Goal: Communication & Community: Answer question/provide support

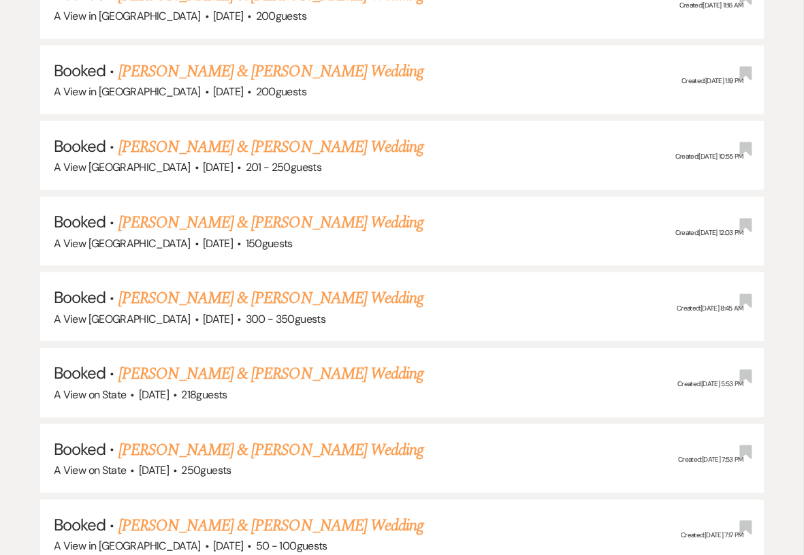
scroll to position [1928, 0]
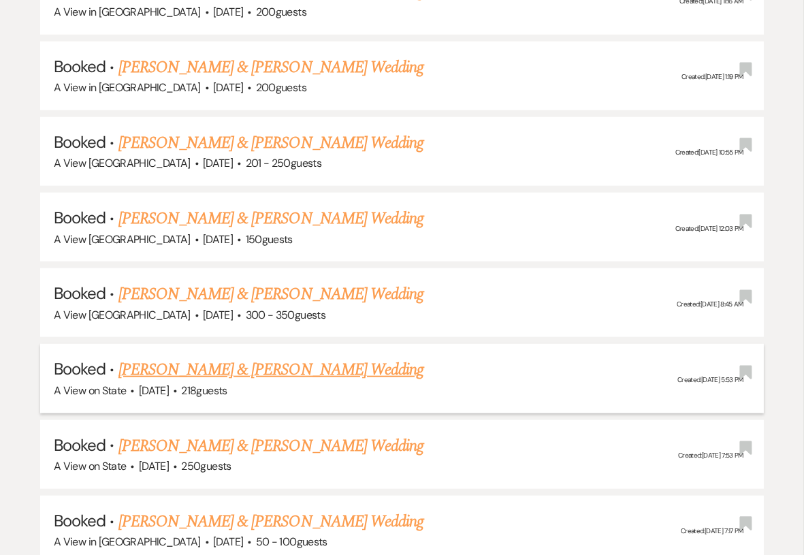
click at [233, 363] on link "[PERSON_NAME] & [PERSON_NAME] Wedding" at bounding box center [270, 369] width 305 height 24
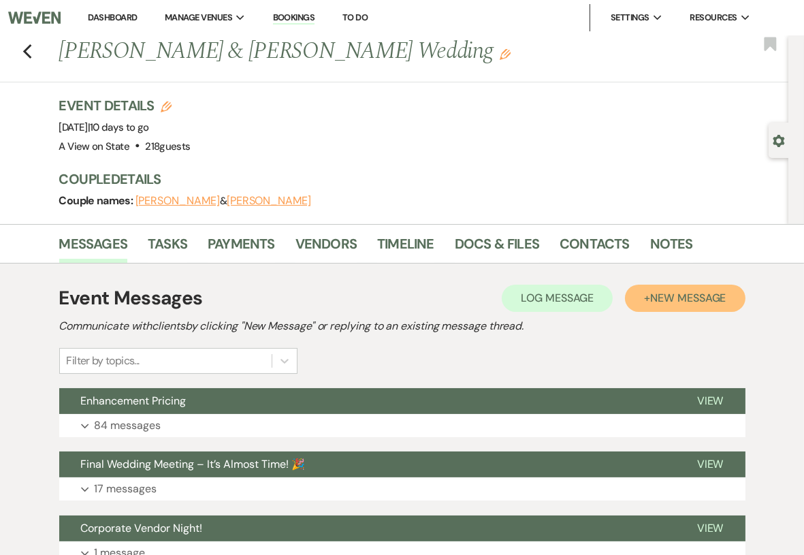
click at [678, 300] on span "New Message" at bounding box center [688, 298] width 76 height 14
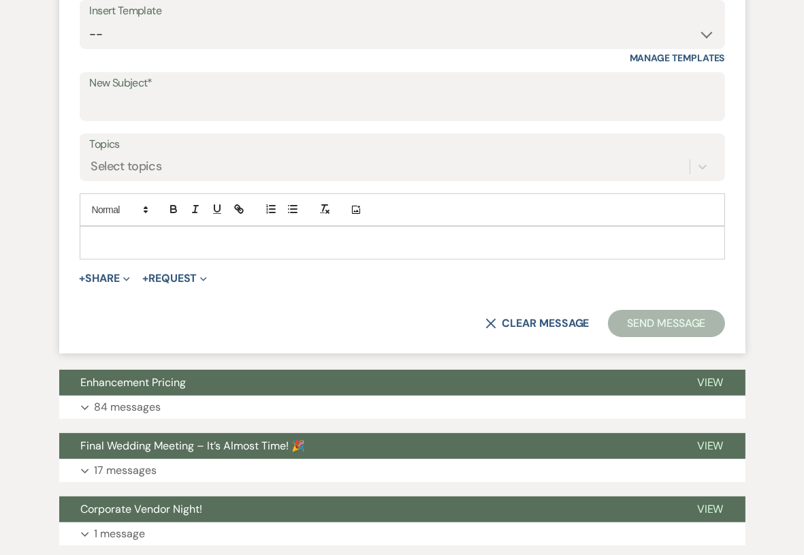
scroll to position [523, 0]
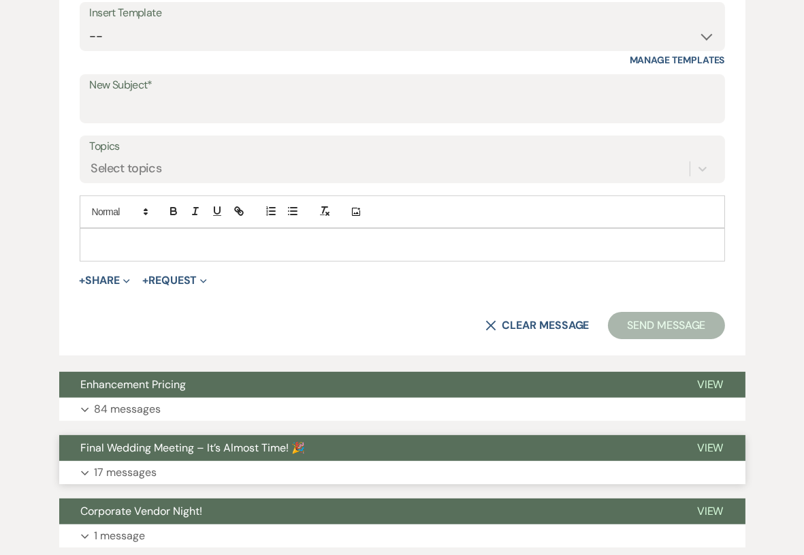
click at [210, 463] on button "Expand 17 messages" at bounding box center [402, 472] width 686 height 23
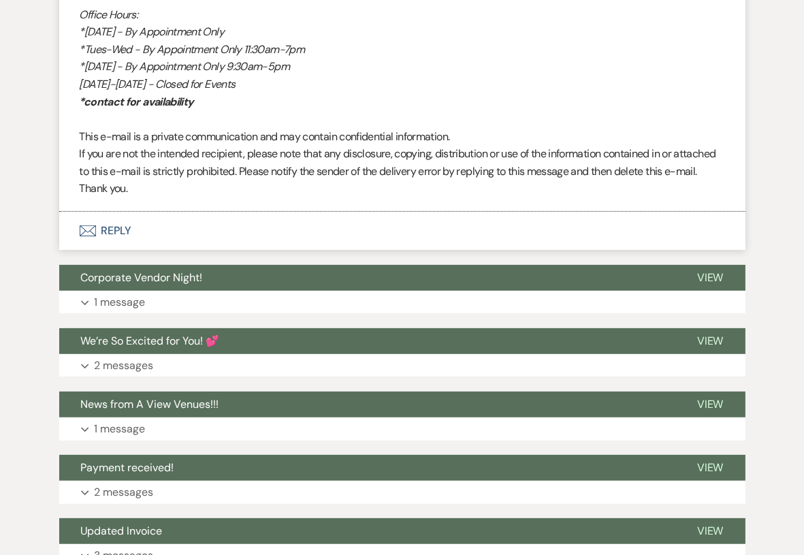
scroll to position [7723, 0]
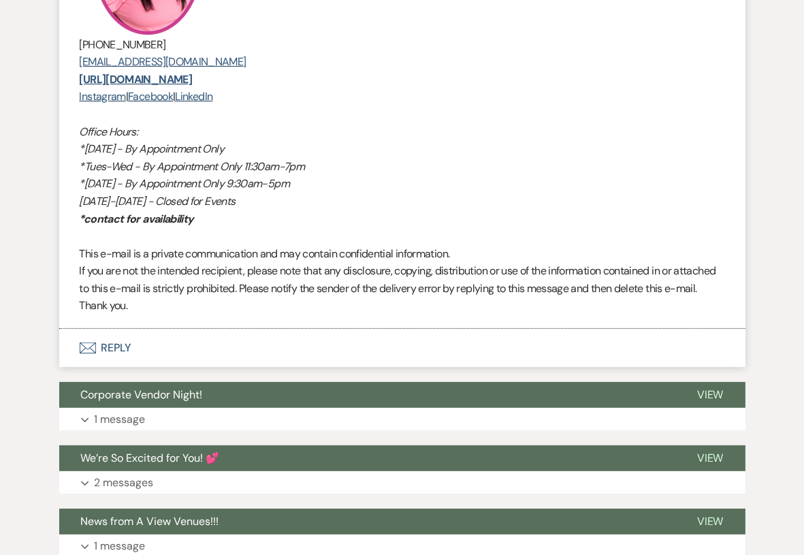
click at [132, 367] on button "Envelope Reply" at bounding box center [402, 348] width 686 height 38
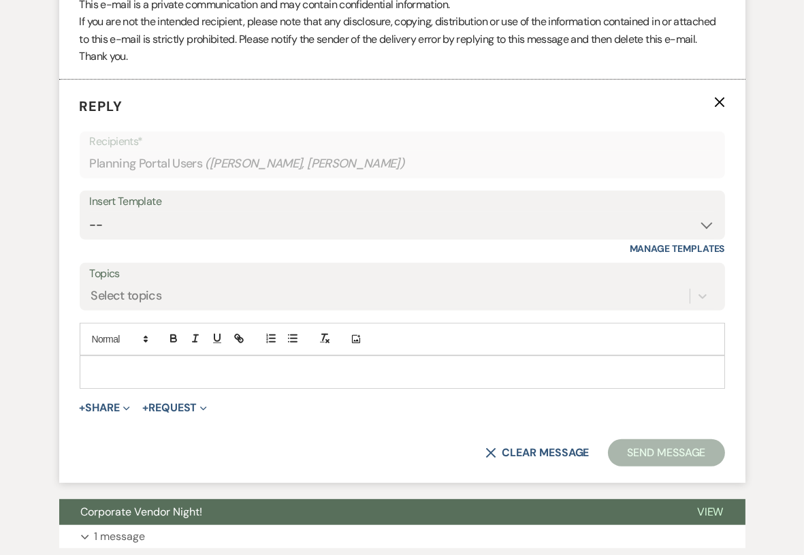
scroll to position [8002, 0]
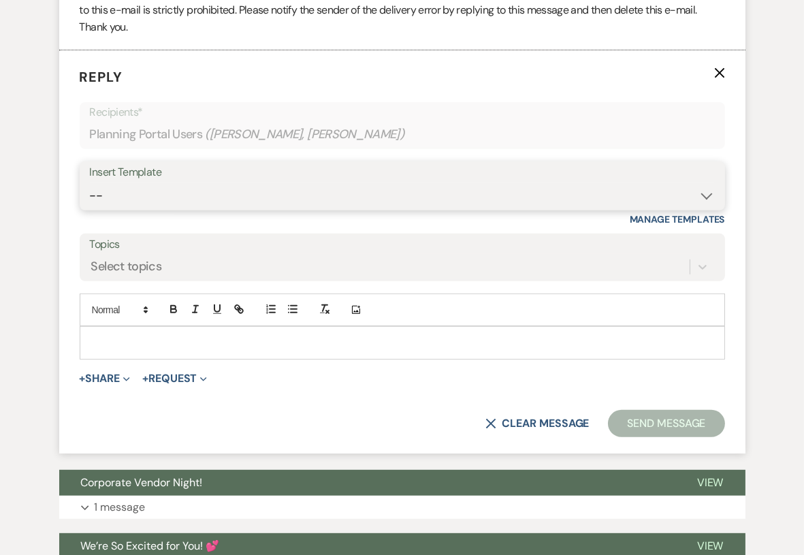
click at [223, 209] on select "-- Tour Confirmation Contract (Pre-Booked Leads) Out of office Inquiry Email Al…" at bounding box center [402, 195] width 625 height 27
select select "3704"
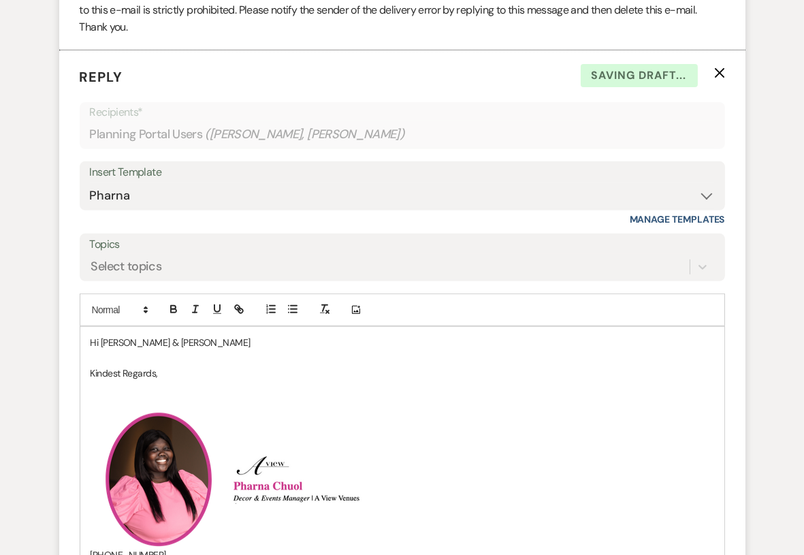
click at [170, 350] on p "Hi Jenna & Vinny" at bounding box center [401, 342] width 623 height 15
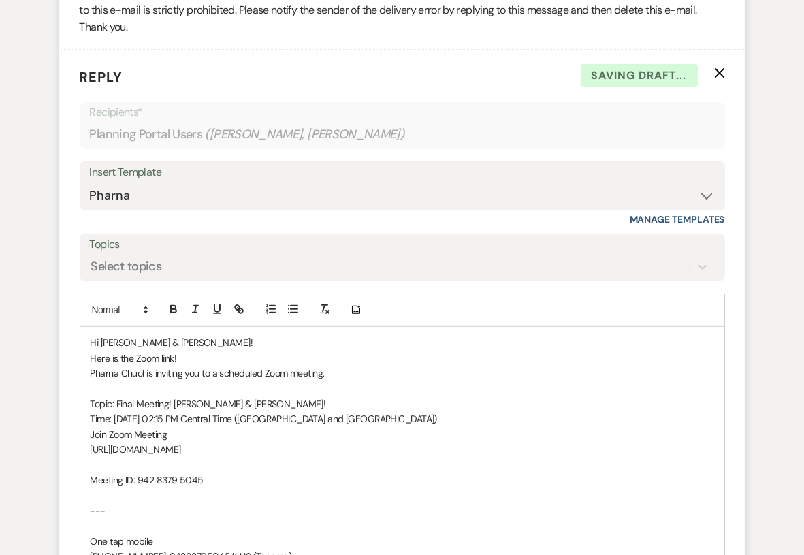
click at [178, 365] on p "Here is the Zoom link!" at bounding box center [401, 357] width 623 height 15
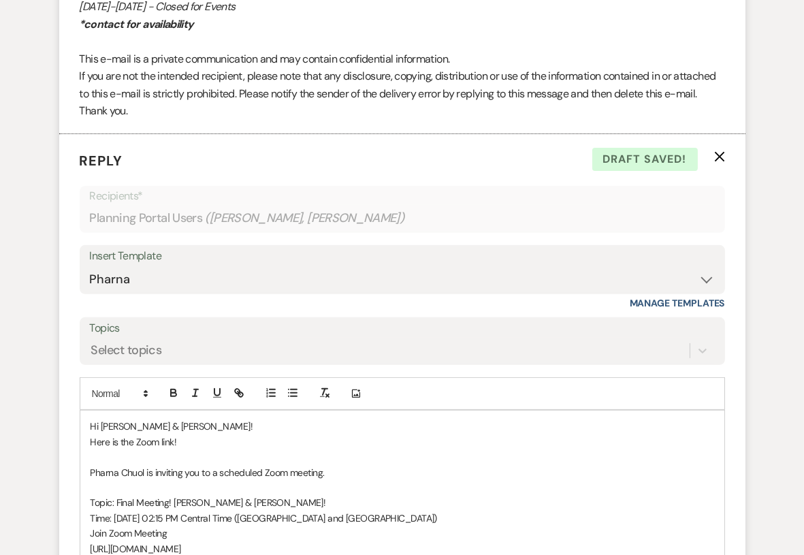
scroll to position [7948, 0]
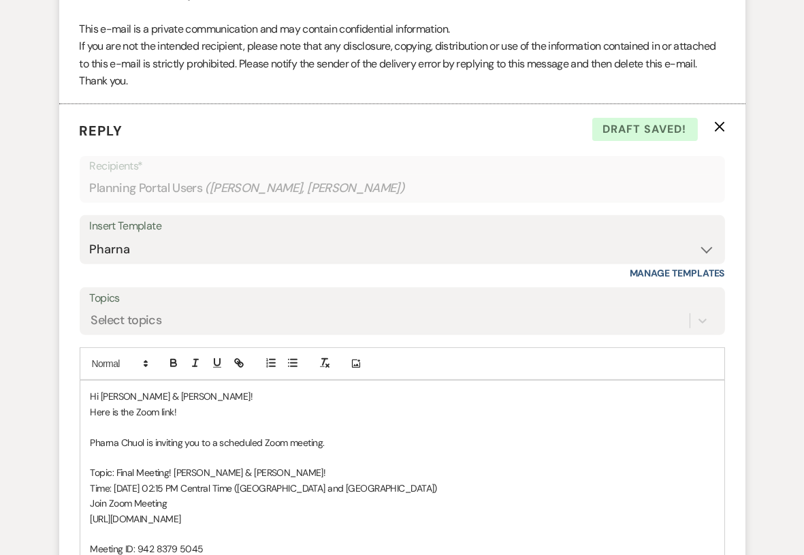
click at [199, 419] on p "Here is the Zoom link!" at bounding box center [401, 411] width 623 height 15
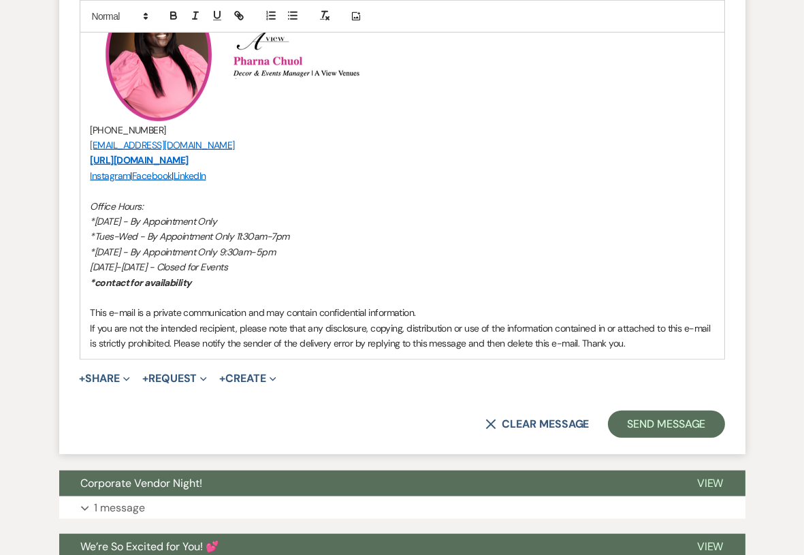
scroll to position [8852, 0]
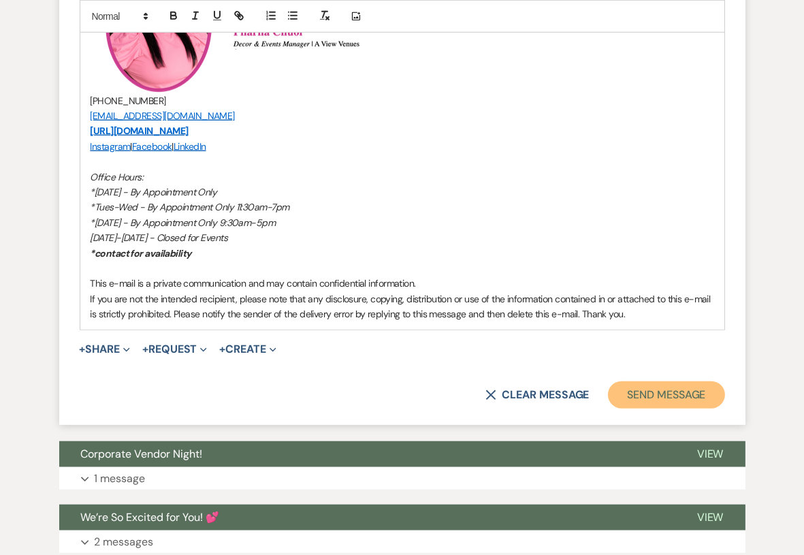
click at [677, 408] on button "Send Message" at bounding box center [666, 394] width 116 height 27
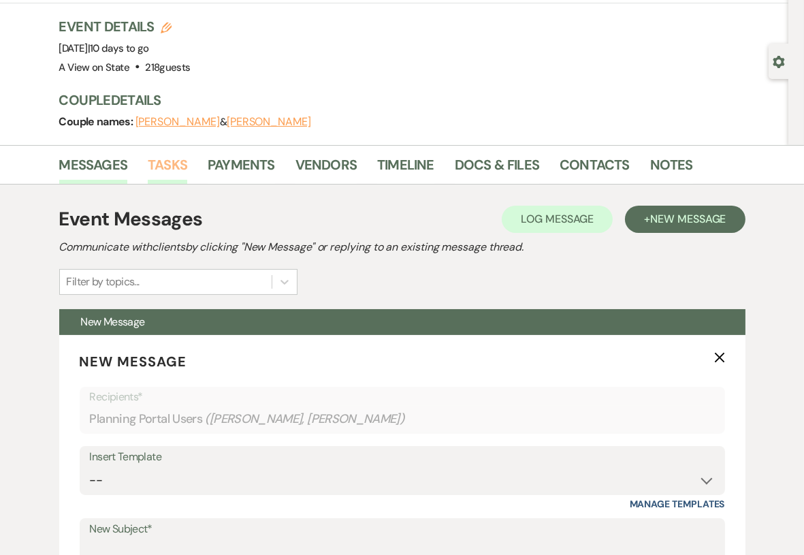
scroll to position [0, 0]
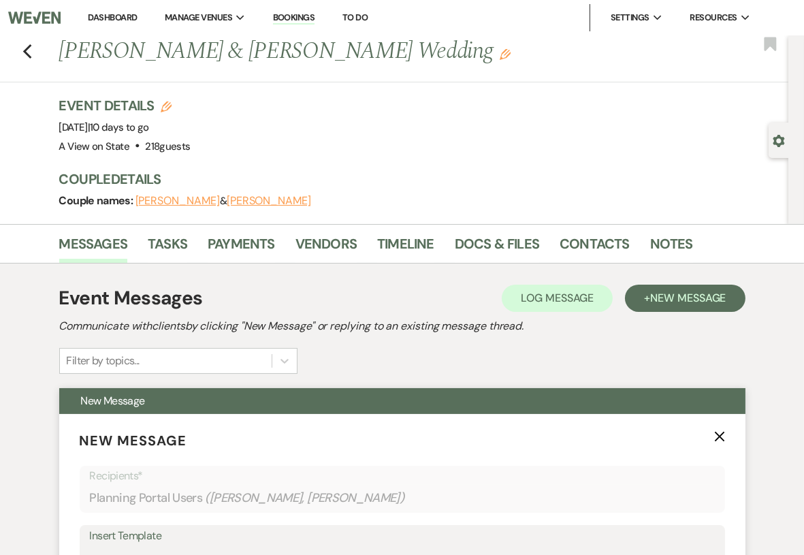
click at [720, 437] on use "button" at bounding box center [719, 436] width 10 height 10
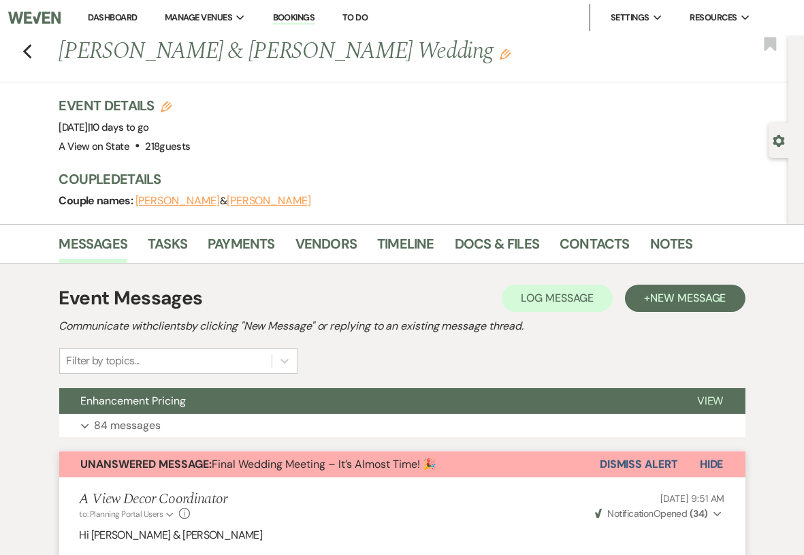
click at [655, 462] on button "Dismiss Alert" at bounding box center [638, 464] width 78 height 26
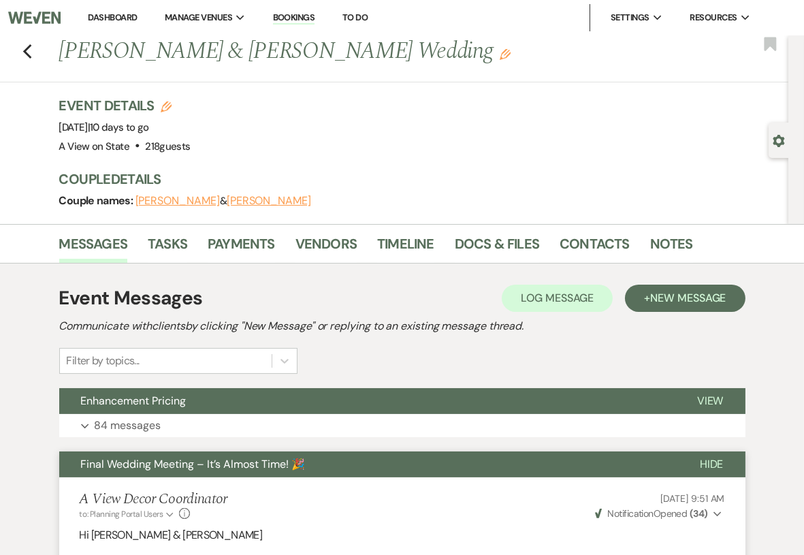
click at [111, 17] on link "Dashboard" at bounding box center [112, 18] width 49 height 12
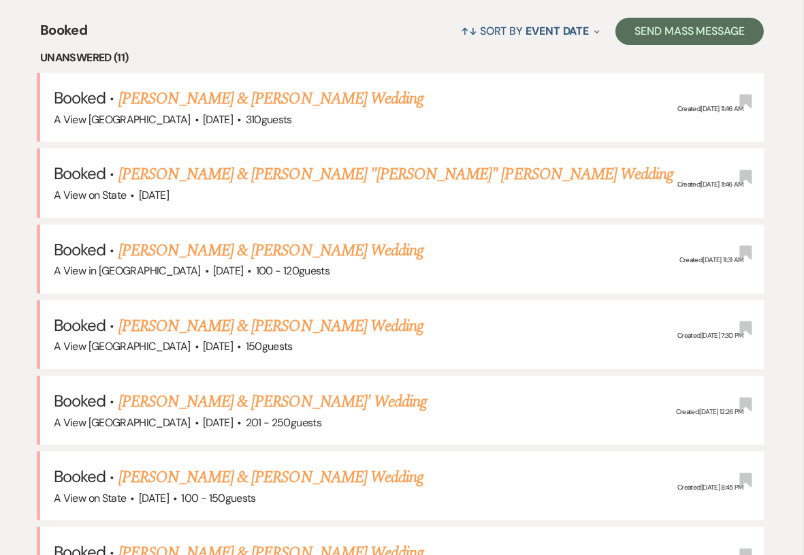
scroll to position [547, 0]
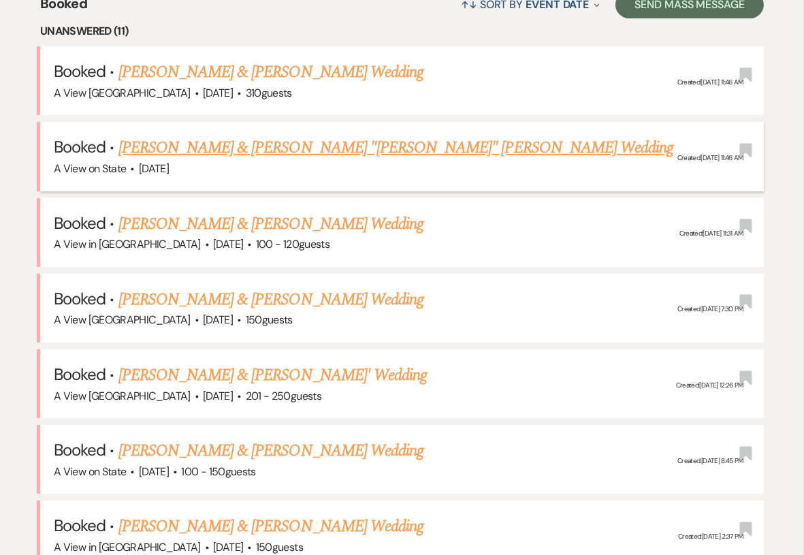
click at [250, 144] on link "[PERSON_NAME] & [PERSON_NAME] "[PERSON_NAME]" [PERSON_NAME] Wedding" at bounding box center [395, 147] width 555 height 24
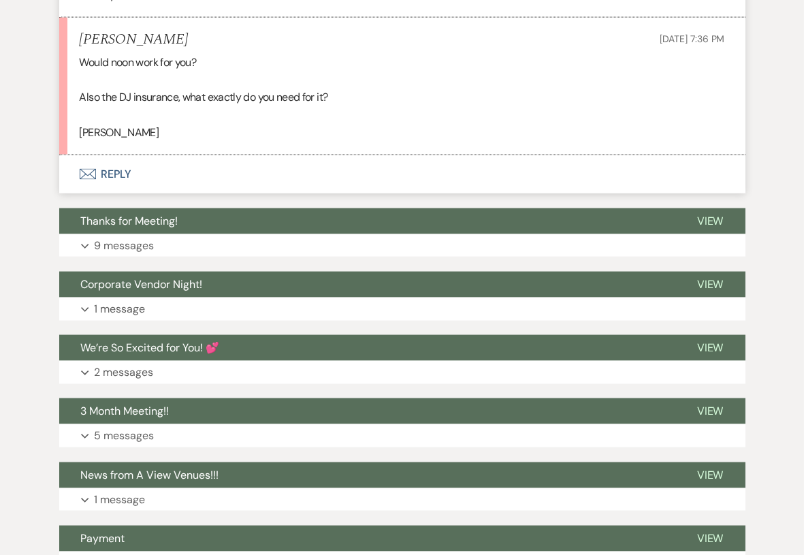
scroll to position [2757, 0]
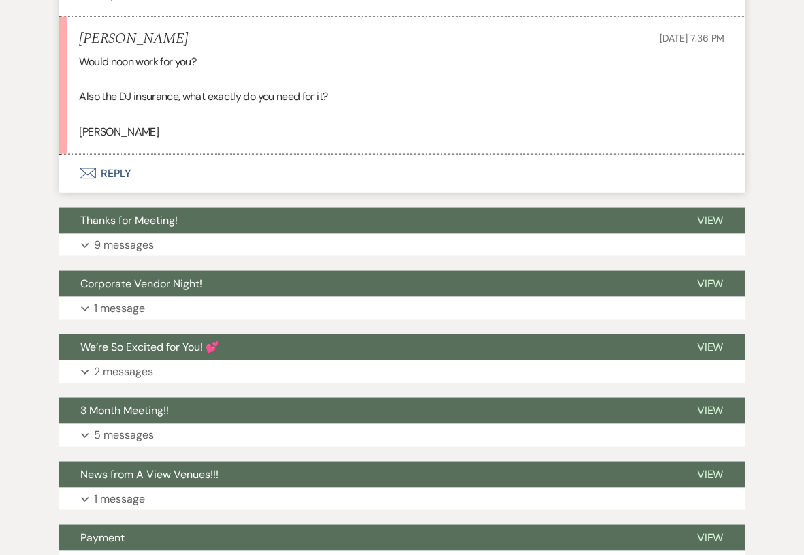
click at [111, 154] on button "Envelope Reply" at bounding box center [402, 173] width 686 height 38
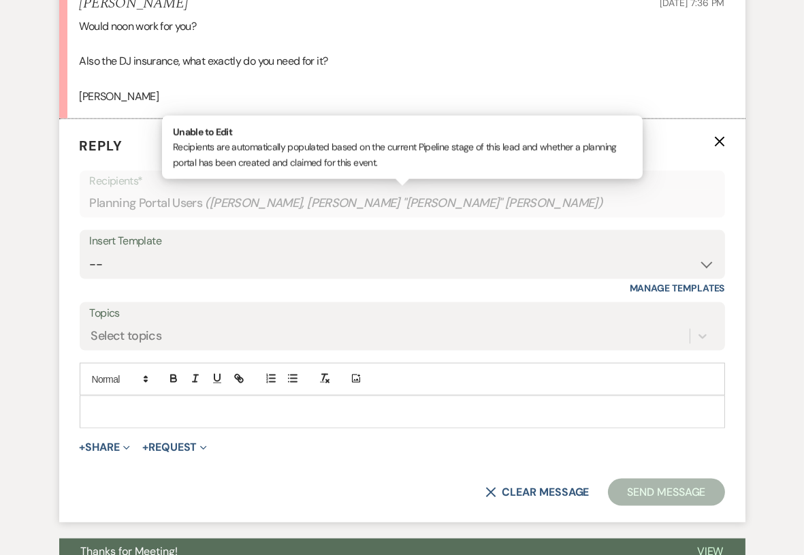
scroll to position [2817, 0]
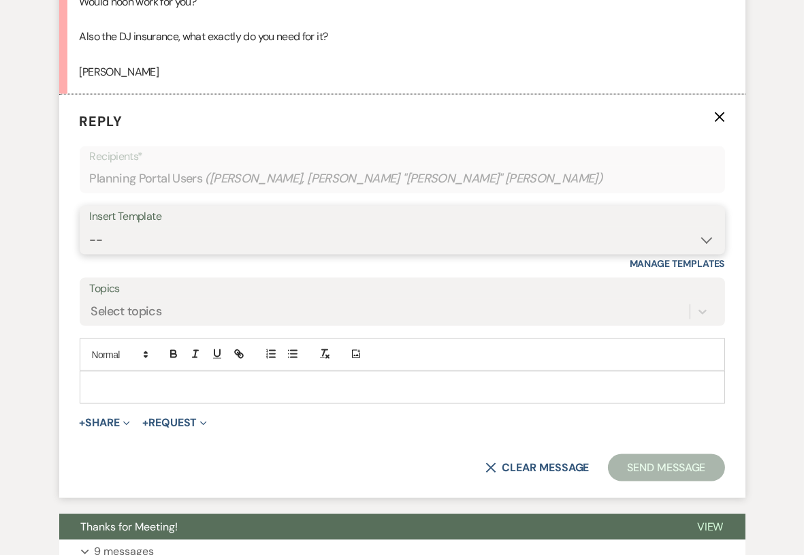
click at [200, 227] on select "-- Tour Confirmation Contract (Pre-Booked Leads) Out of office Inquiry Email Al…" at bounding box center [402, 240] width 625 height 27
select select "3704"
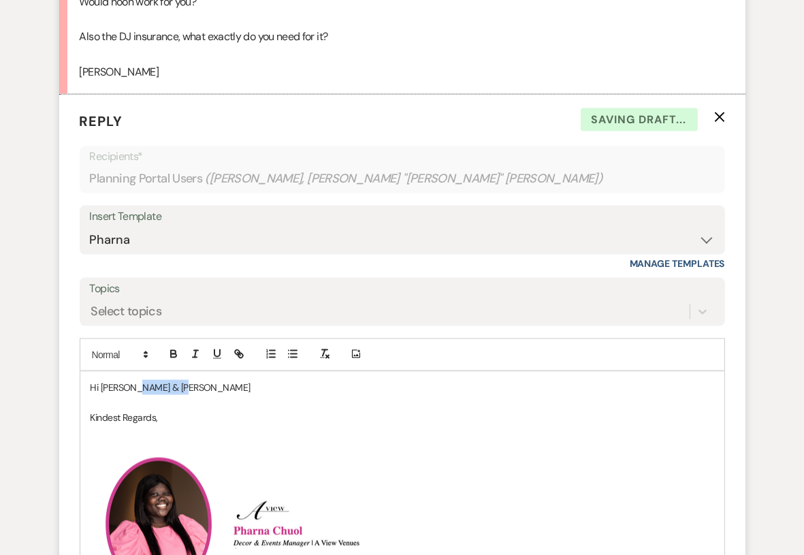
drag, startPoint x: 198, startPoint y: 373, endPoint x: 139, endPoint y: 371, distance: 59.2
click at [139, 380] on p "Hi McKenzie & William" at bounding box center [401, 387] width 623 height 15
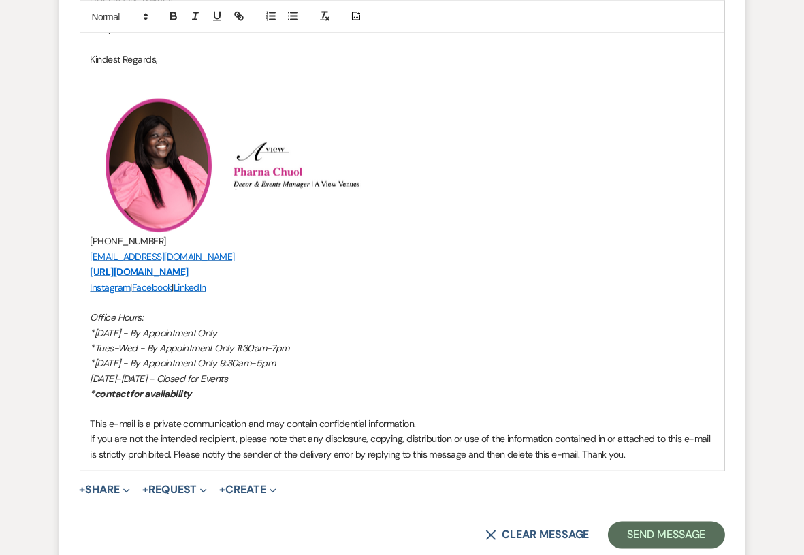
scroll to position [3227, 0]
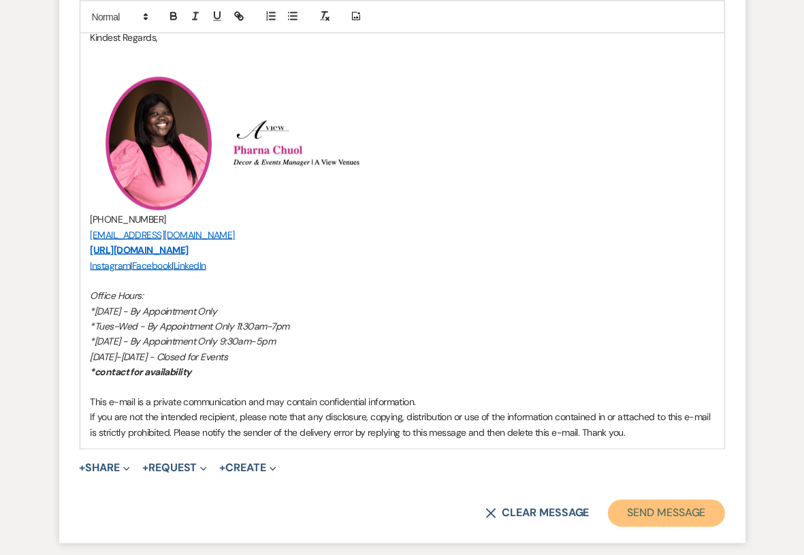
click at [645, 499] on button "Send Message" at bounding box center [666, 512] width 116 height 27
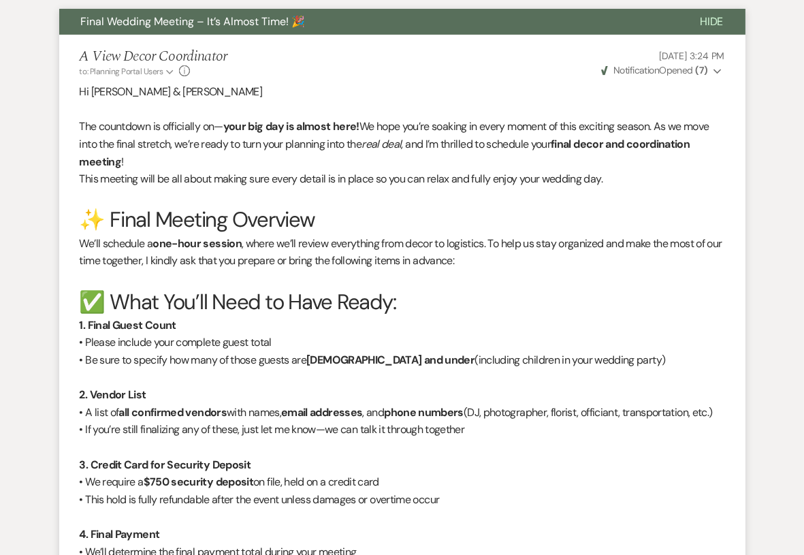
scroll to position [0, 0]
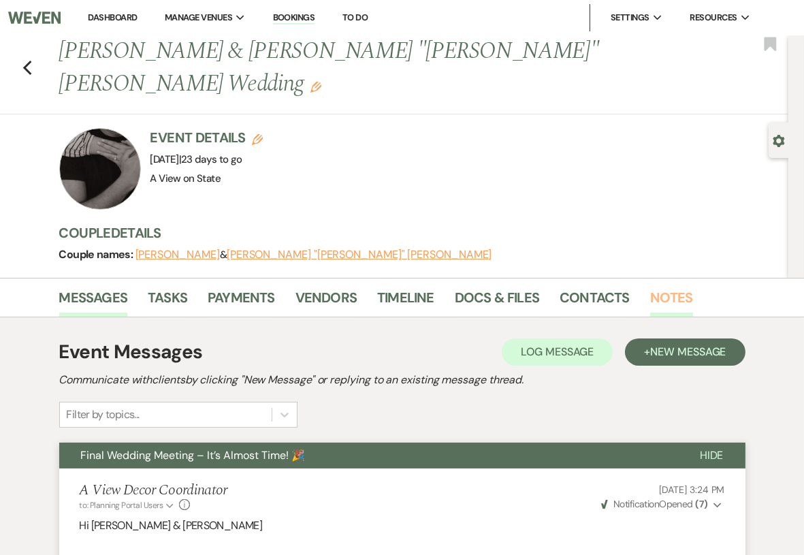
click at [668, 286] on link "Notes" at bounding box center [671, 301] width 43 height 30
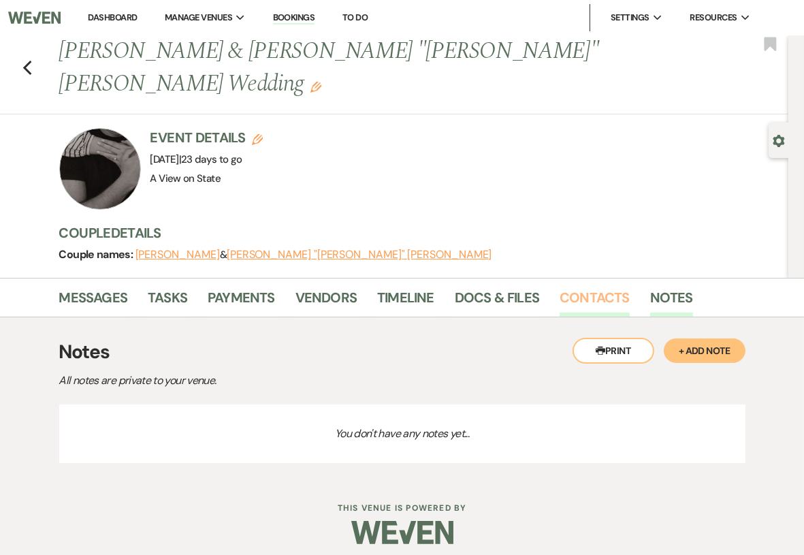
click at [606, 286] on link "Contacts" at bounding box center [594, 301] width 70 height 30
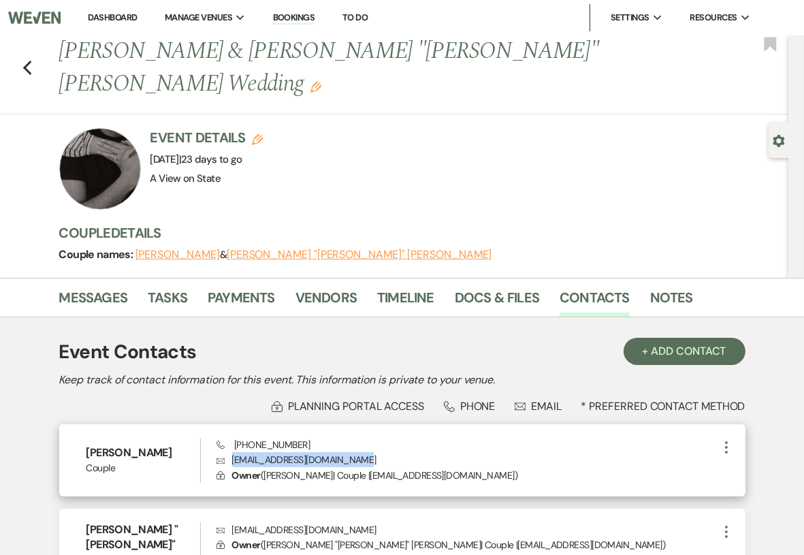
drag, startPoint x: 362, startPoint y: 425, endPoint x: 231, endPoint y: 429, distance: 130.7
click at [231, 452] on p "Envelope kotakenziewedding@gmail.com" at bounding box center [466, 459] width 501 height 15
copy p "kotakenziewedding@gmail.com"
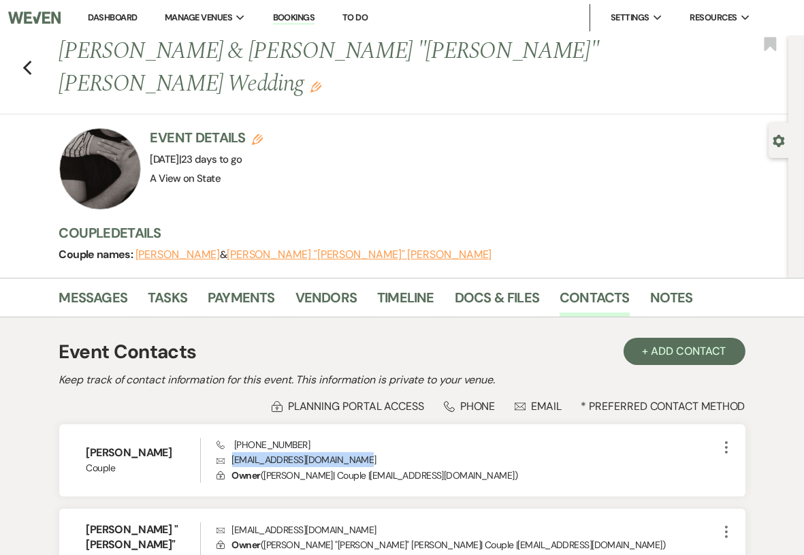
click at [119, 16] on link "Dashboard" at bounding box center [112, 18] width 49 height 12
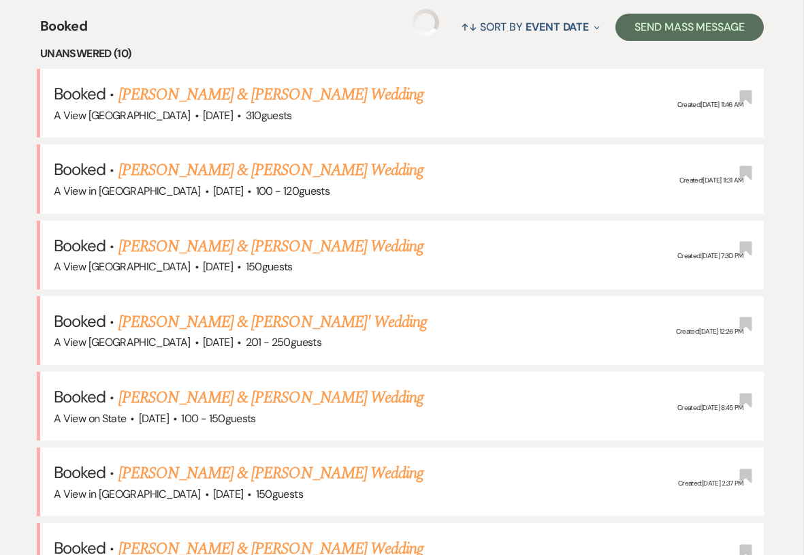
scroll to position [527, 0]
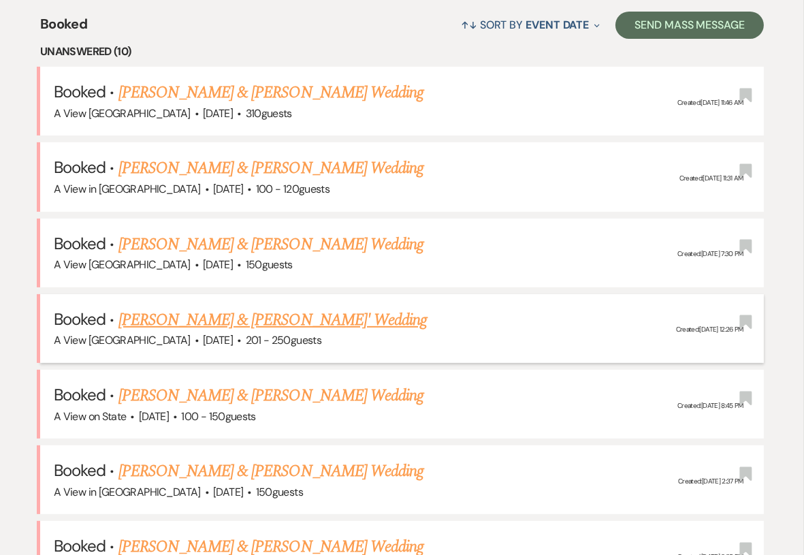
click at [238, 318] on link "[PERSON_NAME] & [PERSON_NAME]' Wedding" at bounding box center [272, 320] width 309 height 24
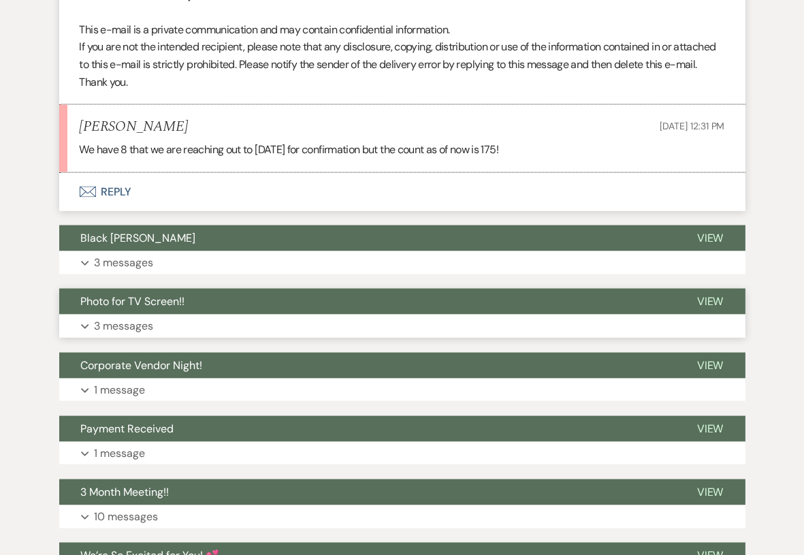
scroll to position [2750, 0]
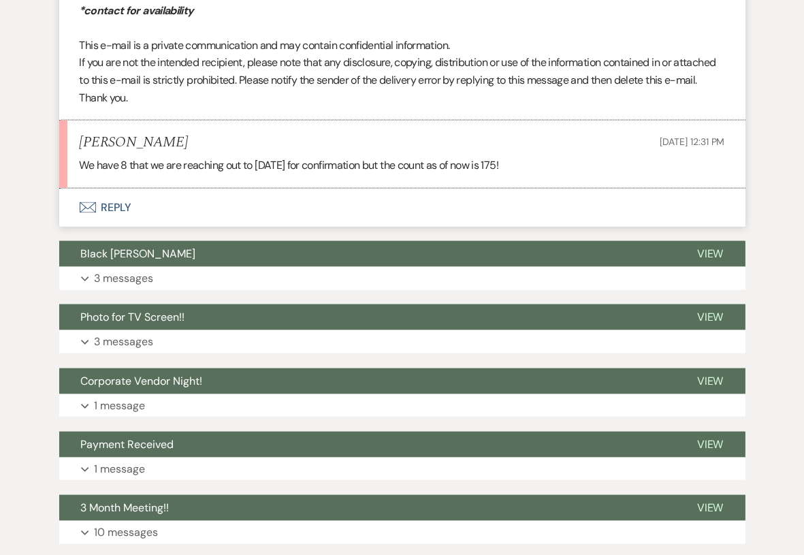
click at [103, 227] on button "Envelope Reply" at bounding box center [402, 207] width 686 height 38
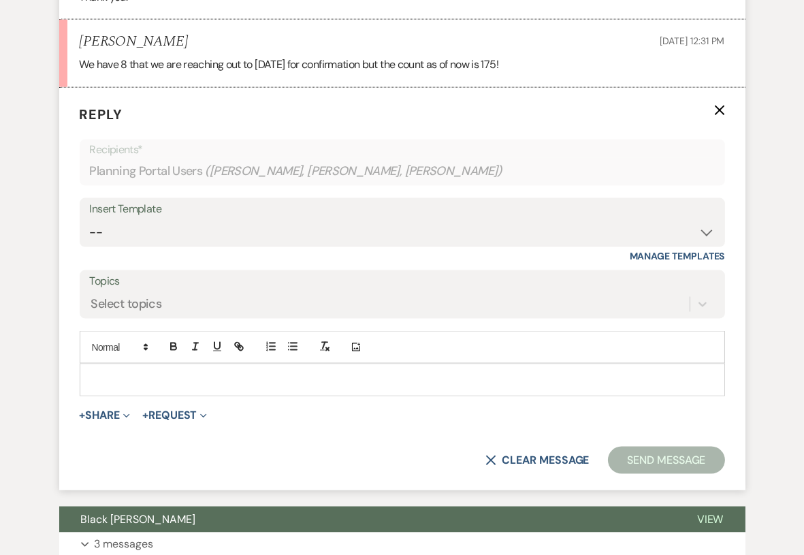
scroll to position [2856, 0]
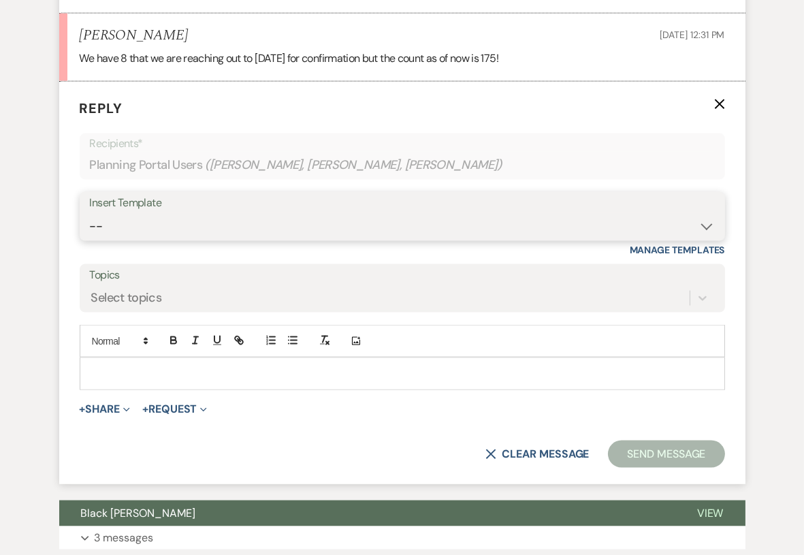
click at [137, 240] on select "-- Tour Confirmation Contract (Pre-Booked Leads) Out of office Inquiry Email Al…" at bounding box center [402, 226] width 625 height 27
select select "3373"
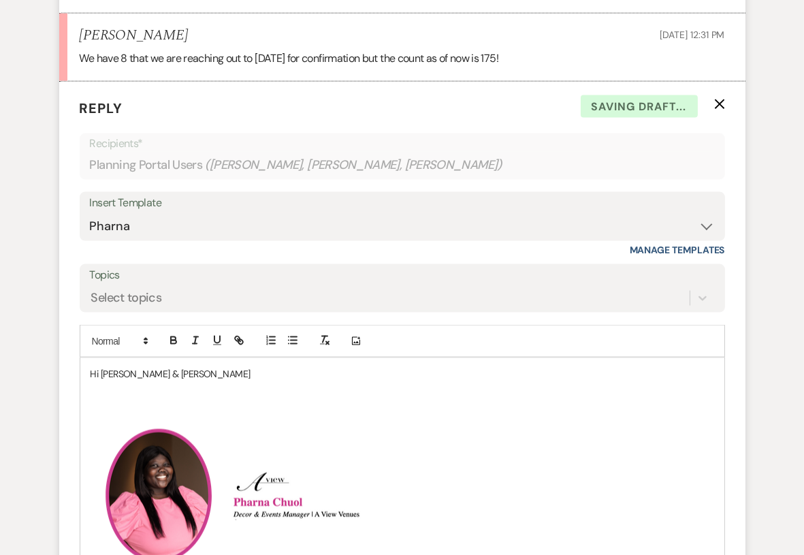
click at [164, 381] on p "Hi Brooke & Tyler" at bounding box center [401, 373] width 623 height 15
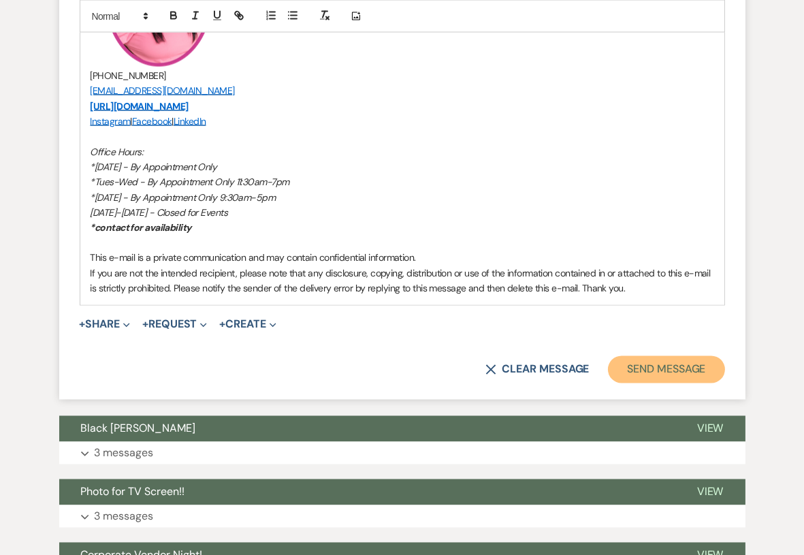
click at [650, 383] on button "Send Message" at bounding box center [666, 369] width 116 height 27
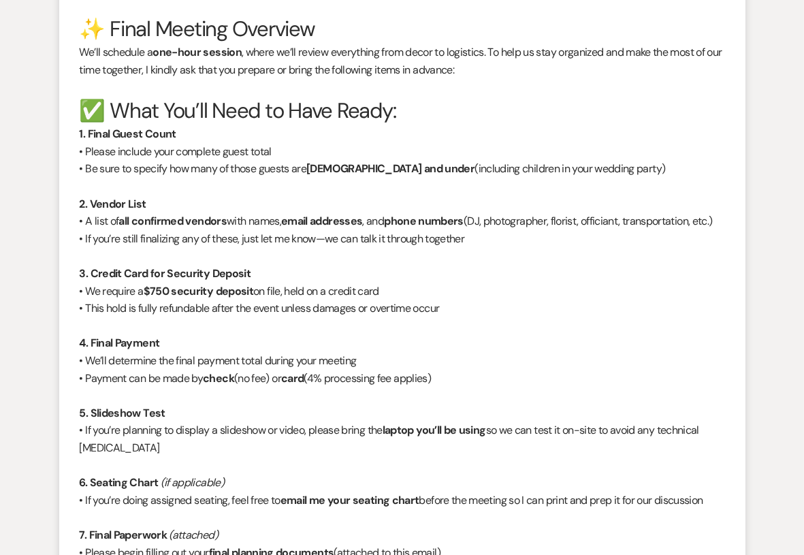
scroll to position [0, 0]
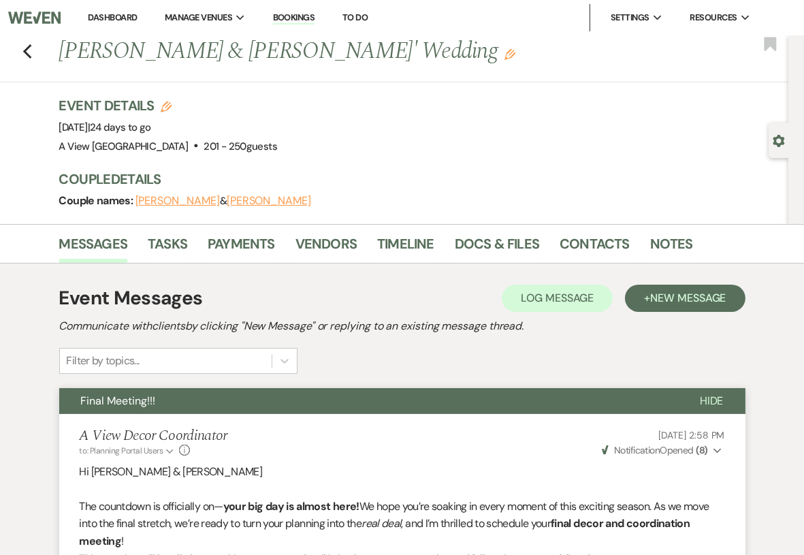
click at [101, 18] on link "Dashboard" at bounding box center [112, 18] width 49 height 12
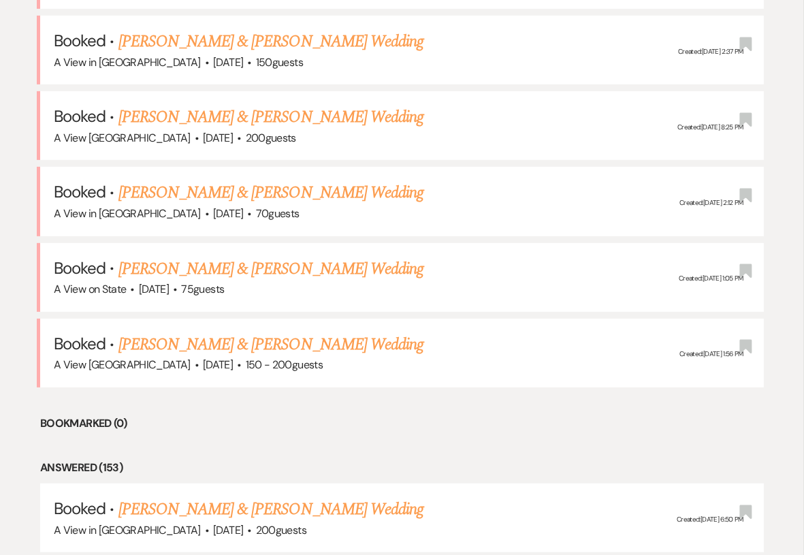
scroll to position [848, 0]
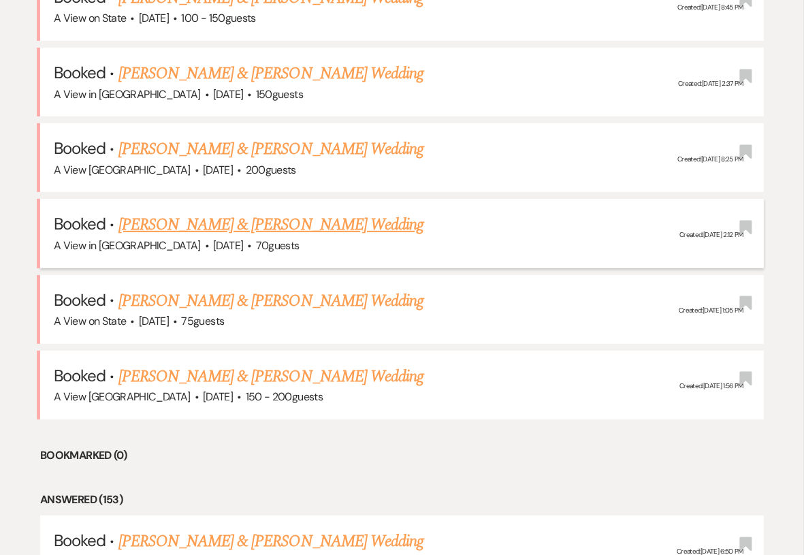
click at [242, 218] on link "[PERSON_NAME] & [PERSON_NAME] Wedding" at bounding box center [270, 224] width 305 height 24
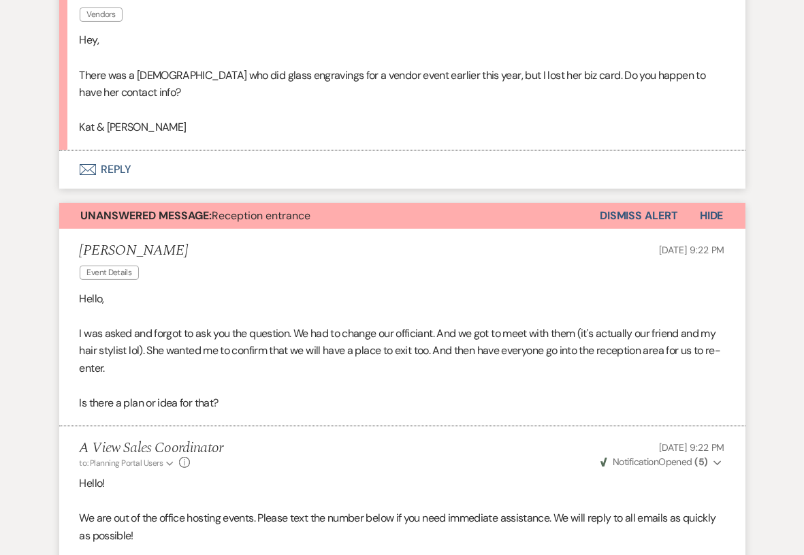
scroll to position [349, 0]
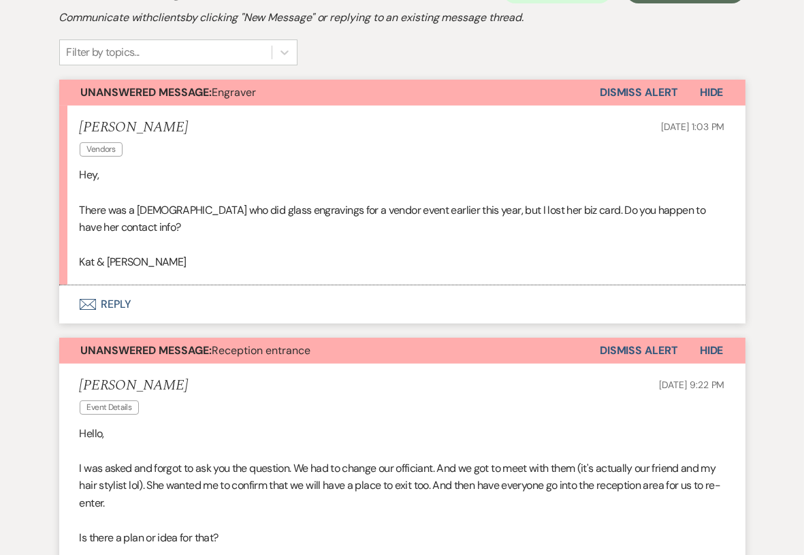
click at [644, 347] on button "Dismiss Alert" at bounding box center [638, 350] width 78 height 26
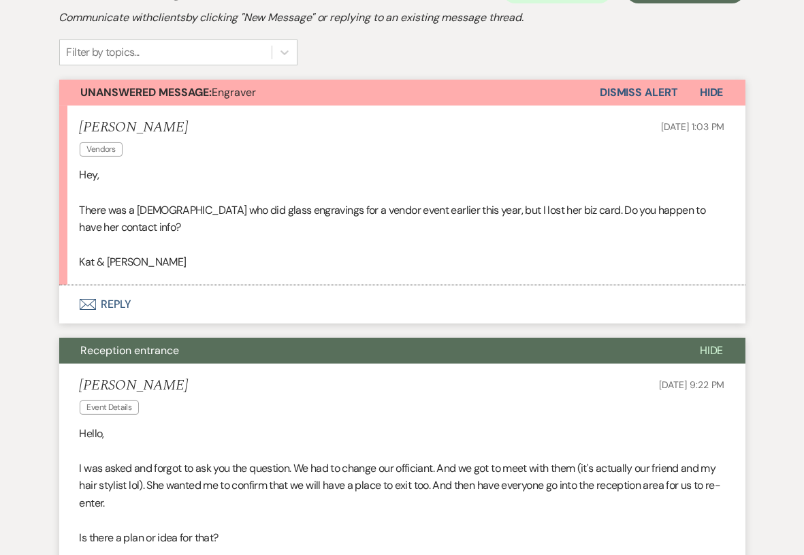
click at [315, 297] on button "Envelope Reply" at bounding box center [402, 304] width 686 height 38
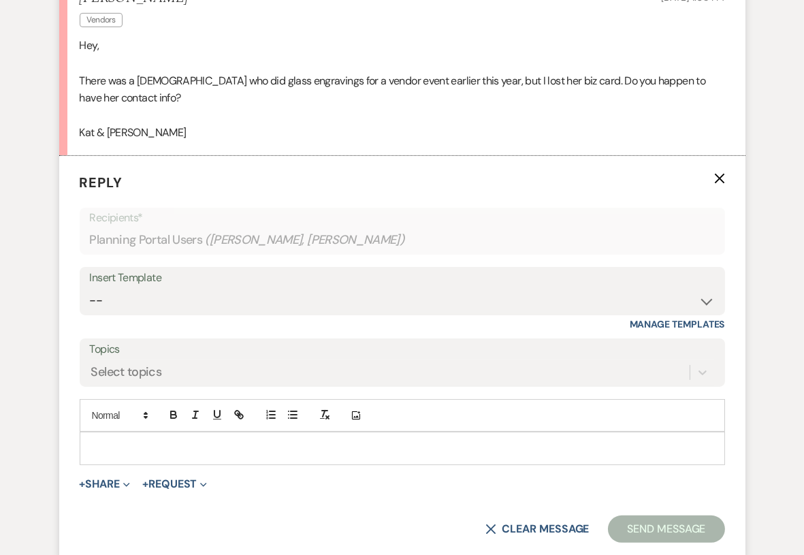
scroll to position [519, 0]
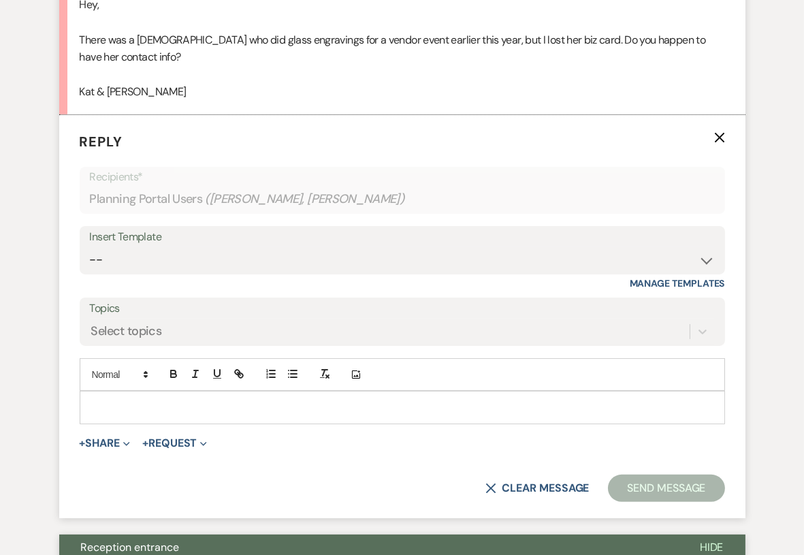
click at [261, 312] on label "Topics" at bounding box center [402, 309] width 625 height 20
click at [93, 323] on input "Topics" at bounding box center [91, 332] width 1 height 18
click at [256, 258] on select "-- Tour Confirmation Contract (Pre-Booked Leads) Out of office Inquiry Email Al…" at bounding box center [402, 259] width 625 height 27
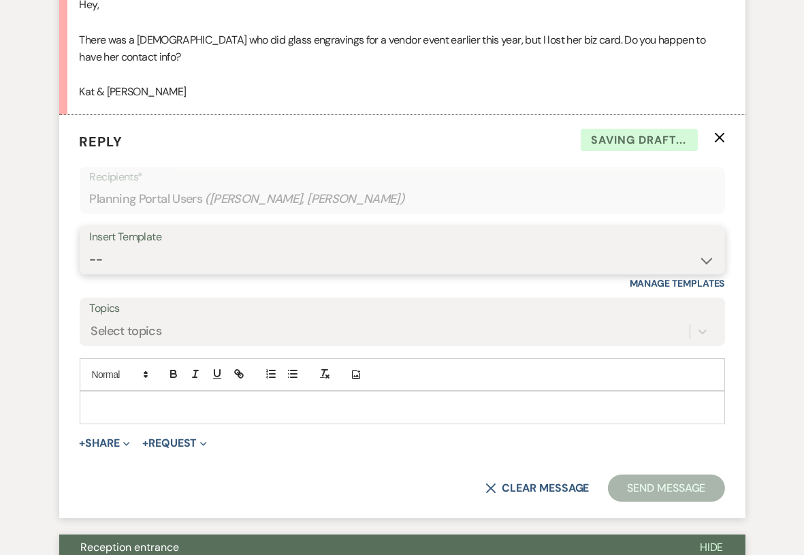
select select "3703"
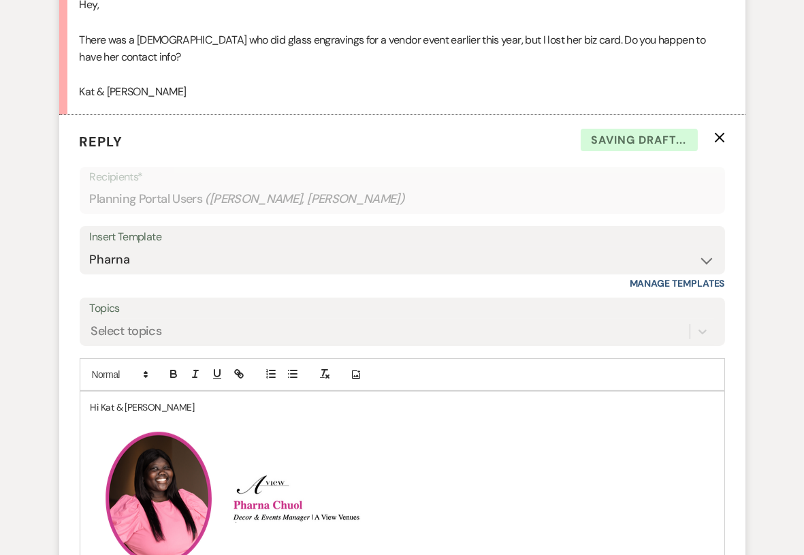
click at [195, 420] on p at bounding box center [401, 422] width 623 height 15
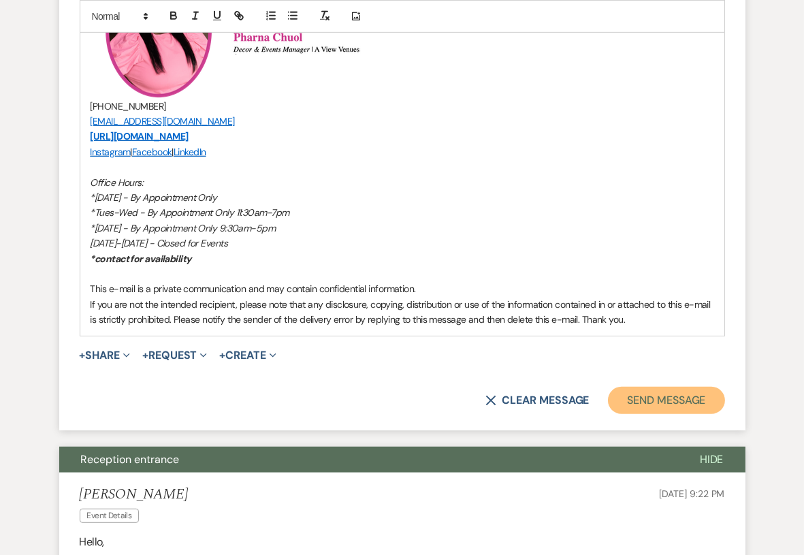
click at [690, 403] on button "Send Message" at bounding box center [666, 399] width 116 height 27
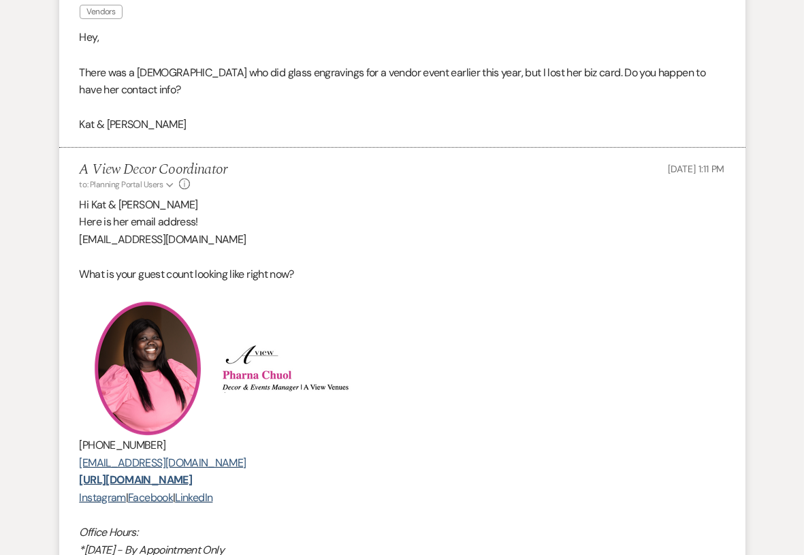
scroll to position [0, 0]
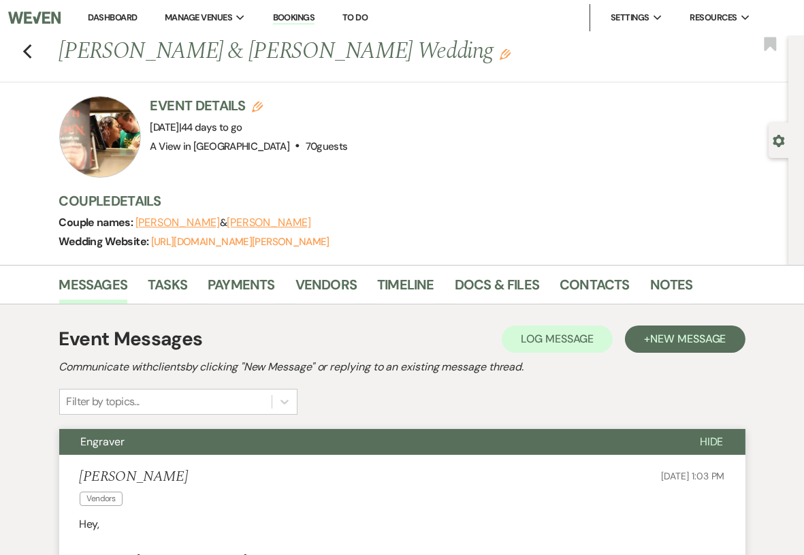
click at [105, 22] on link "Dashboard" at bounding box center [112, 18] width 49 height 12
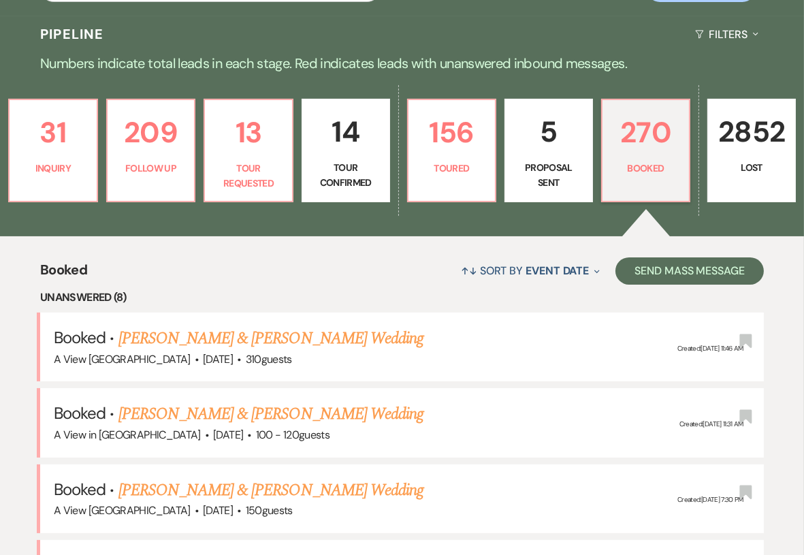
scroll to position [310, 0]
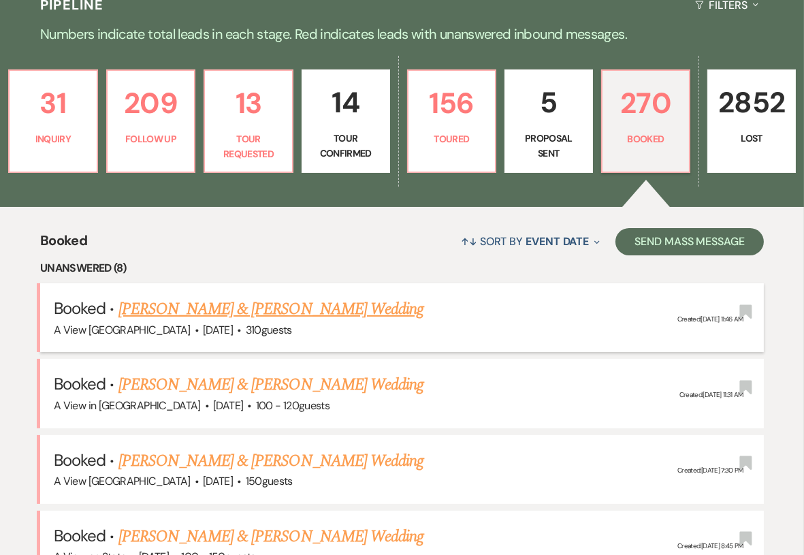
click at [232, 308] on link "[PERSON_NAME] & [PERSON_NAME] Wedding" at bounding box center [270, 309] width 305 height 24
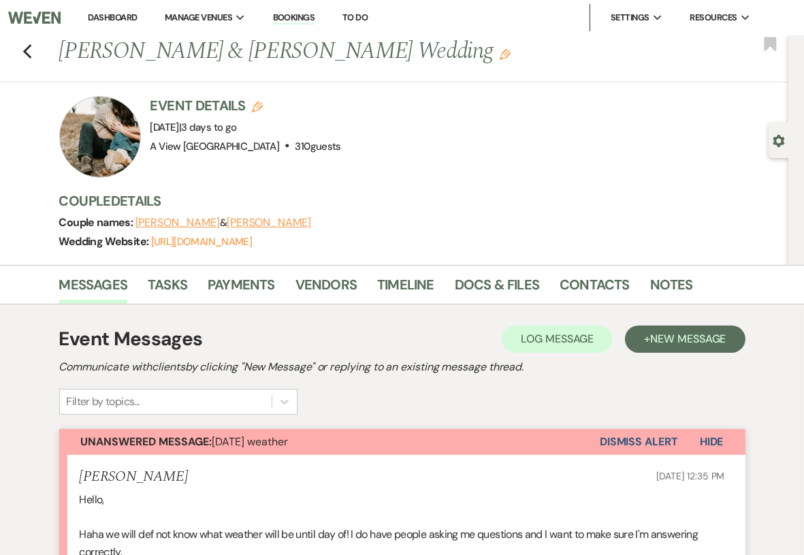
click at [102, 20] on link "Dashboard" at bounding box center [112, 18] width 49 height 12
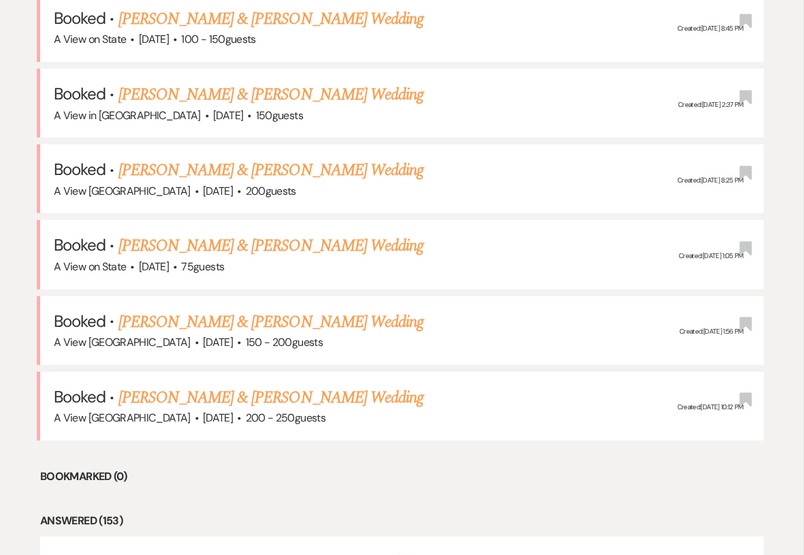
scroll to position [828, 0]
click at [232, 244] on link "[PERSON_NAME] & [PERSON_NAME] Wedding" at bounding box center [270, 245] width 305 height 24
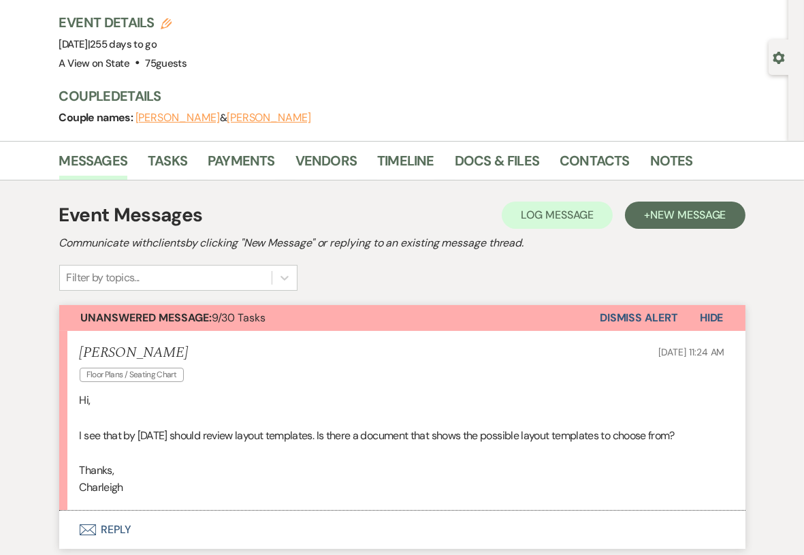
scroll to position [104, 0]
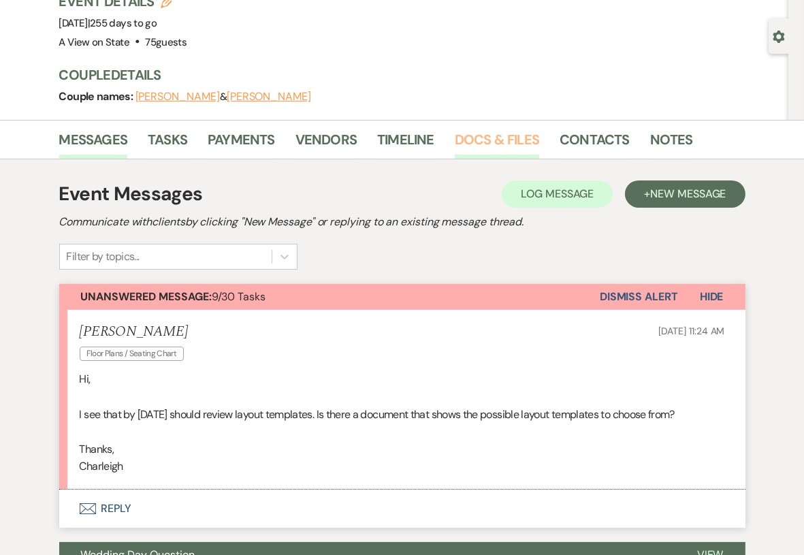
click at [511, 142] on link "Docs & Files" at bounding box center [497, 144] width 84 height 30
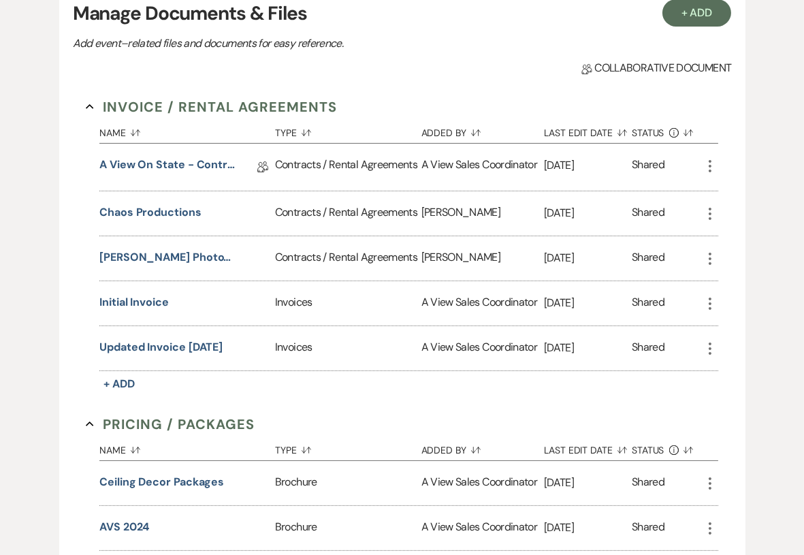
scroll to position [301, 0]
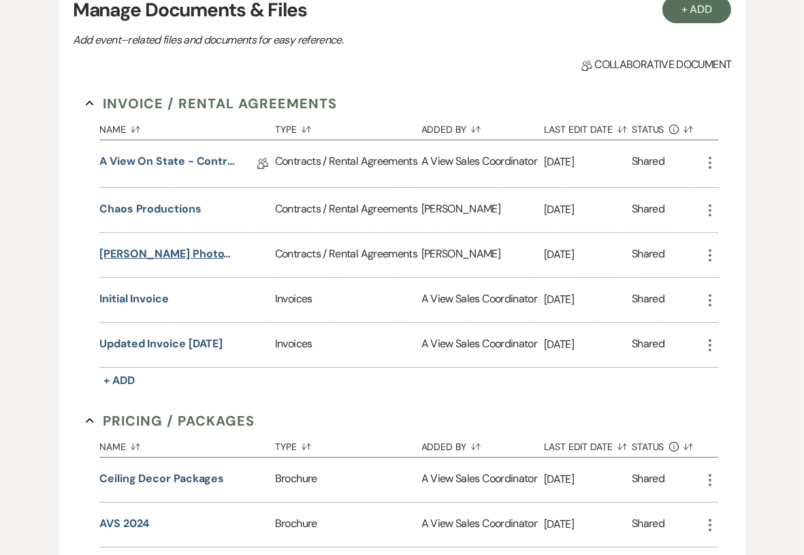
click at [169, 252] on button "Lopeman Photography" at bounding box center [167, 254] width 136 height 16
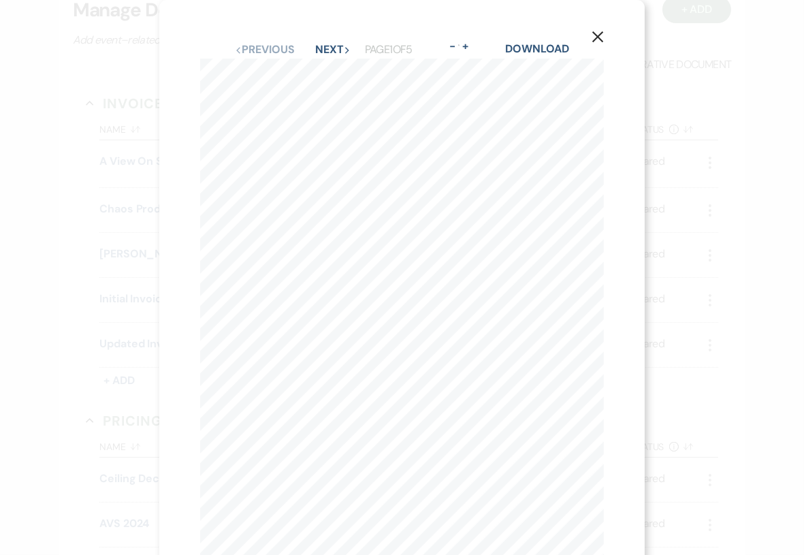
scroll to position [1, 0]
click at [332, 45] on button "Next Next" at bounding box center [332, 49] width 35 height 11
click at [332, 46] on button "Next Next" at bounding box center [332, 49] width 35 height 11
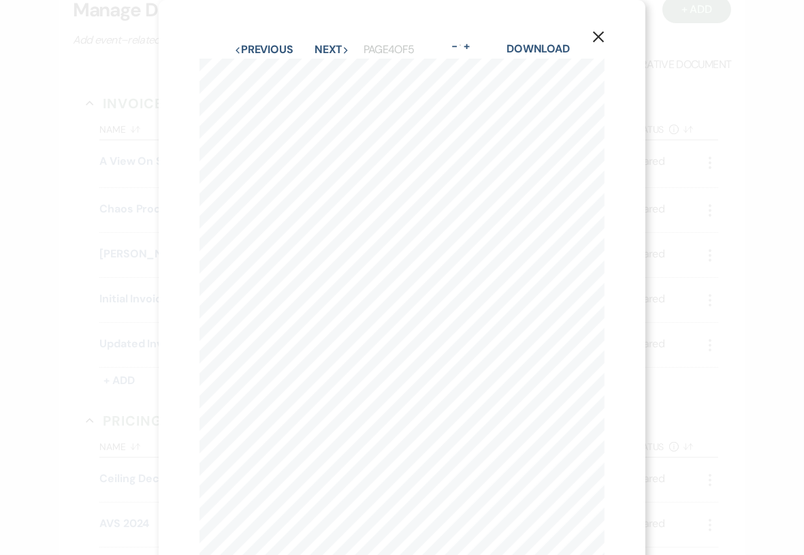
click at [597, 39] on icon "X" at bounding box center [598, 37] width 12 height 12
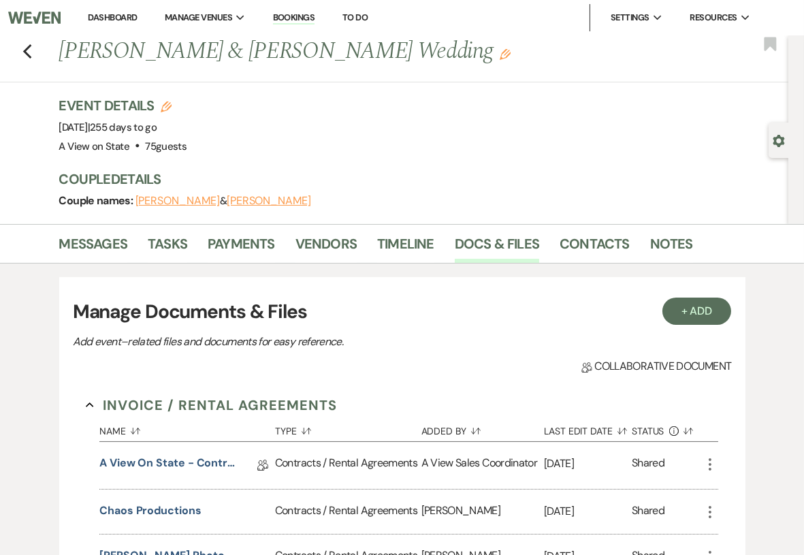
click at [80, 224] on div "Messages Tasks Payments Vendors Timeline Docs & Files Contacts Notes" at bounding box center [402, 243] width 804 height 39
click at [86, 238] on link "Messages" at bounding box center [93, 248] width 69 height 30
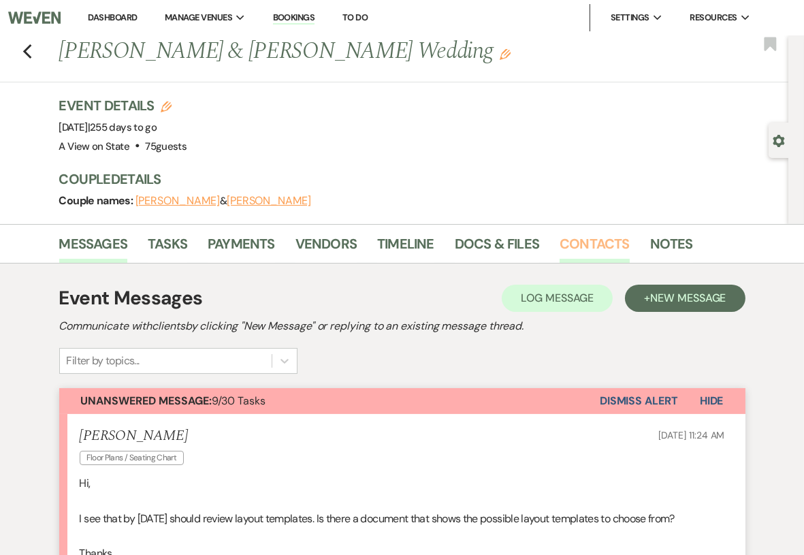
click at [572, 246] on link "Contacts" at bounding box center [594, 248] width 70 height 30
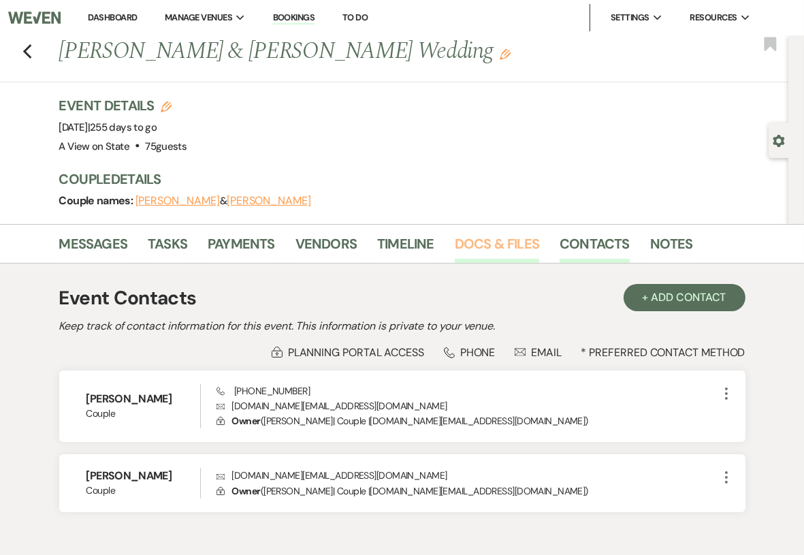
click at [499, 250] on link "Docs & Files" at bounding box center [497, 248] width 84 height 30
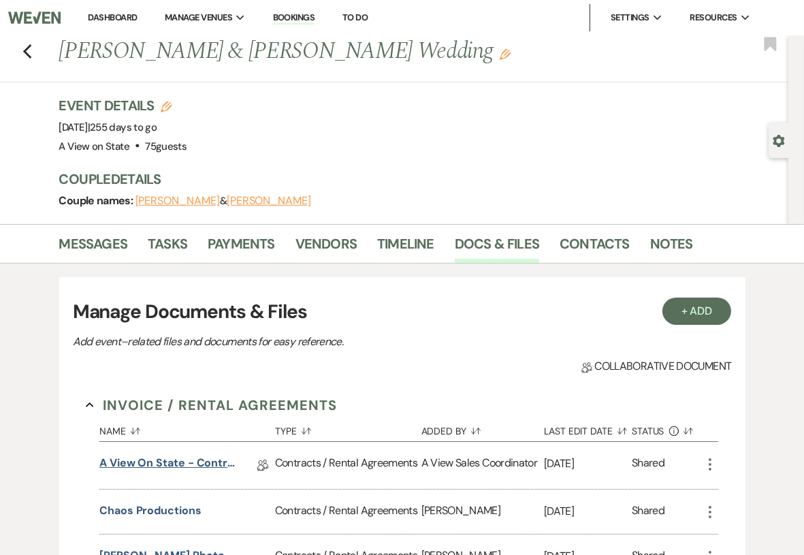
click at [168, 463] on link "A View on State - Contract" at bounding box center [167, 465] width 136 height 21
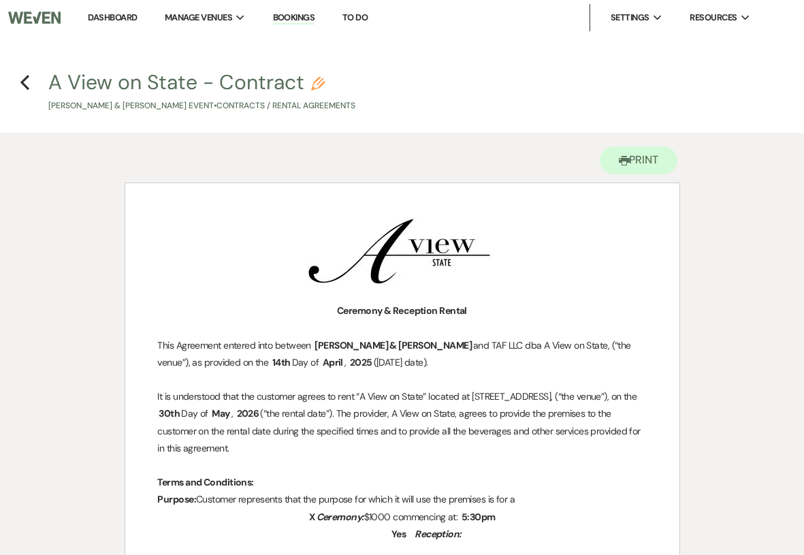
click at [30, 87] on h4 "Previous A View on State - Contract Pencil Charleigh Schonlau & Michael Nigrila…" at bounding box center [402, 90] width 804 height 44
click at [21, 79] on icon "Previous" at bounding box center [25, 82] width 10 height 16
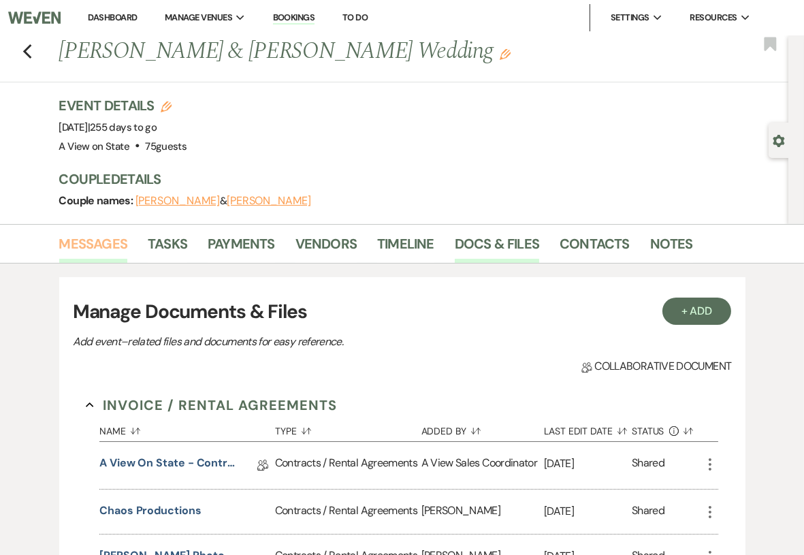
click at [92, 245] on link "Messages" at bounding box center [93, 248] width 69 height 30
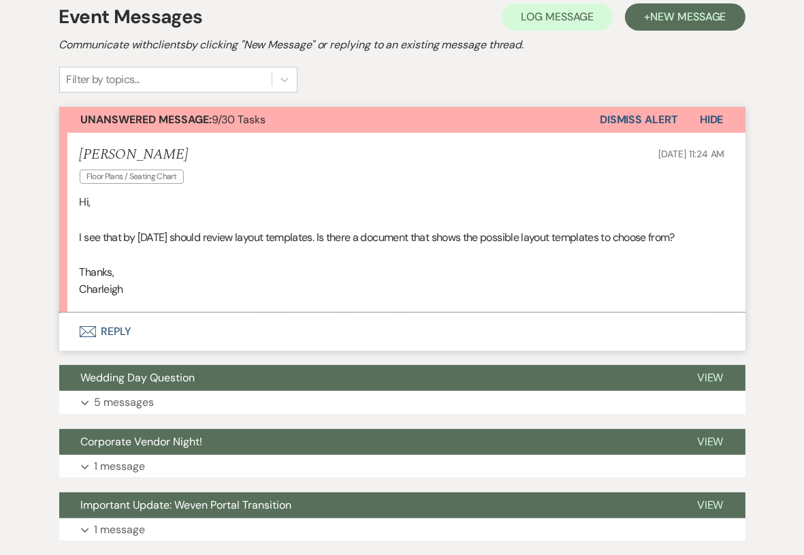
click at [171, 333] on button "Envelope Reply" at bounding box center [402, 331] width 686 height 38
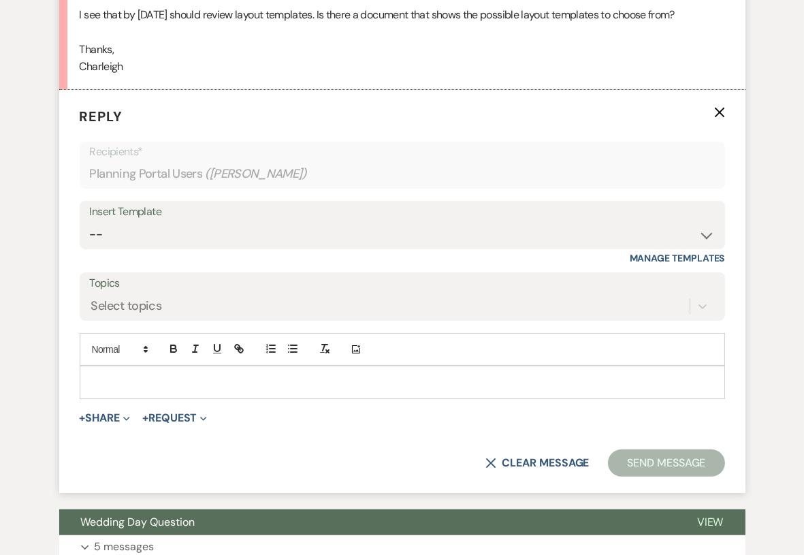
scroll to position [515, 0]
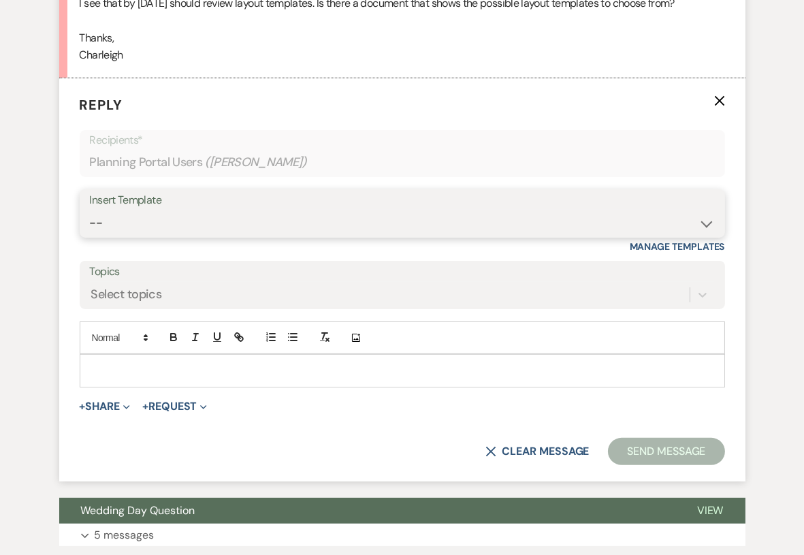
click at [274, 221] on select "-- Tour Confirmation Contract (Pre-Booked Leads) Out of office Inquiry Email Al…" at bounding box center [402, 223] width 625 height 27
select select "3704"
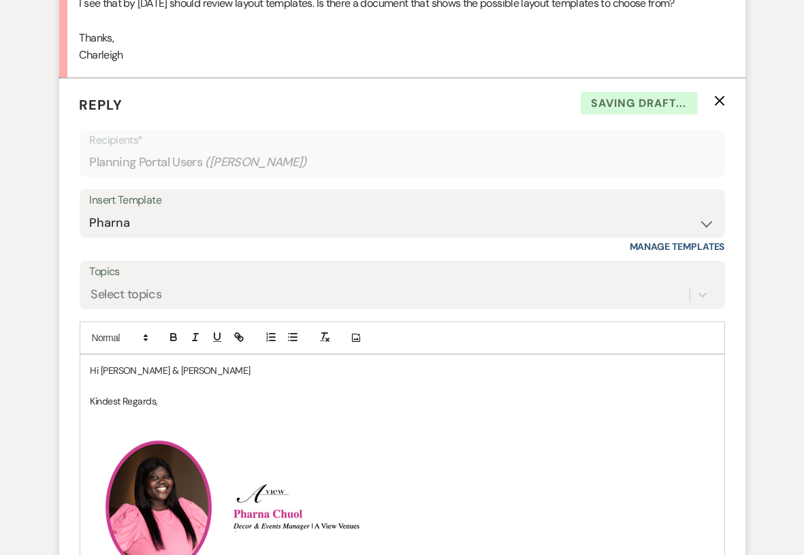
click at [206, 366] on p "Hi Charleigh & Michael" at bounding box center [401, 370] width 623 height 15
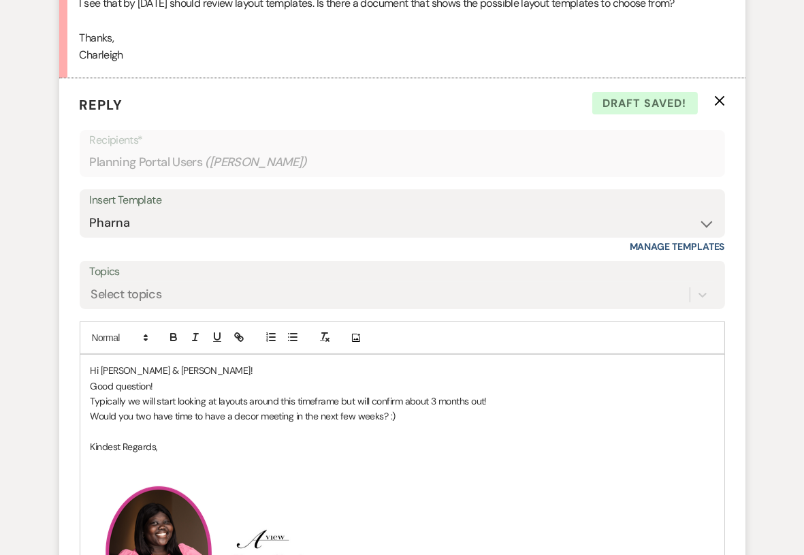
click at [462, 442] on p "Kindest Regards," at bounding box center [401, 446] width 623 height 15
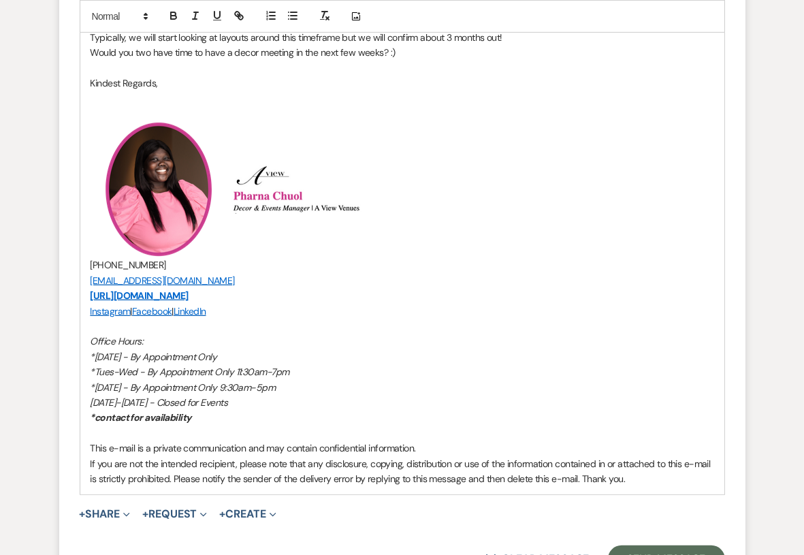
scroll to position [925, 0]
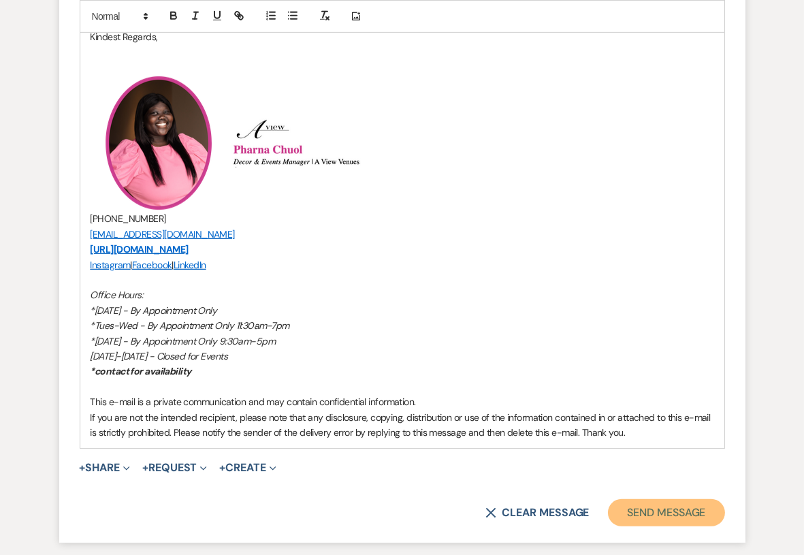
click at [651, 508] on button "Send Message" at bounding box center [666, 512] width 116 height 27
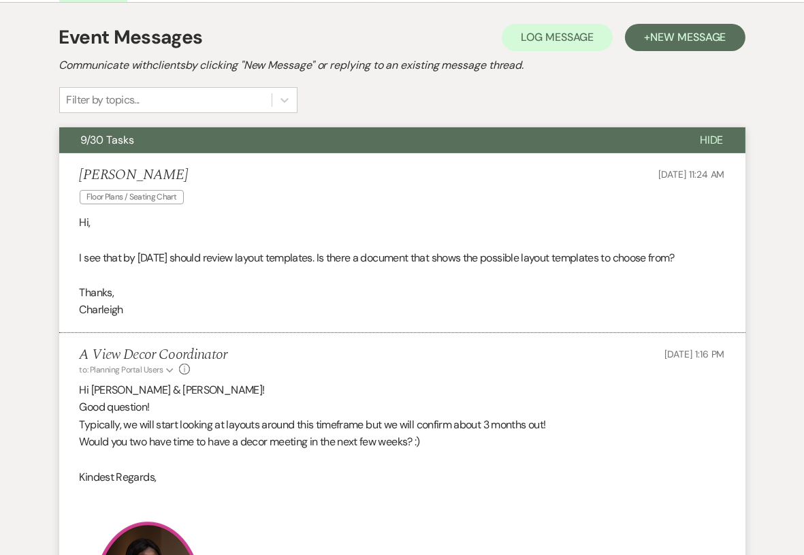
scroll to position [0, 0]
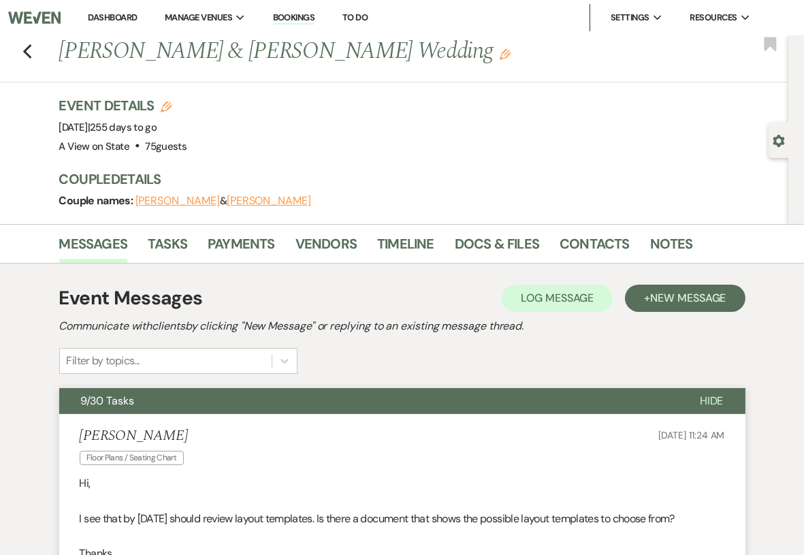
click at [104, 17] on link "Dashboard" at bounding box center [112, 18] width 49 height 12
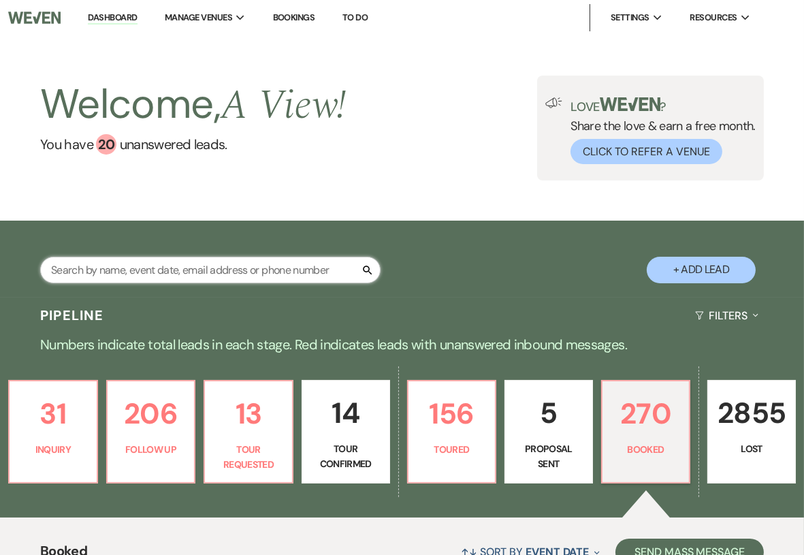
click at [270, 269] on input "text" at bounding box center [210, 270] width 340 height 27
type input "J"
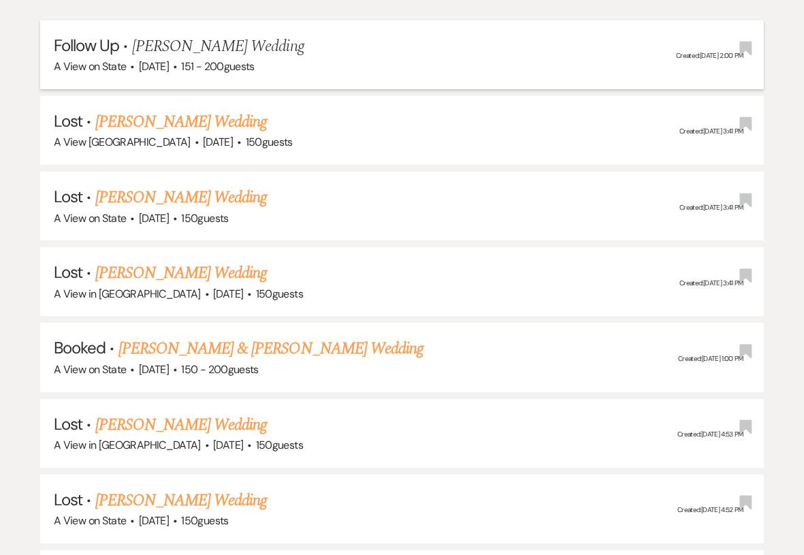
scroll to position [332, 0]
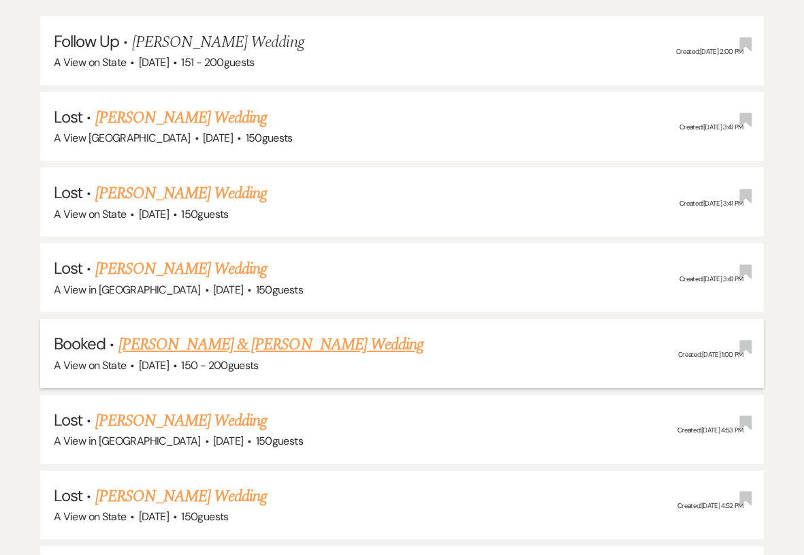
type input "Hannah Hall"
click at [210, 337] on link "[PERSON_NAME] & [PERSON_NAME] Wedding" at bounding box center [270, 344] width 305 height 24
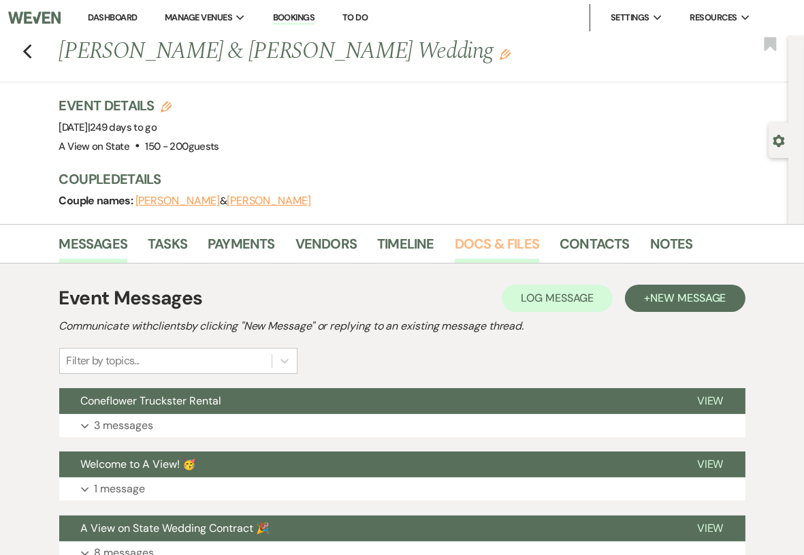
click at [501, 237] on link "Docs & Files" at bounding box center [497, 248] width 84 height 30
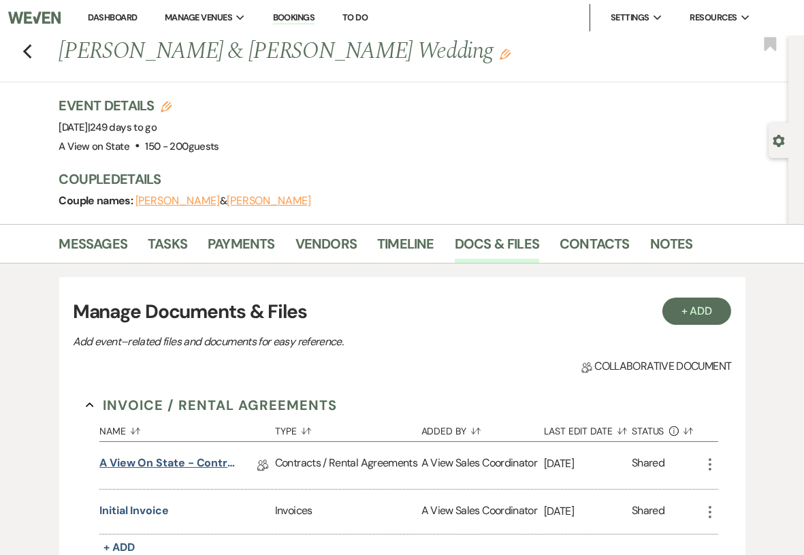
click at [186, 461] on link "A View on State - Contract" at bounding box center [167, 465] width 136 height 21
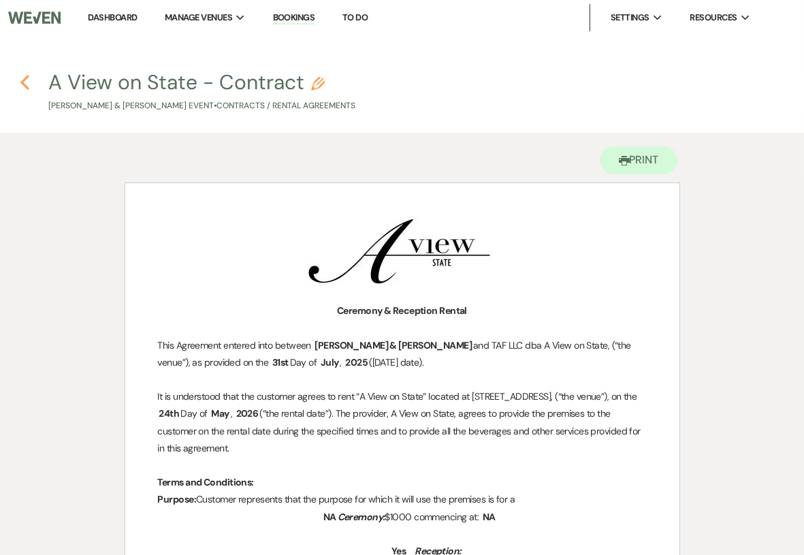
click at [27, 84] on icon "Previous" at bounding box center [25, 82] width 10 height 16
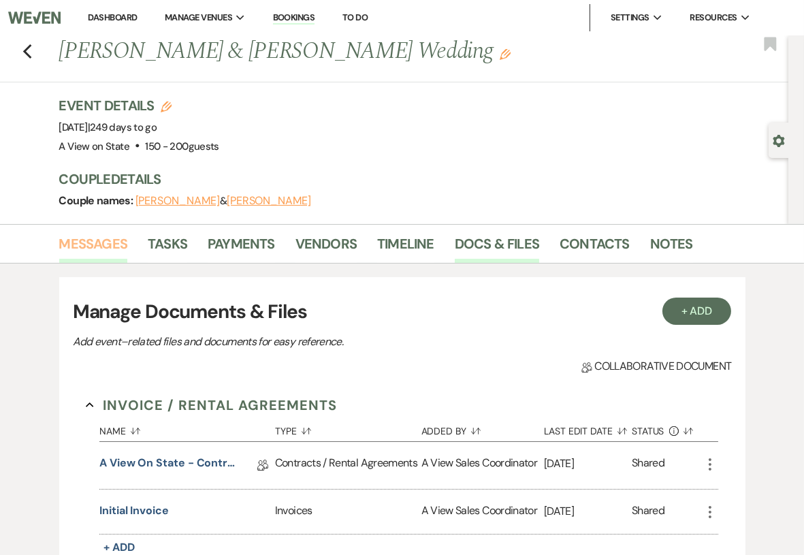
click at [100, 244] on link "Messages" at bounding box center [93, 248] width 69 height 30
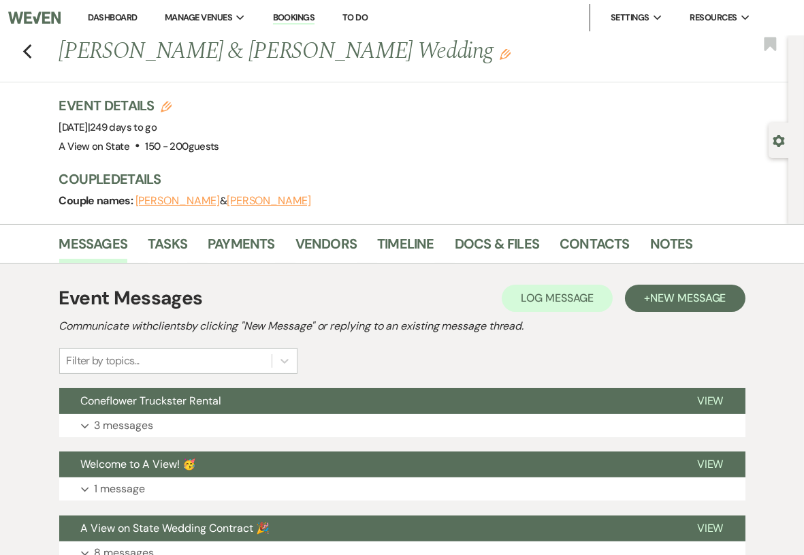
click at [113, 14] on link "Dashboard" at bounding box center [112, 18] width 49 height 12
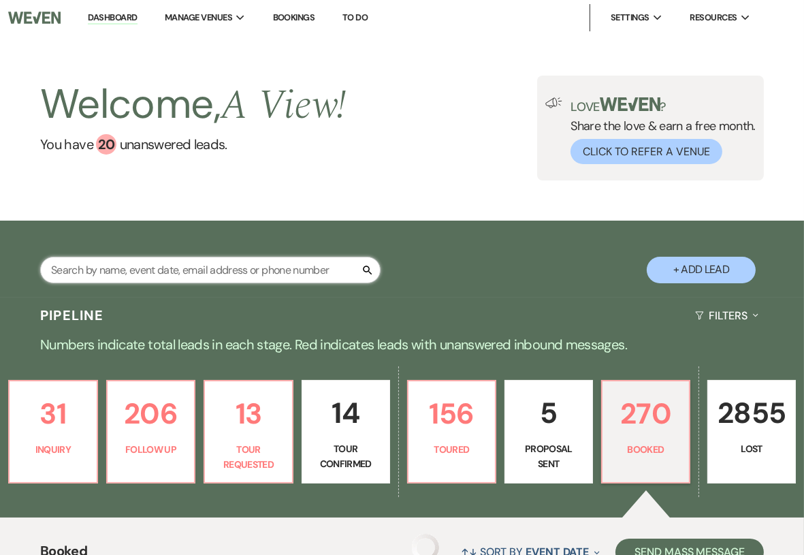
click at [127, 268] on input "text" at bounding box center [210, 270] width 340 height 27
type input "Jill Brisky"
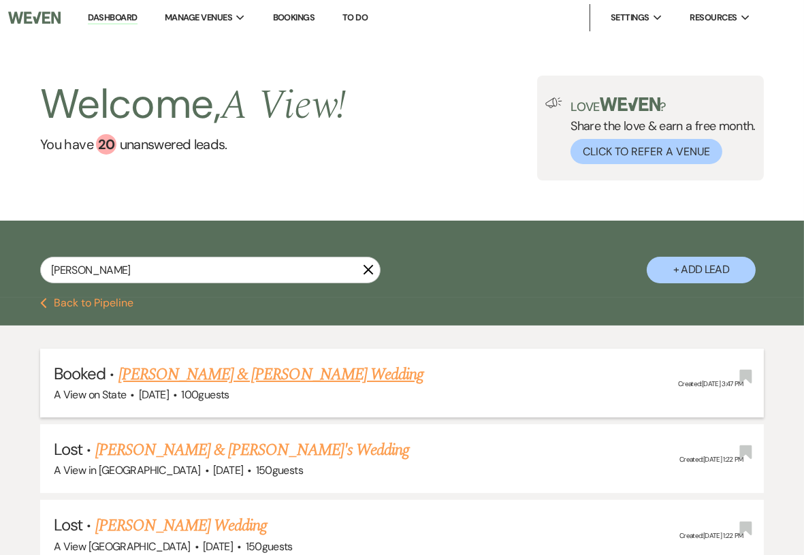
click at [227, 365] on link "[PERSON_NAME] & [PERSON_NAME] Wedding" at bounding box center [270, 374] width 305 height 24
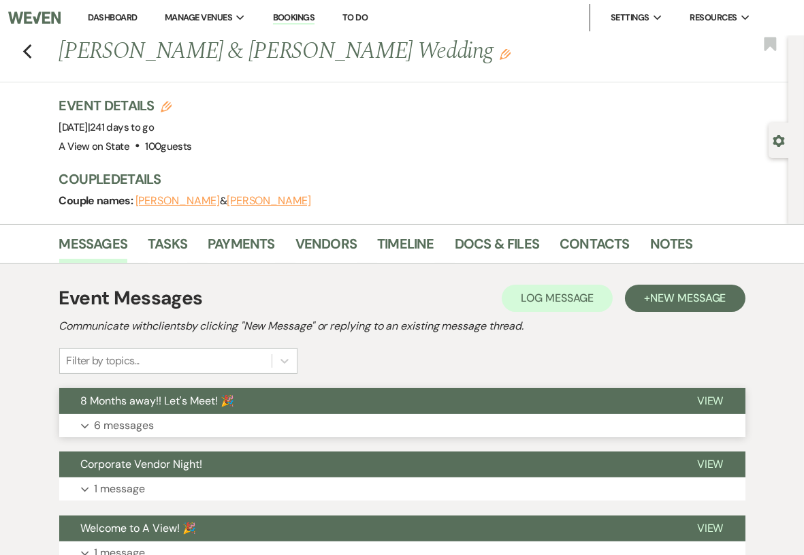
click at [326, 395] on button "8 Months away!! Let's Meet! 🎉" at bounding box center [367, 401] width 616 height 26
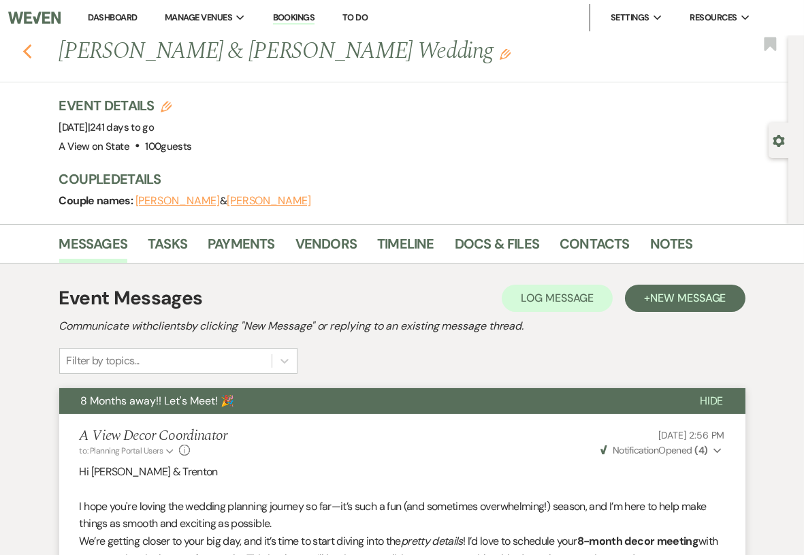
click at [29, 46] on use "button" at bounding box center [26, 51] width 9 height 15
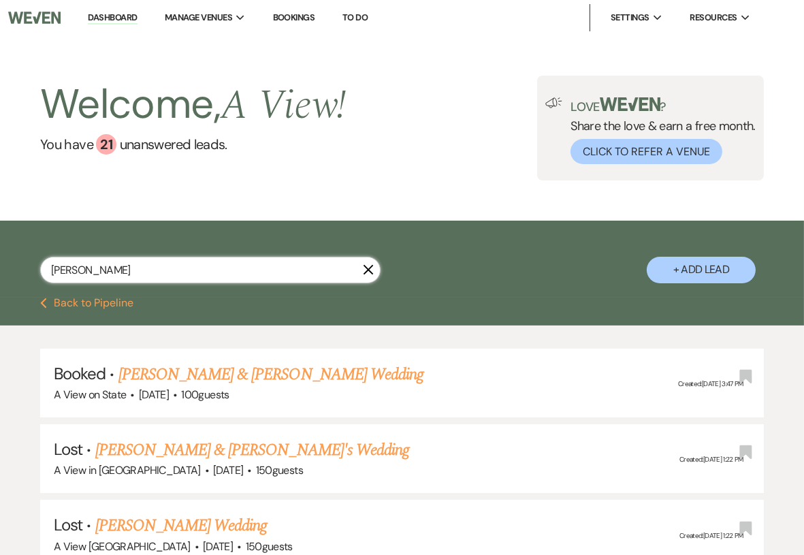
click at [161, 271] on input "Jill Brisky" at bounding box center [210, 270] width 340 height 27
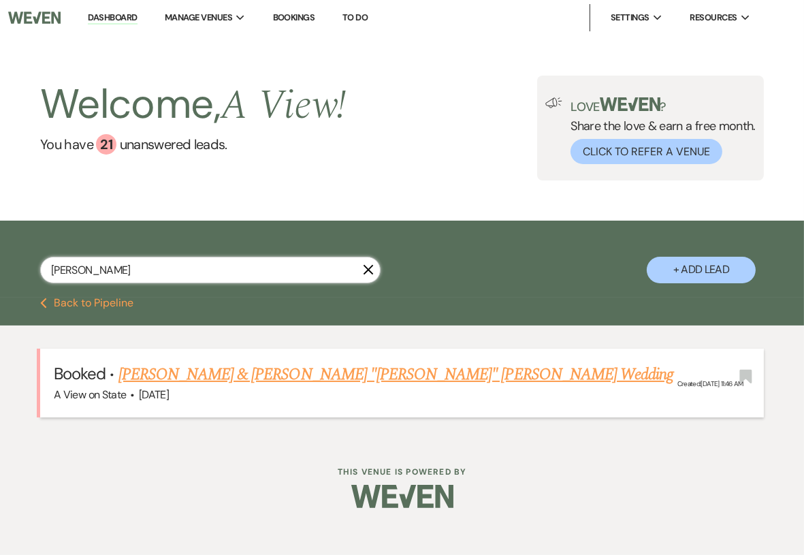
type input "Drake"
click at [245, 372] on link "[PERSON_NAME] & [PERSON_NAME] "[PERSON_NAME]" [PERSON_NAME] Wedding" at bounding box center [395, 374] width 555 height 24
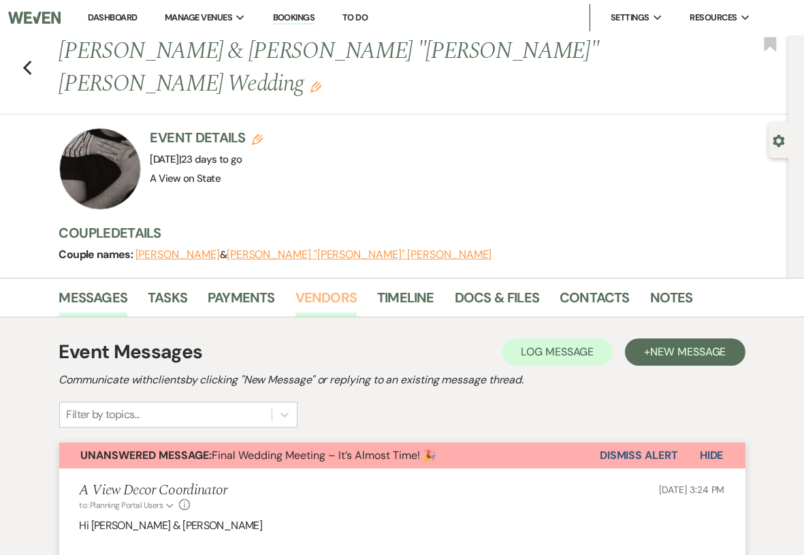
click at [332, 286] on link "Vendors" at bounding box center [325, 301] width 61 height 30
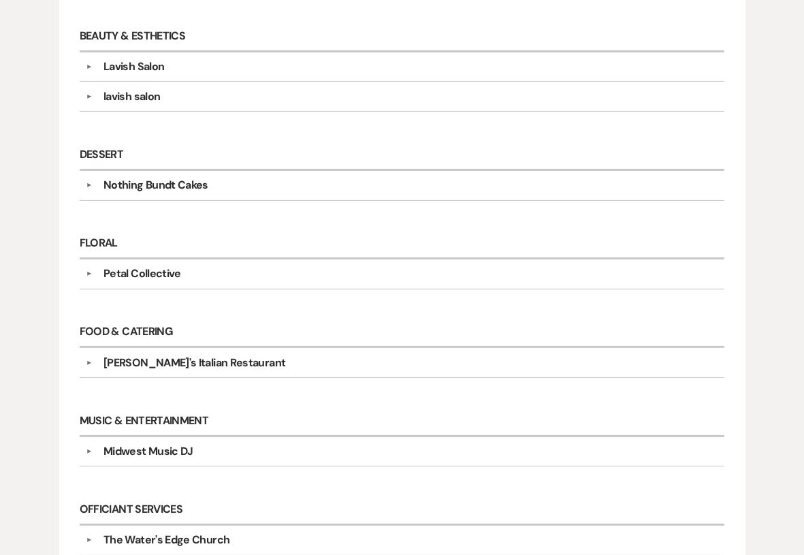
scroll to position [499, 0]
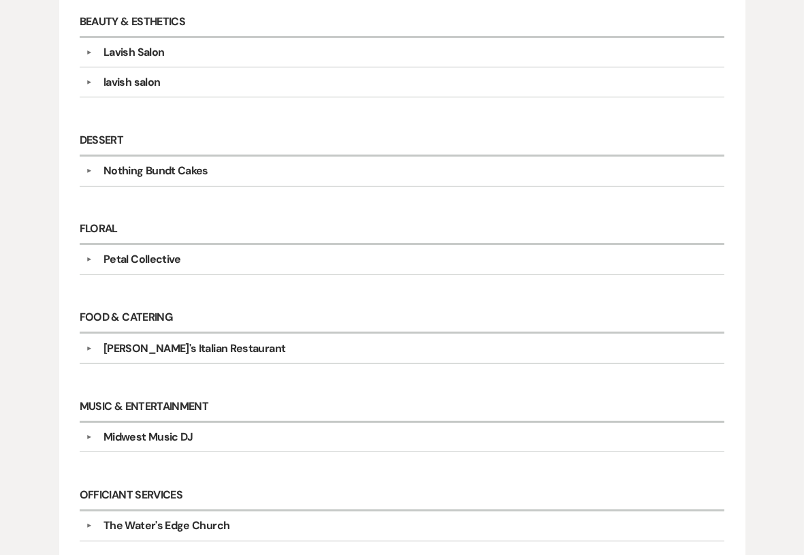
click at [216, 429] on div "Midwest Music DJ" at bounding box center [405, 437] width 625 height 16
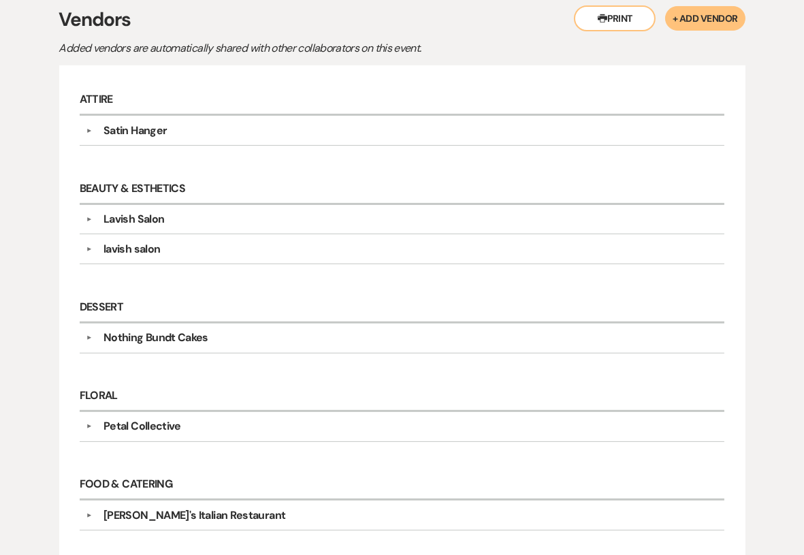
scroll to position [0, 0]
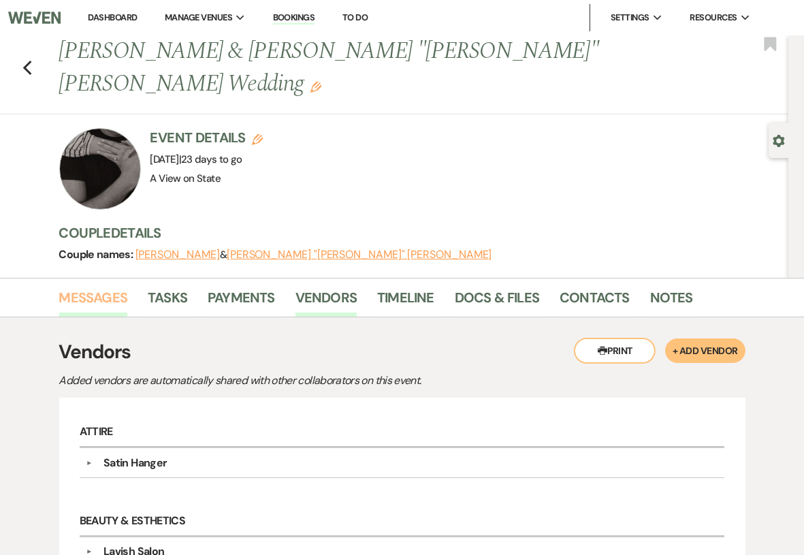
click at [110, 286] on link "Messages" at bounding box center [93, 301] width 69 height 30
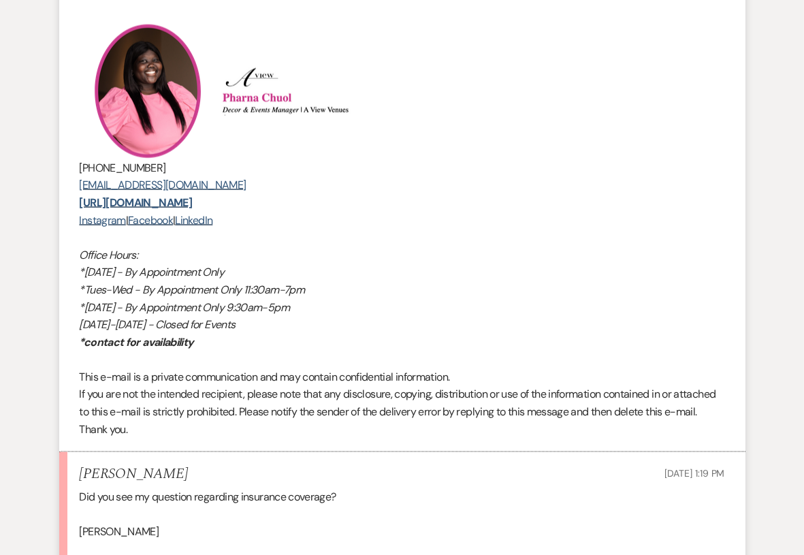
scroll to position [3146, 0]
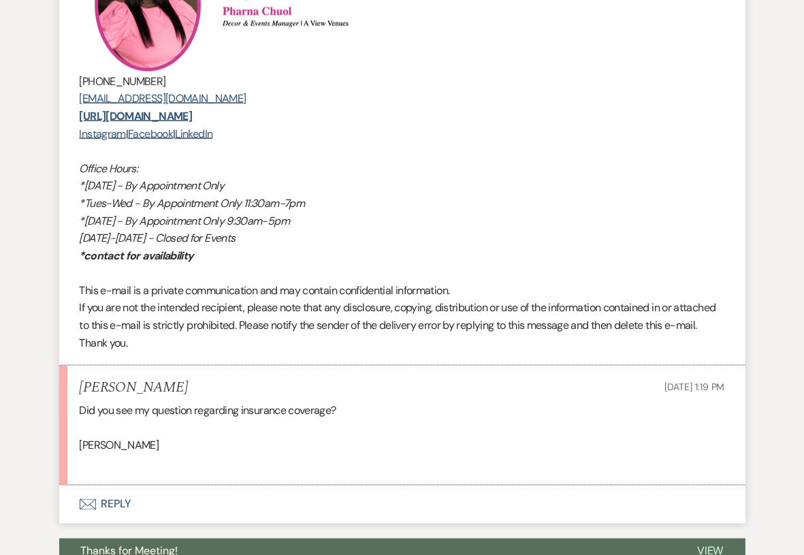
click at [165, 485] on button "Envelope Reply" at bounding box center [402, 504] width 686 height 38
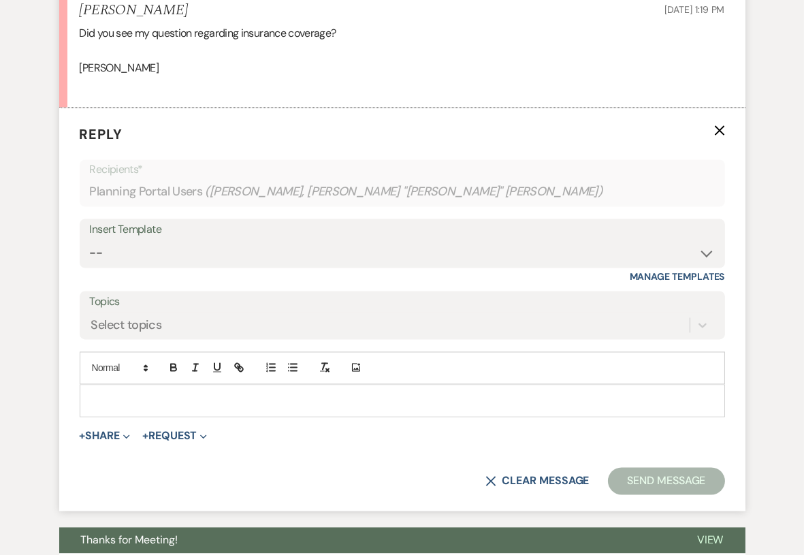
scroll to position [3535, 0]
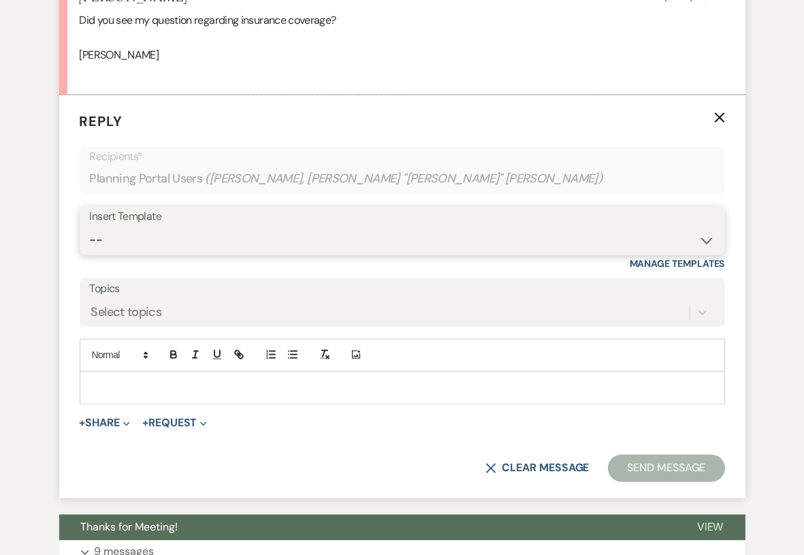
click at [270, 227] on select "-- Tour Confirmation Contract (Pre-Booked Leads) Out of office Inquiry Email Al…" at bounding box center [402, 240] width 625 height 27
select select "3704"
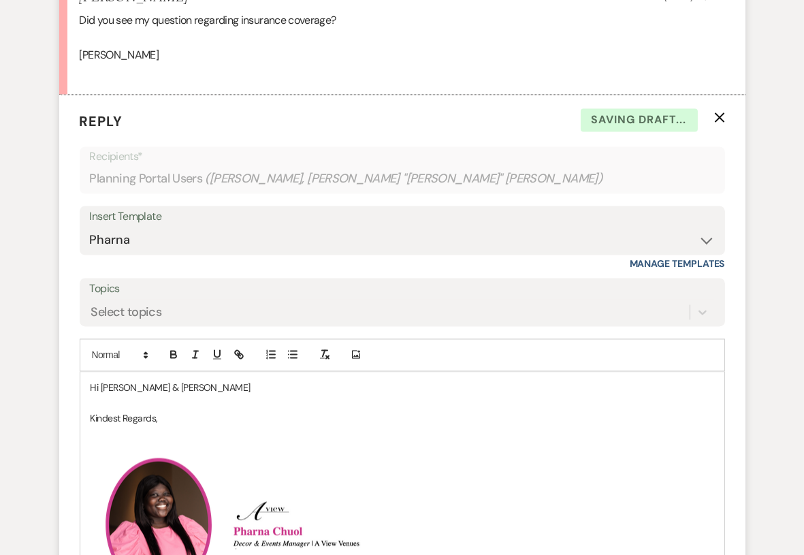
click at [196, 380] on p "Hi McKenzie & William" at bounding box center [401, 387] width 623 height 15
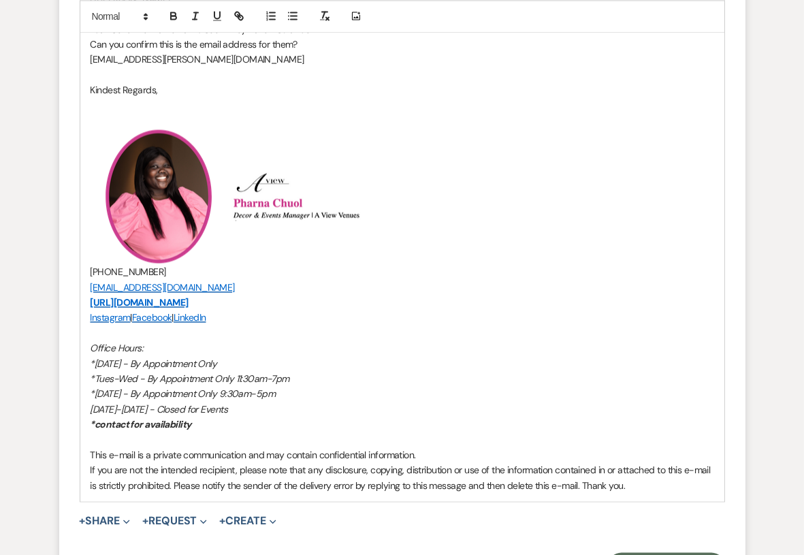
scroll to position [3942, 0]
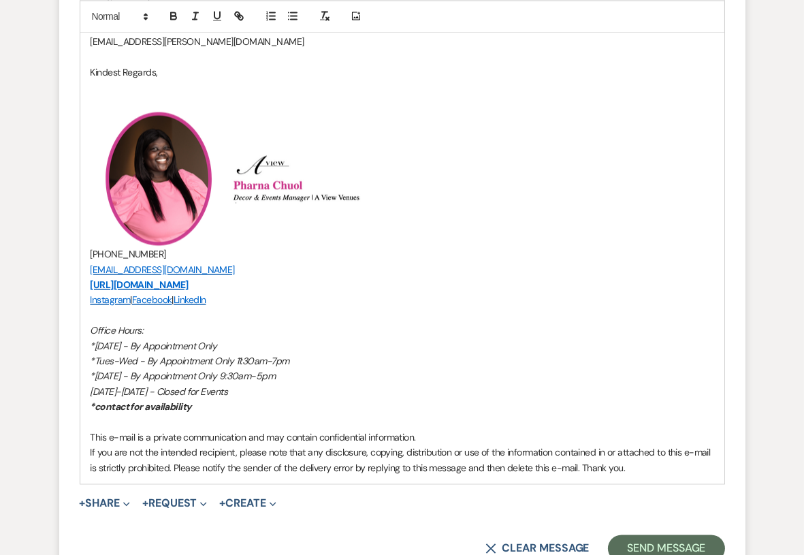
click at [690, 541] on form "Reply X Draft Recipients* Planning Portal Users ( McKenzie Drake, William "Dako…" at bounding box center [402, 132] width 686 height 889
click at [687, 537] on button "Send Message" at bounding box center [666, 547] width 116 height 27
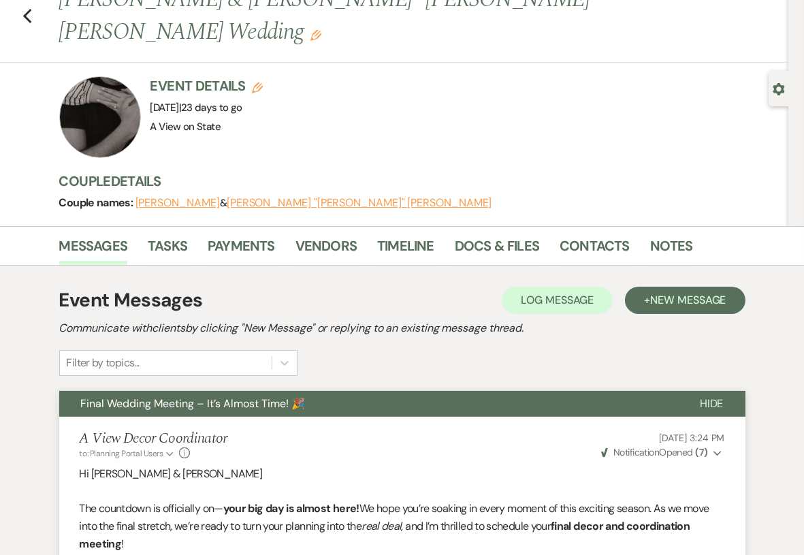
scroll to position [0, 0]
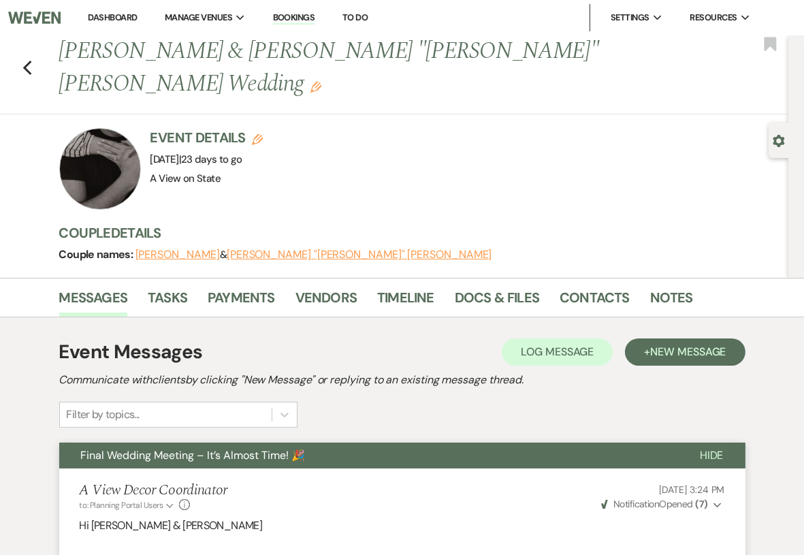
click at [108, 22] on link "Dashboard" at bounding box center [112, 18] width 49 height 12
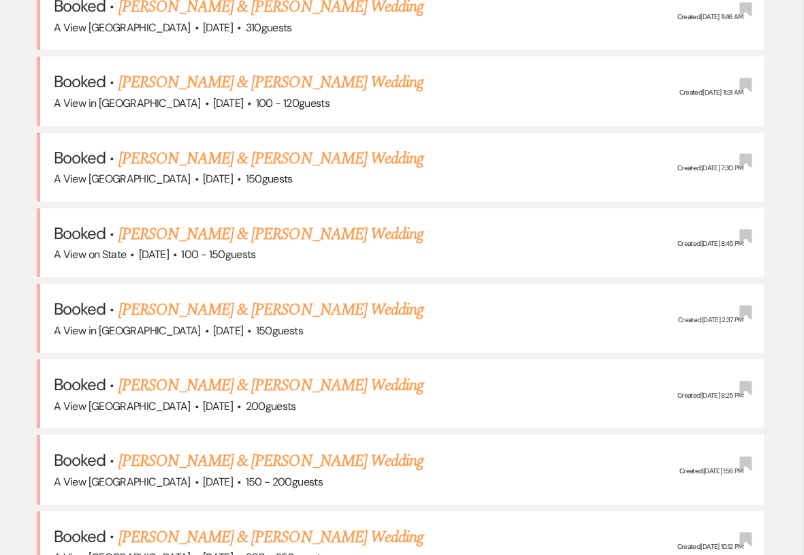
scroll to position [613, 0]
click at [244, 233] on link "[PERSON_NAME] & [PERSON_NAME] Wedding" at bounding box center [270, 233] width 305 height 24
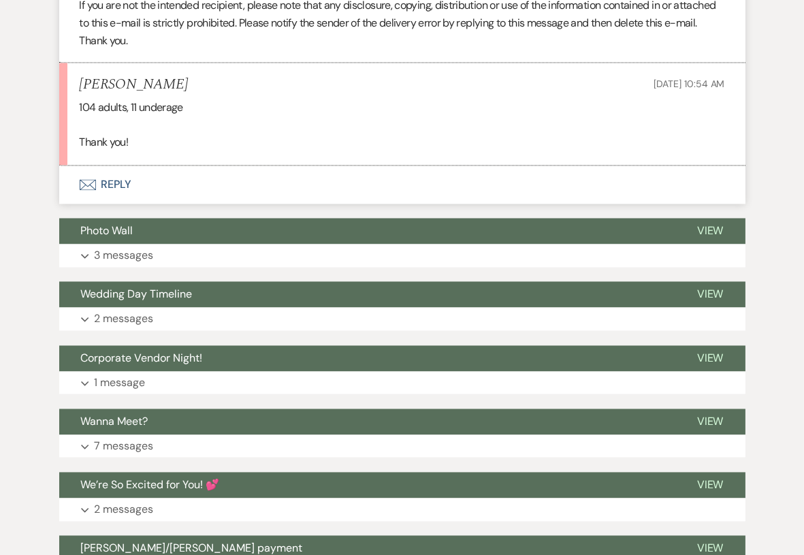
scroll to position [3561, 0]
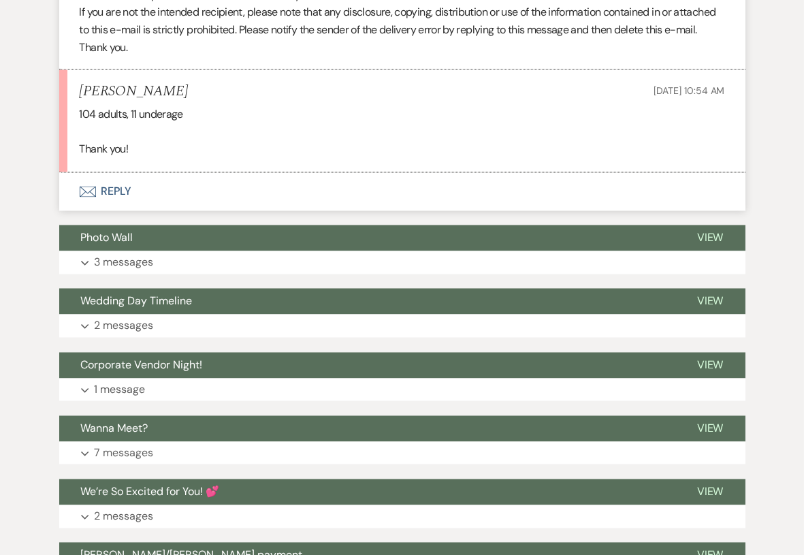
click at [228, 211] on button "Envelope Reply" at bounding box center [402, 192] width 686 height 38
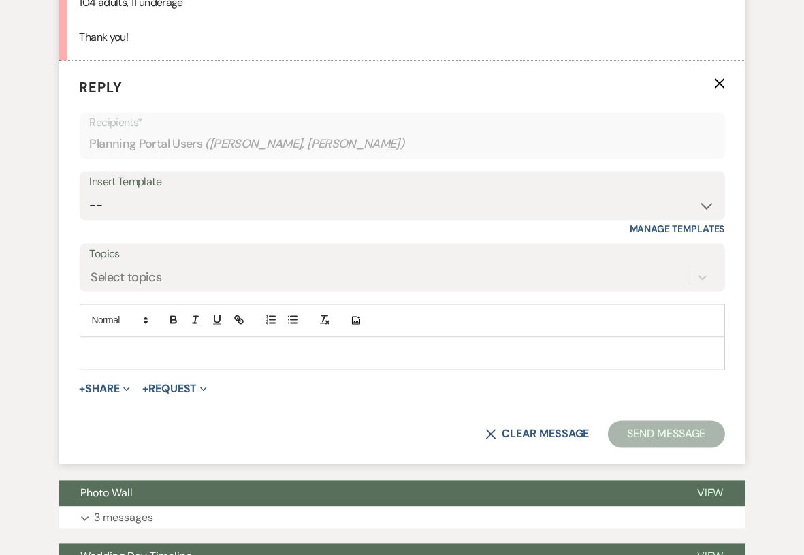
scroll to position [3688, 0]
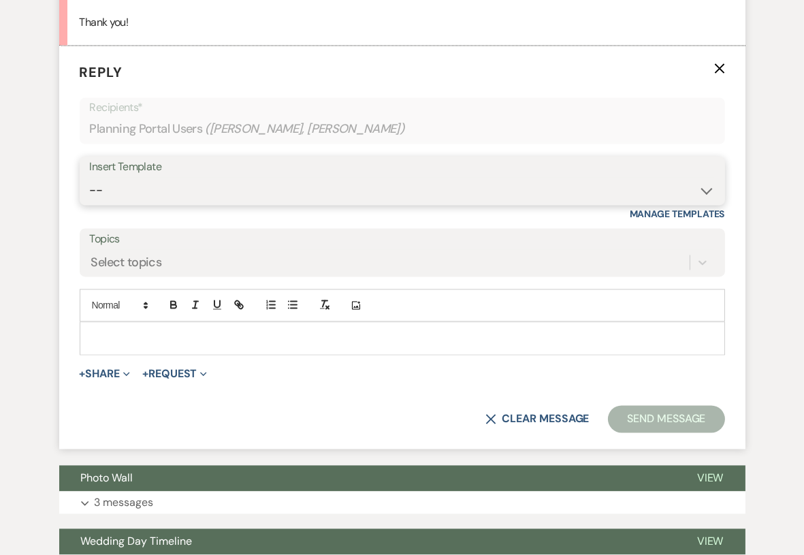
click at [197, 203] on select "-- Tour Confirmation Contract (Pre-Booked Leads) Out of office Inquiry Email Al…" at bounding box center [402, 190] width 625 height 27
select select "3704"
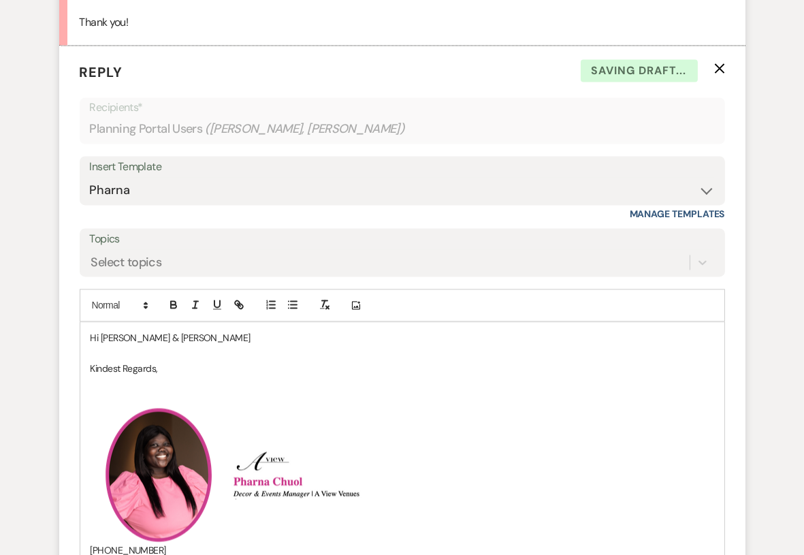
click at [195, 345] on p "Hi Madeline & Matt" at bounding box center [401, 337] width 623 height 15
click at [135, 345] on p "Hi Madeline & Matt" at bounding box center [401, 337] width 623 height 15
click at [194, 345] on p "Hi Maddie & Matt" at bounding box center [401, 337] width 623 height 15
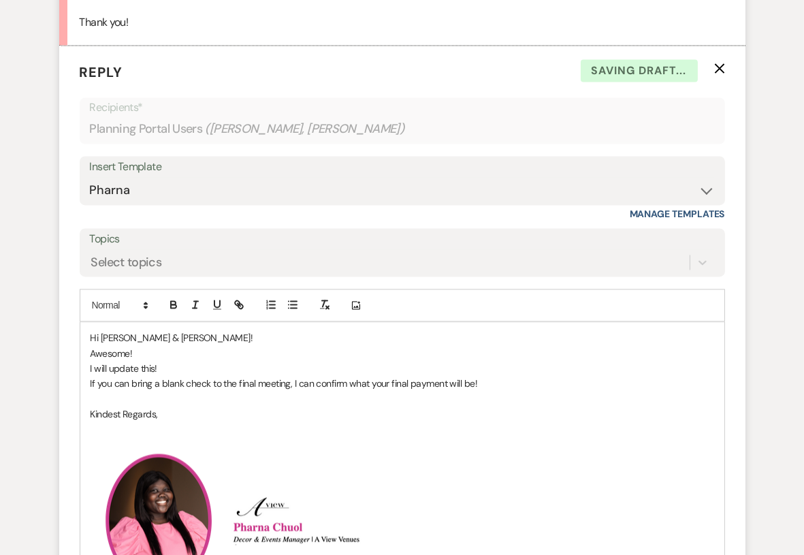
click at [363, 391] on p "If you can bring a blank check to the final meeting, I can confirm what your fi…" at bounding box center [401, 383] width 623 height 15
click at [433, 527] on p "﻿ ﻿ ﻿ ﻿" at bounding box center [401, 520] width 623 height 136
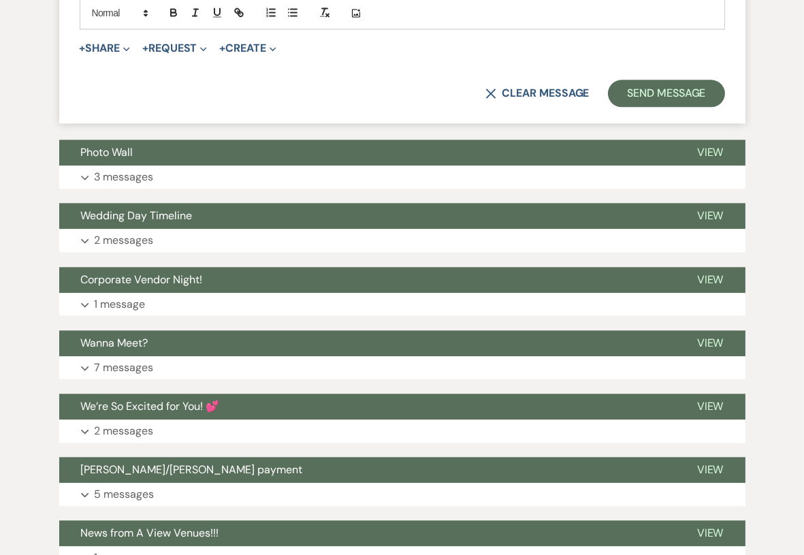
scroll to position [4432, 0]
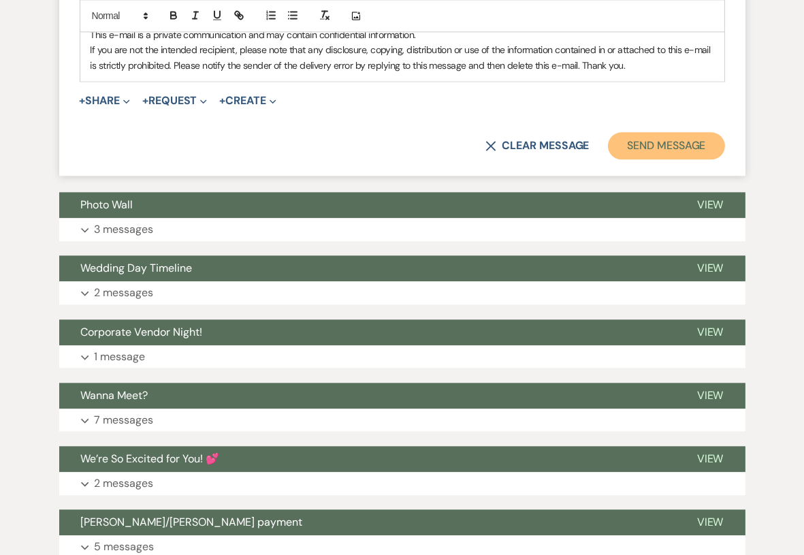
click at [644, 159] on button "Send Message" at bounding box center [666, 145] width 116 height 27
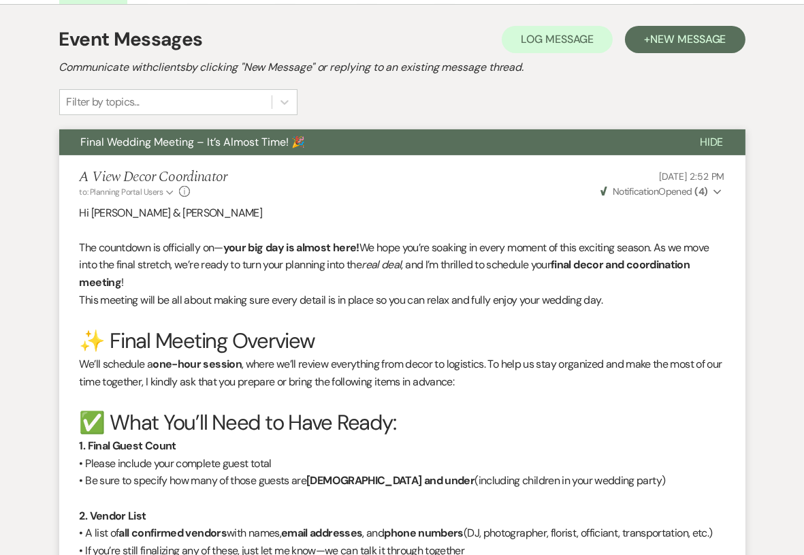
scroll to position [0, 0]
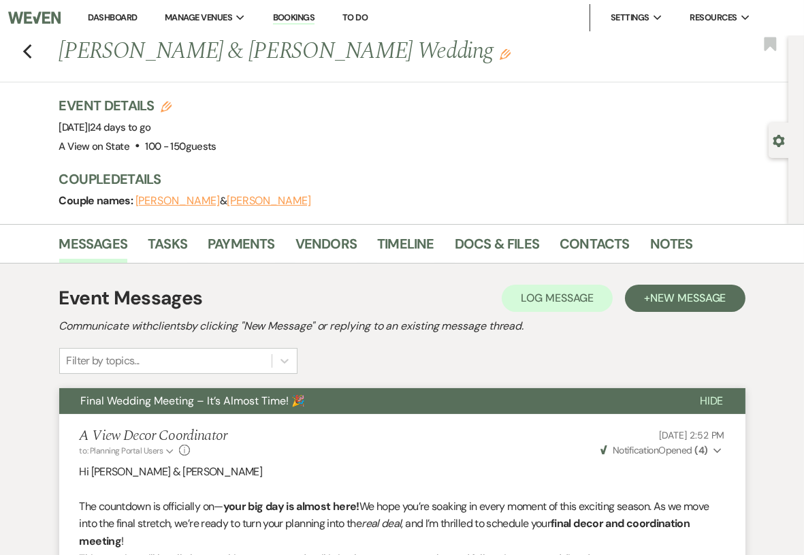
click at [105, 16] on link "Dashboard" at bounding box center [112, 18] width 49 height 12
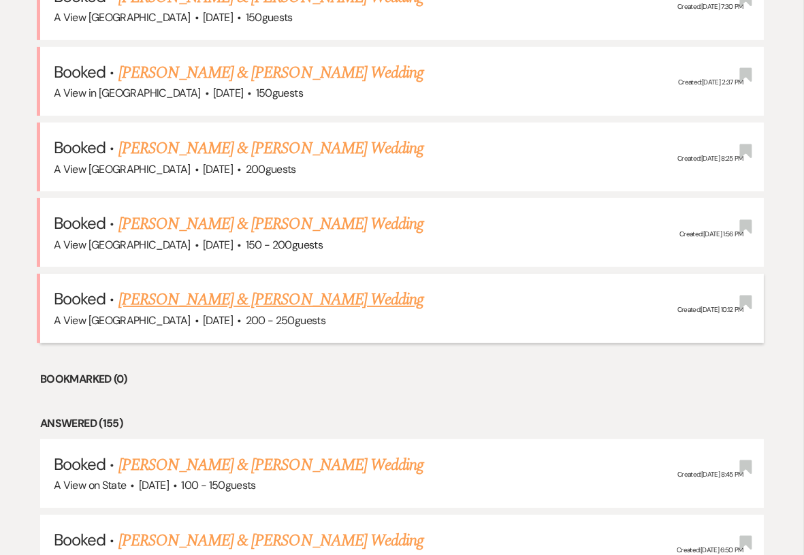
scroll to position [848, 0]
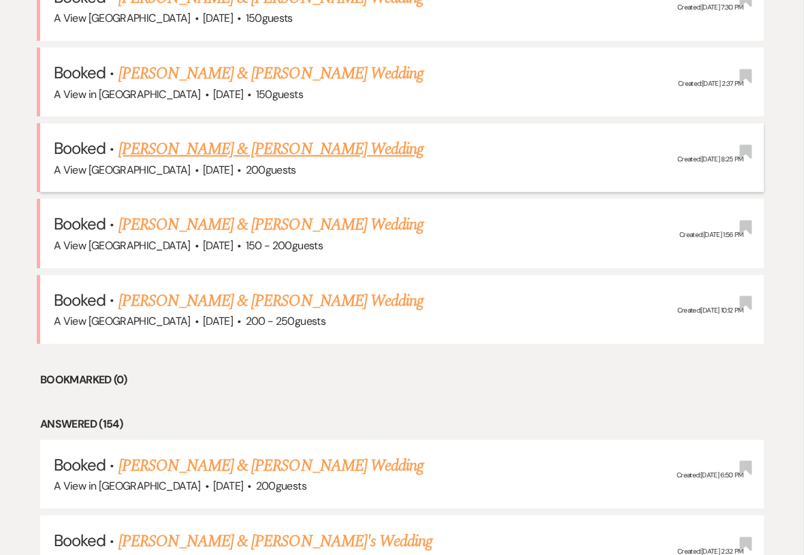
click at [229, 149] on link "[PERSON_NAME] & [PERSON_NAME] Wedding" at bounding box center [270, 149] width 305 height 24
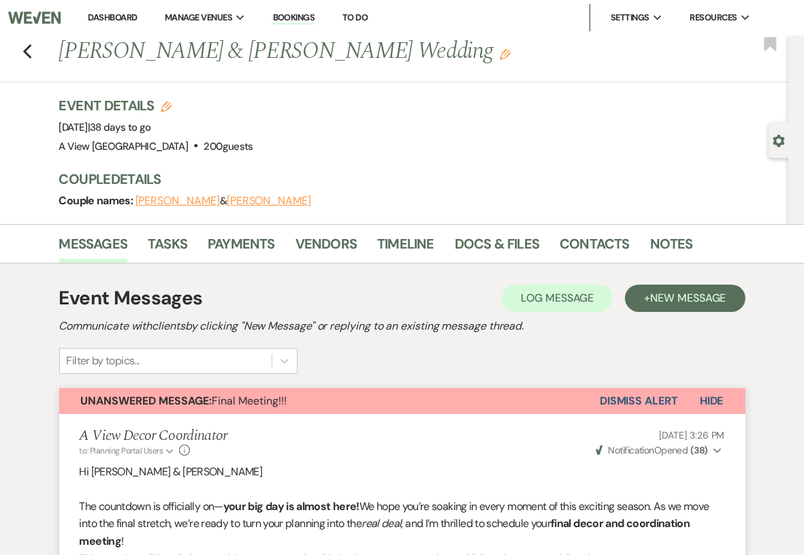
click at [653, 401] on button "Dismiss Alert" at bounding box center [638, 401] width 78 height 26
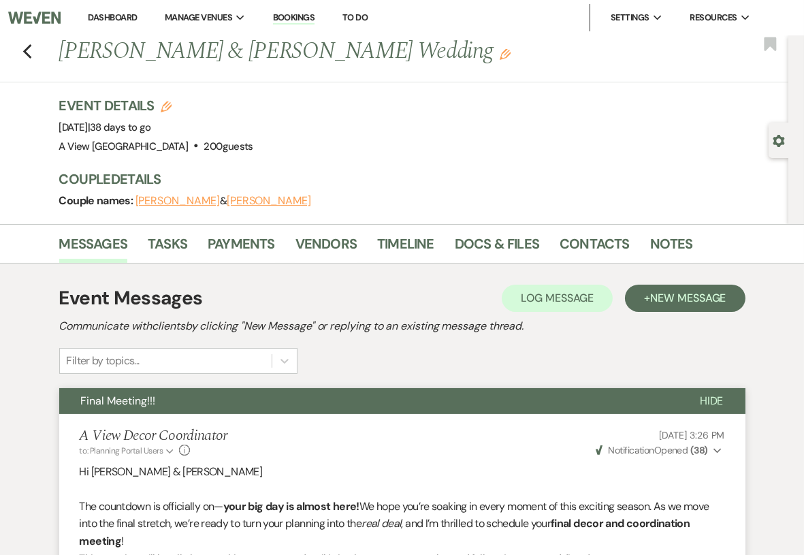
drag, startPoint x: 108, startPoint y: 16, endPoint x: 115, endPoint y: 25, distance: 11.7
click at [108, 16] on link "Dashboard" at bounding box center [112, 18] width 49 height 12
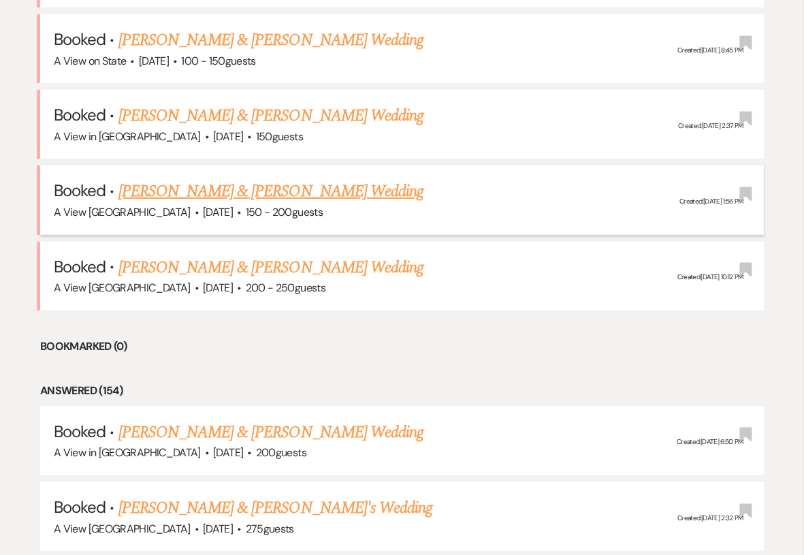
scroll to position [878, 0]
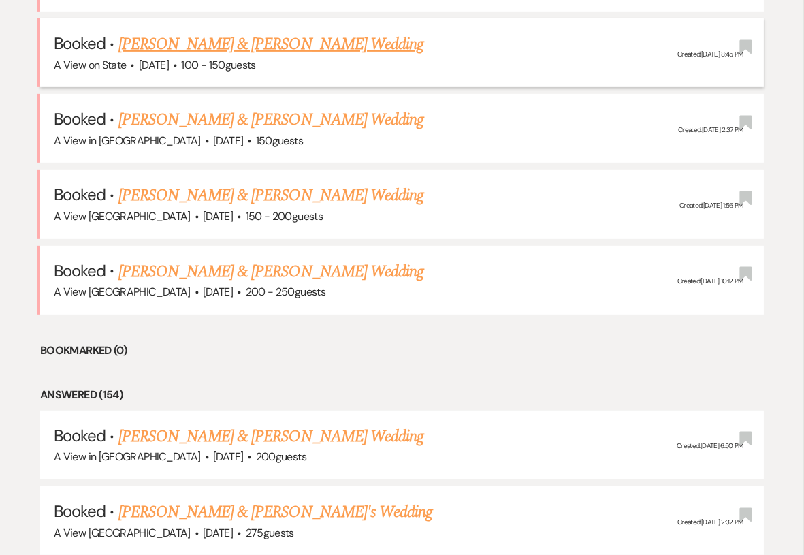
click at [277, 39] on link "[PERSON_NAME] & [PERSON_NAME] Wedding" at bounding box center [270, 44] width 305 height 24
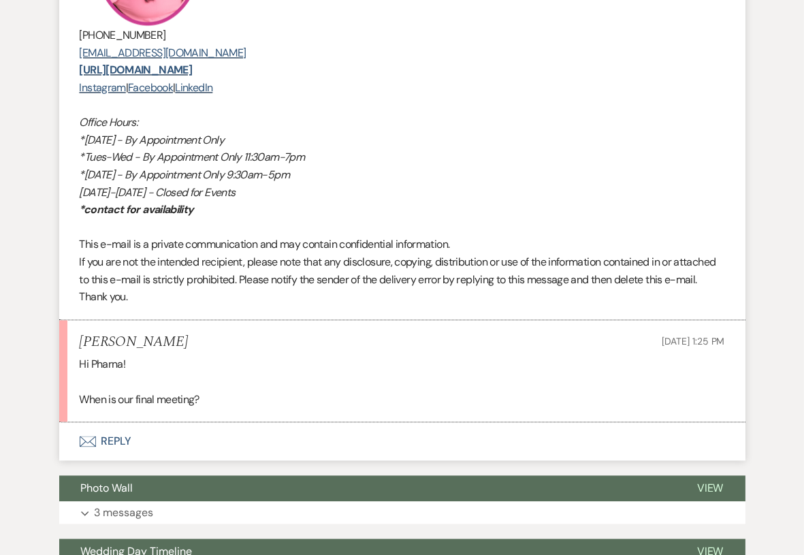
scroll to position [4067, 0]
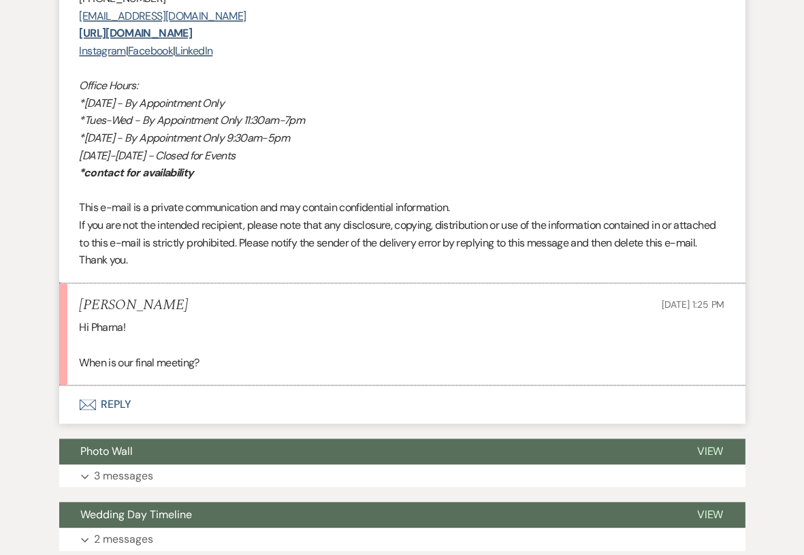
click at [108, 423] on button "Envelope Reply" at bounding box center [402, 404] width 686 height 38
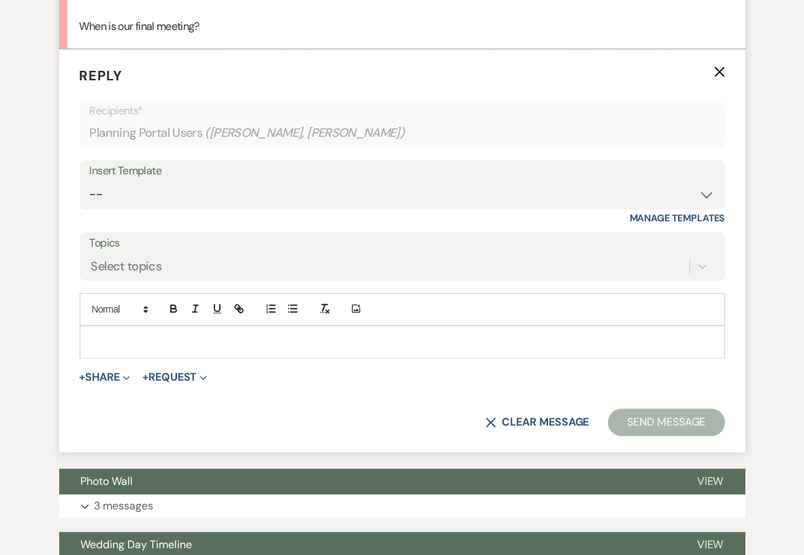
scroll to position [4406, 0]
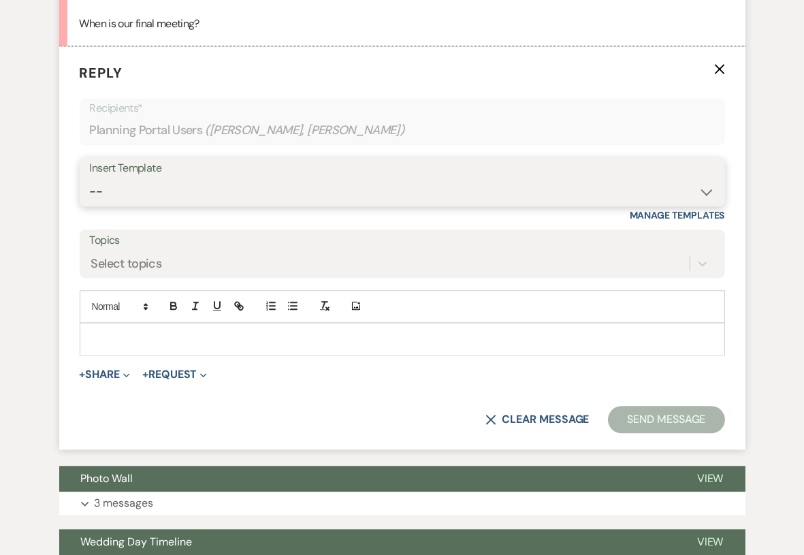
click at [194, 205] on select "-- Tour Confirmation Contract (Pre-Booked Leads) Out of office Inquiry Email Al…" at bounding box center [402, 191] width 625 height 27
select select "3704"
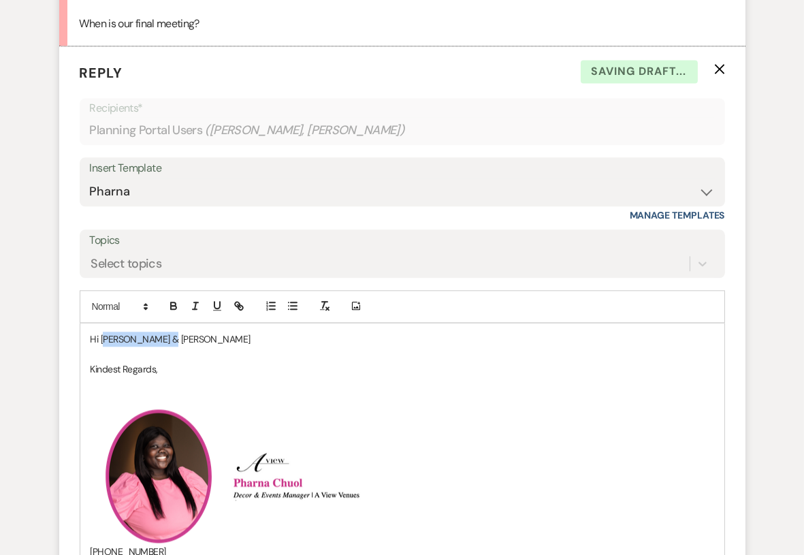
drag, startPoint x: 170, startPoint y: 369, endPoint x: 104, endPoint y: 365, distance: 66.1
click at [104, 346] on p "Hi Madeline & Matt" at bounding box center [401, 338] width 623 height 15
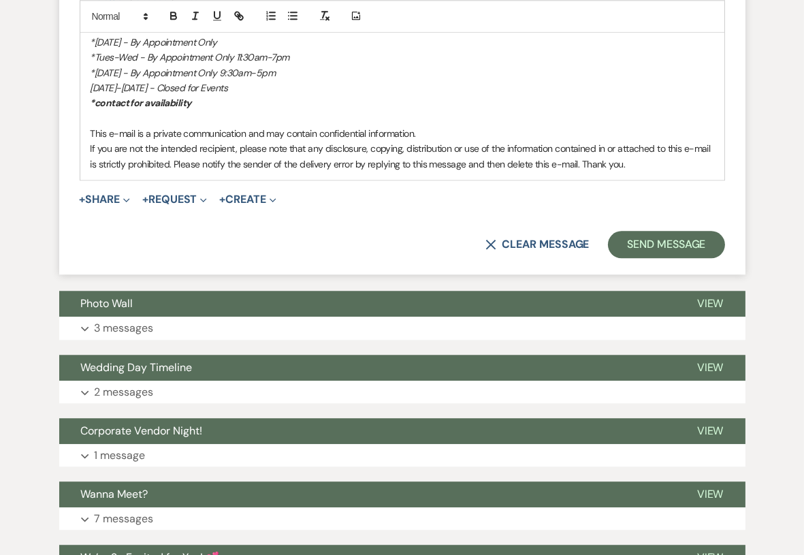
scroll to position [5060, 0]
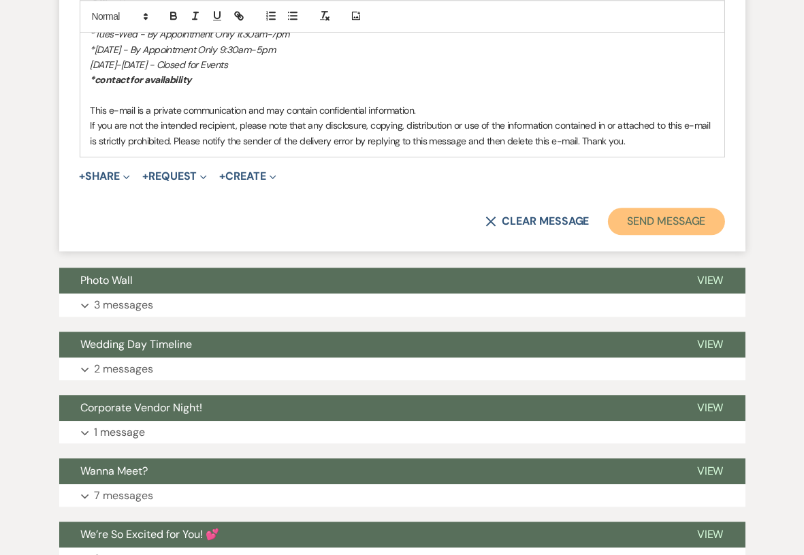
click at [647, 235] on button "Send Message" at bounding box center [666, 221] width 116 height 27
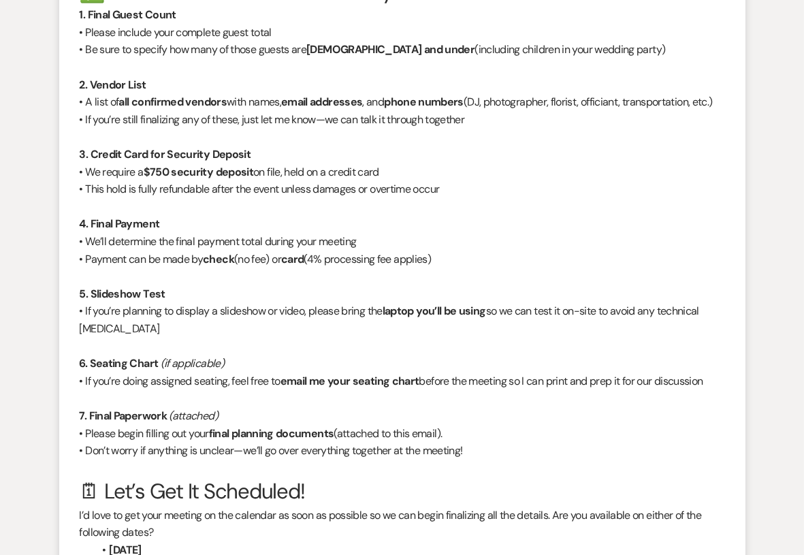
scroll to position [0, 0]
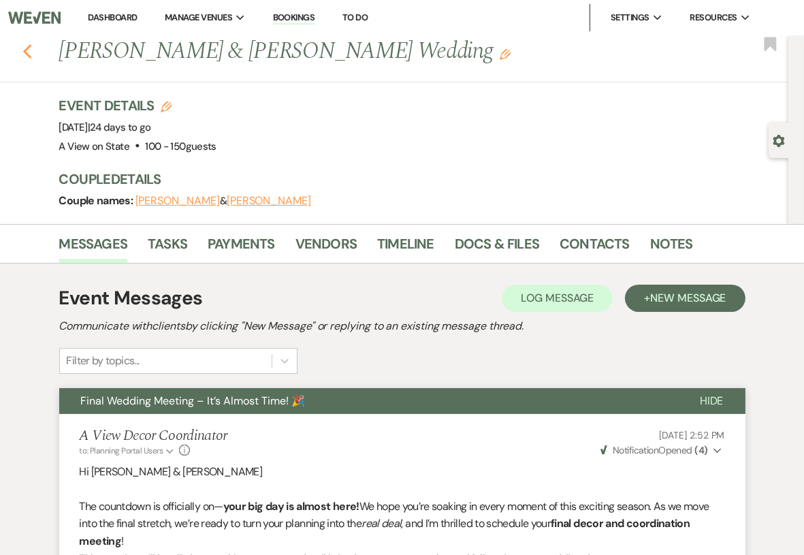
click at [27, 47] on icon "Previous" at bounding box center [27, 52] width 10 height 16
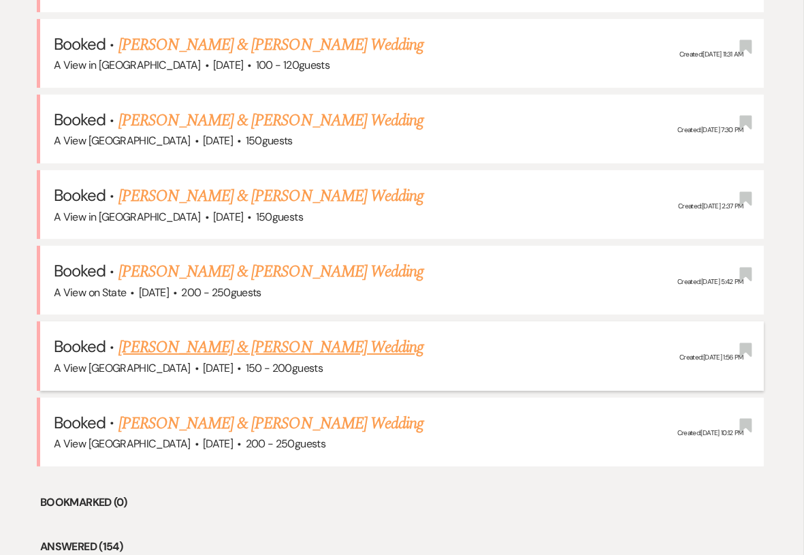
scroll to position [686, 0]
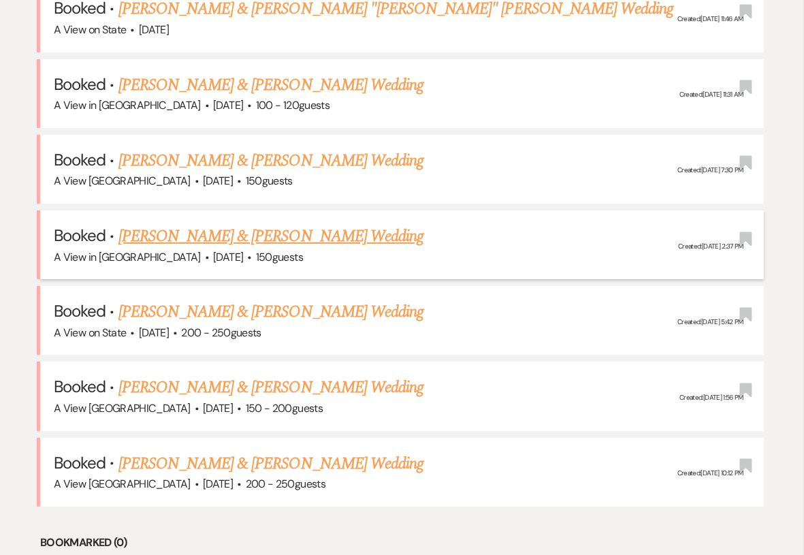
click at [207, 236] on link "[PERSON_NAME] & [PERSON_NAME] Wedding" at bounding box center [270, 236] width 305 height 24
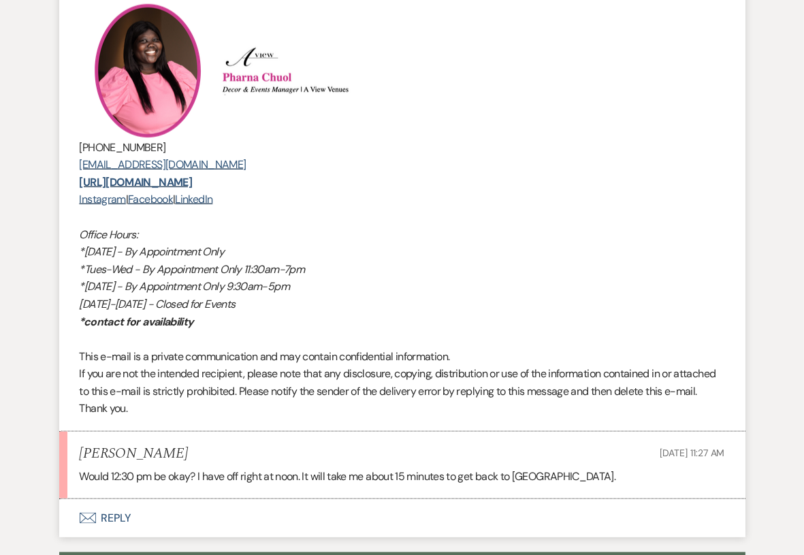
scroll to position [2403, 0]
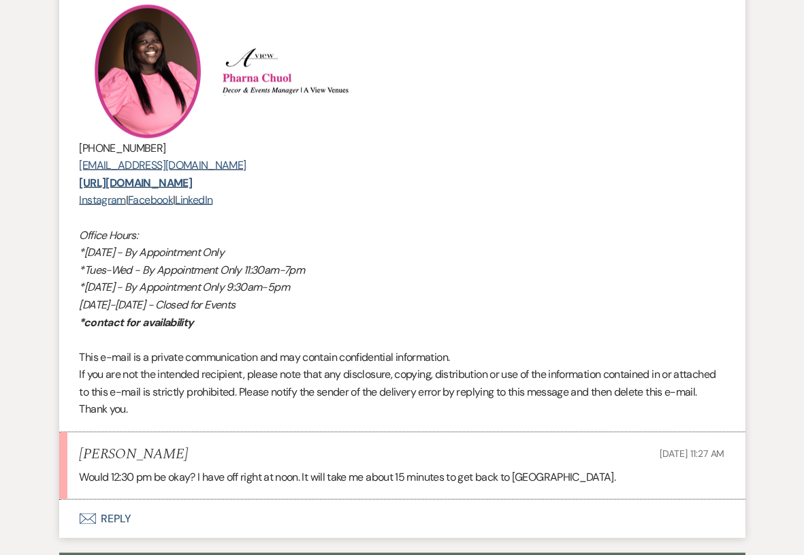
click at [103, 533] on button "Envelope Reply" at bounding box center [402, 518] width 686 height 38
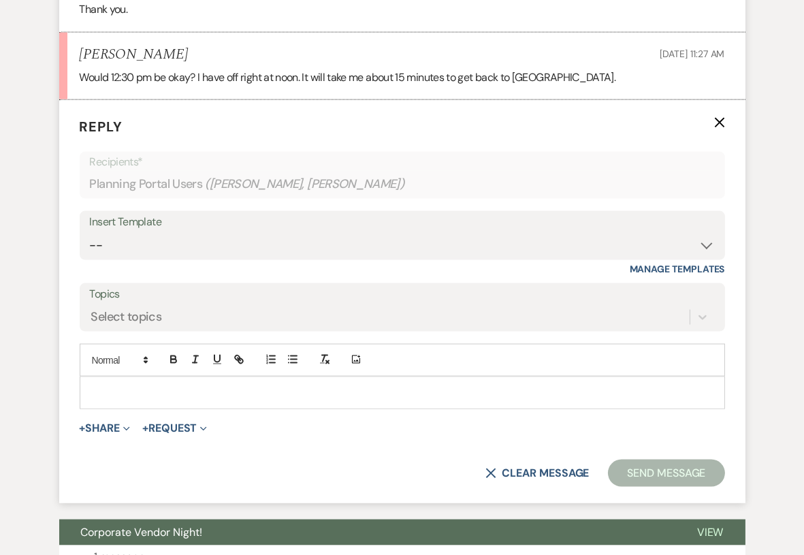
scroll to position [2841, 0]
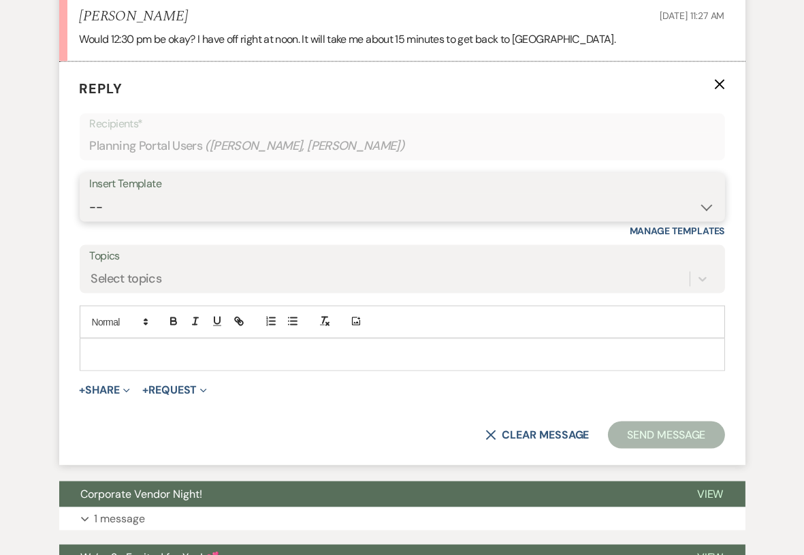
click at [262, 220] on select "-- Tour Confirmation Contract (Pre-Booked Leads) Out of office Inquiry Email Al…" at bounding box center [402, 207] width 625 height 27
select select "3703"
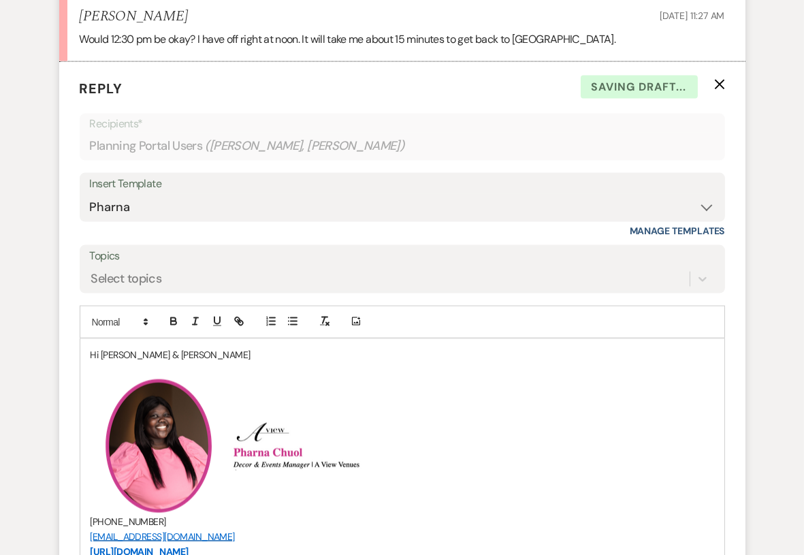
click at [176, 377] on p at bounding box center [401, 369] width 623 height 15
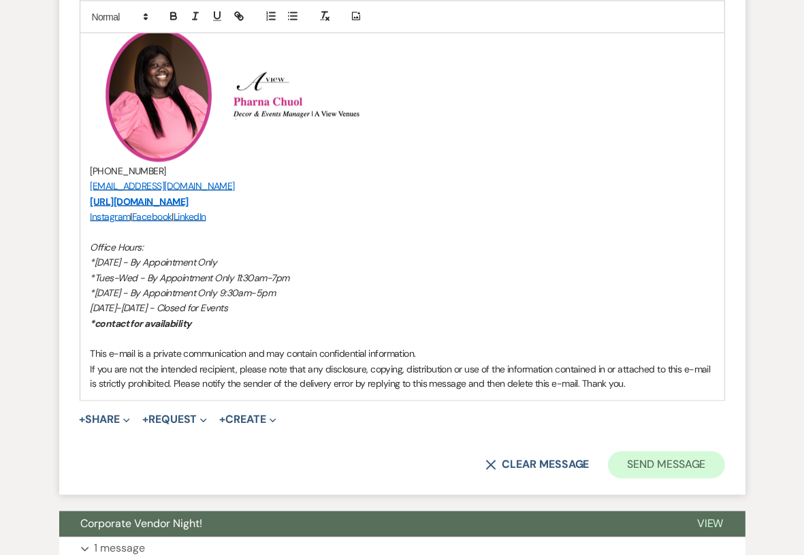
scroll to position [3308, 0]
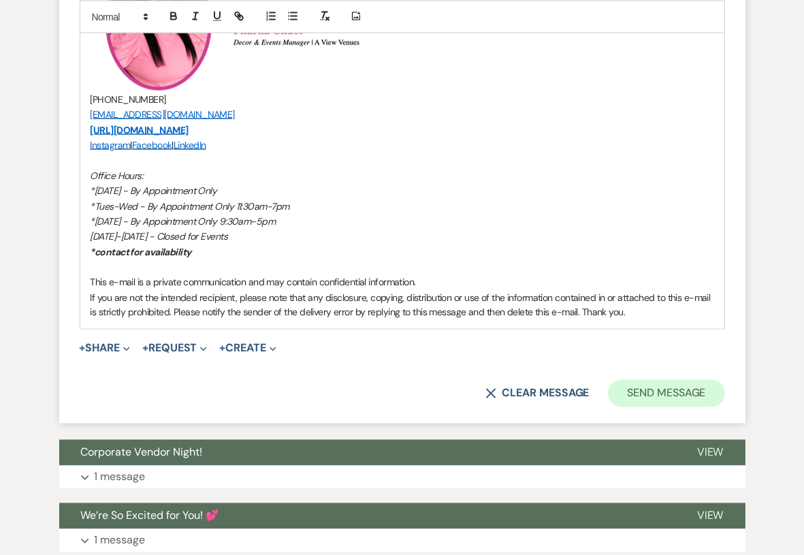
click at [684, 391] on form "Reply X Draft saved! Recipients* Planning Portal Users ( Alyce Imhof, Taylor Im…" at bounding box center [402, 8] width 686 height 828
click at [676, 407] on button "Send Message" at bounding box center [666, 393] width 116 height 27
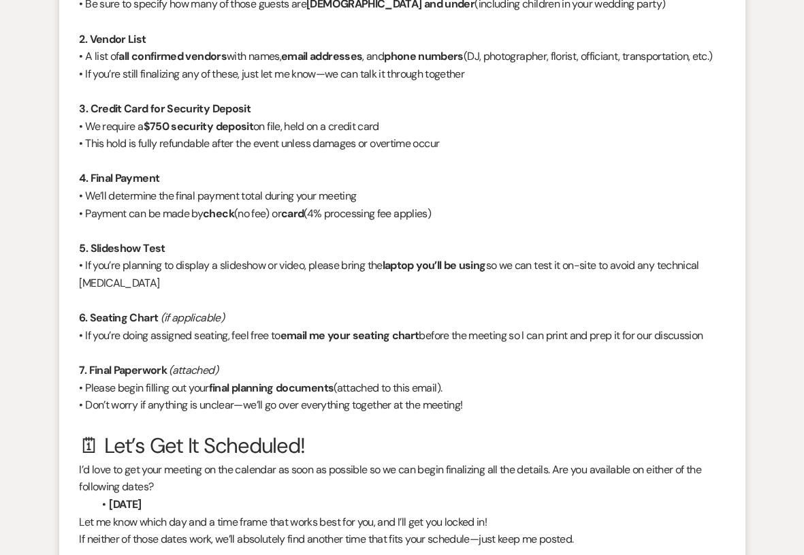
scroll to position [0, 0]
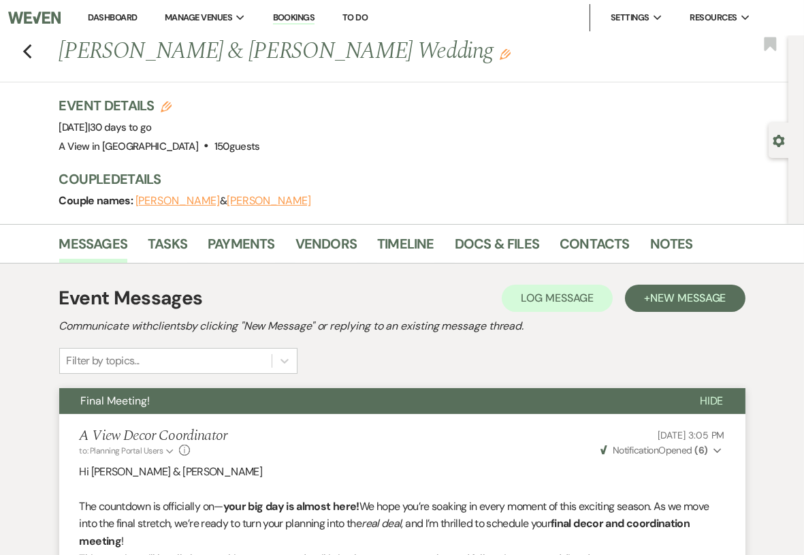
click at [97, 20] on link "Dashboard" at bounding box center [112, 18] width 49 height 12
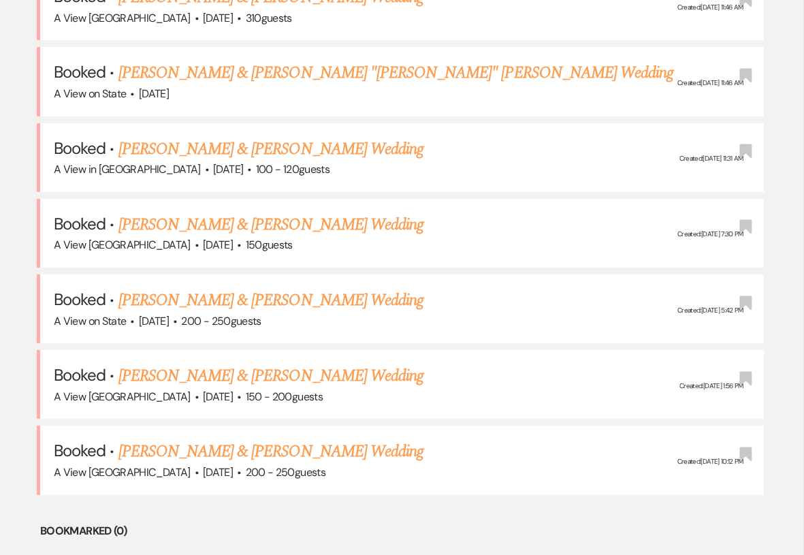
scroll to position [625, 0]
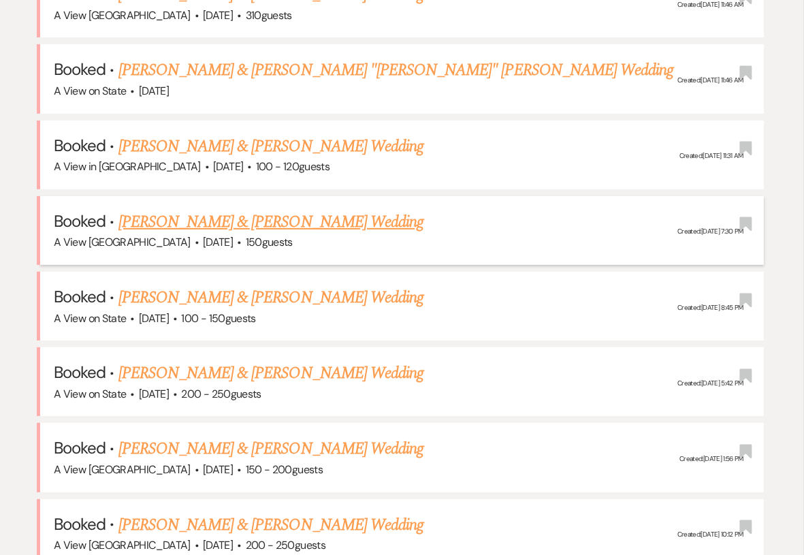
click at [254, 218] on link "[PERSON_NAME] & [PERSON_NAME] Wedding" at bounding box center [270, 222] width 305 height 24
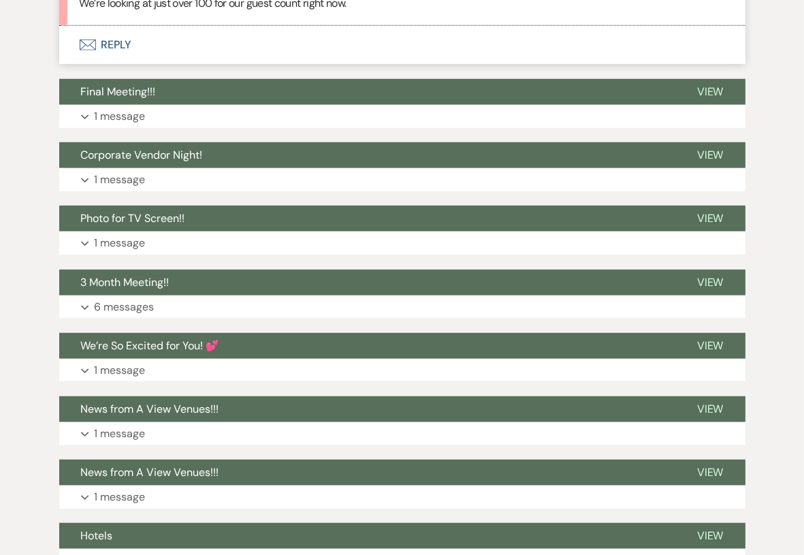
scroll to position [1575, 0]
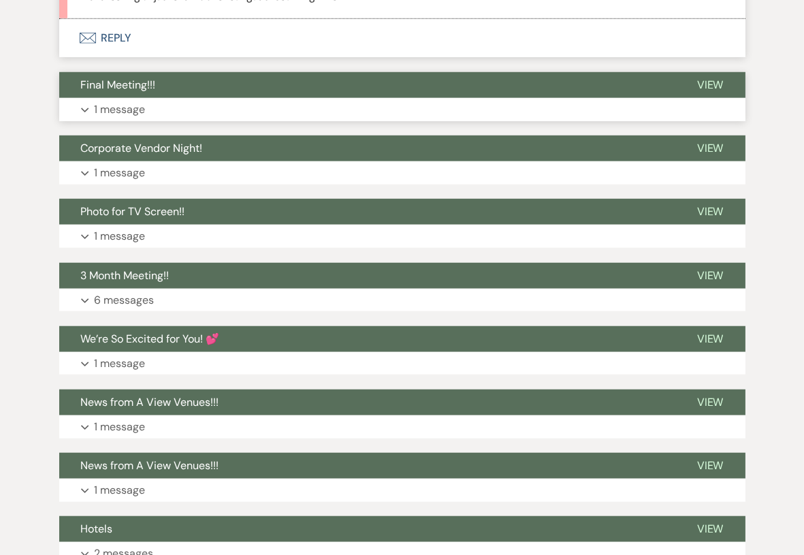
click at [311, 121] on button "Expand 1 message" at bounding box center [402, 109] width 686 height 23
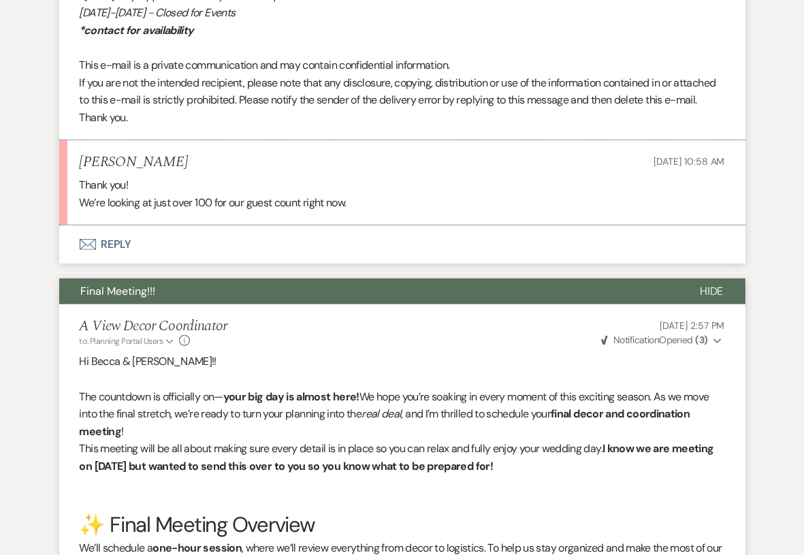
scroll to position [1365, 0]
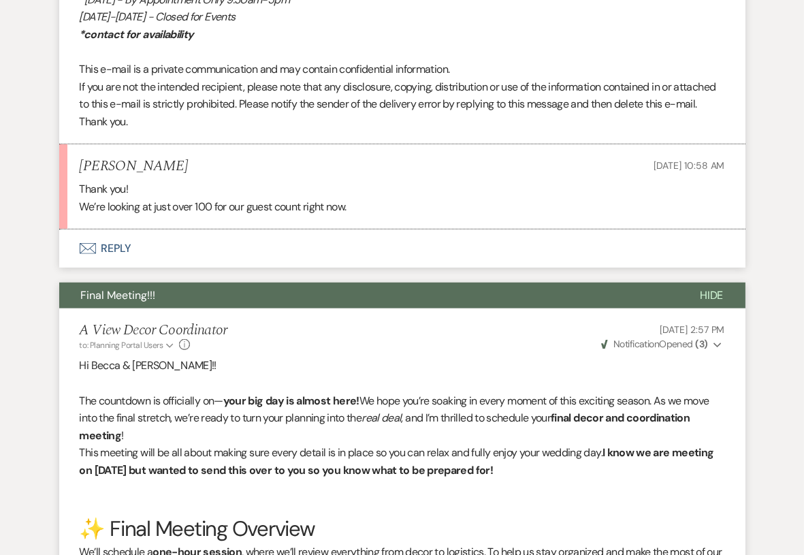
click at [268, 267] on button "Envelope Reply" at bounding box center [402, 248] width 686 height 38
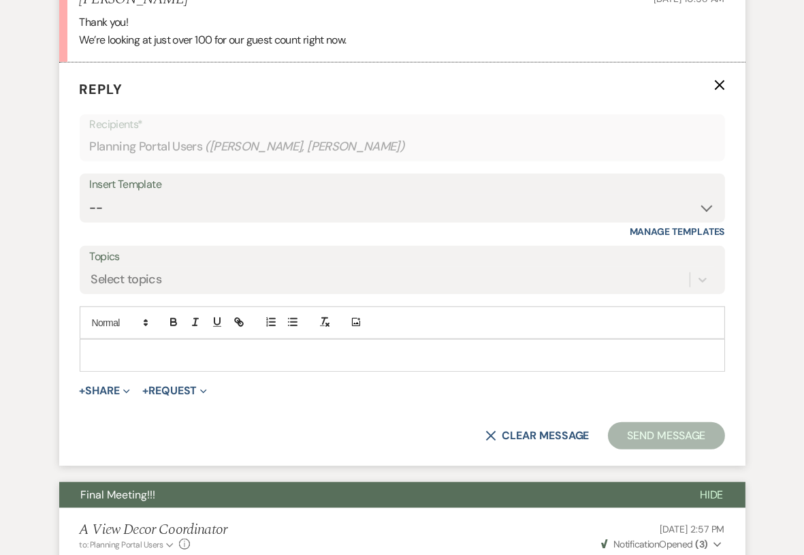
scroll to position [1532, 0]
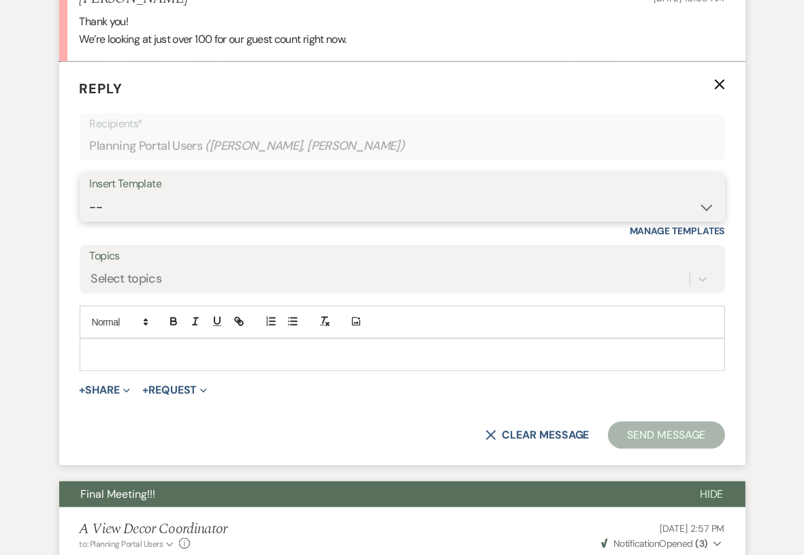
click at [195, 220] on select "-- Tour Confirmation Contract (Pre-Booked Leads) Out of office Inquiry Email Al…" at bounding box center [402, 207] width 625 height 27
select select "3373"
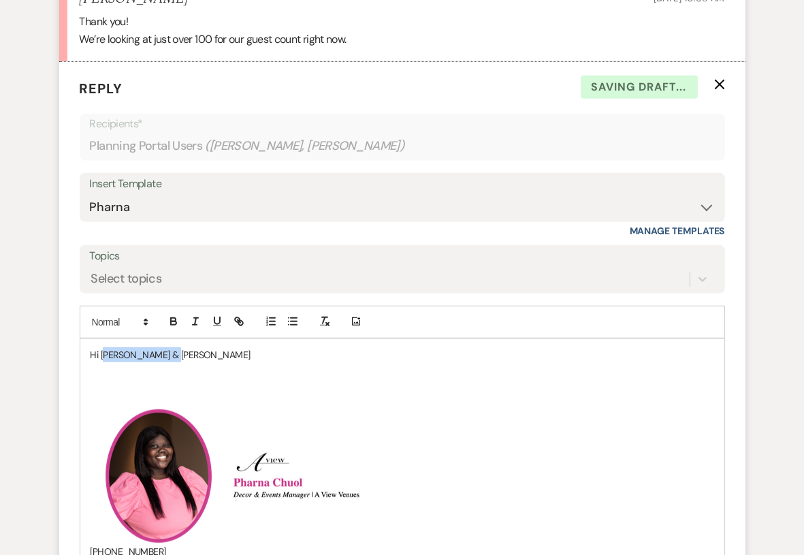
drag, startPoint x: 193, startPoint y: 369, endPoint x: 104, endPoint y: 365, distance: 88.5
click at [104, 362] on p "Hi Rebecca & Joseph" at bounding box center [401, 354] width 623 height 15
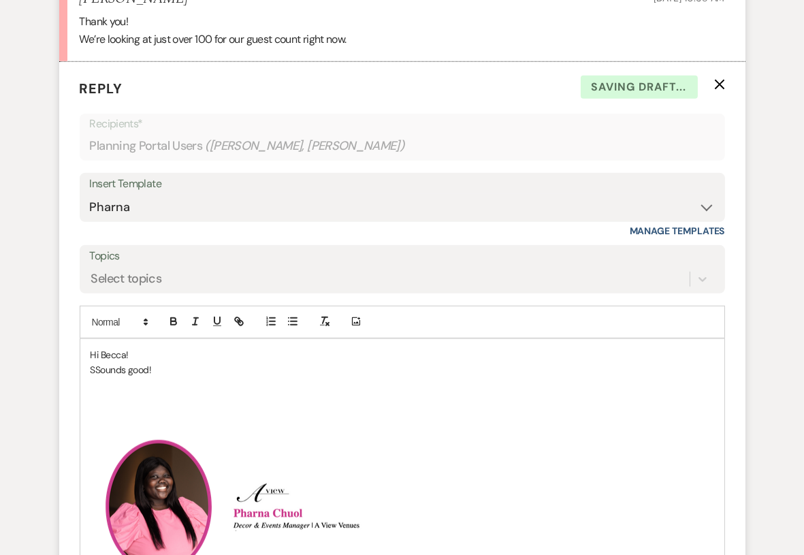
click at [99, 377] on p "SSounds good!" at bounding box center [401, 369] width 623 height 15
click at [149, 393] on p at bounding box center [401, 385] width 623 height 15
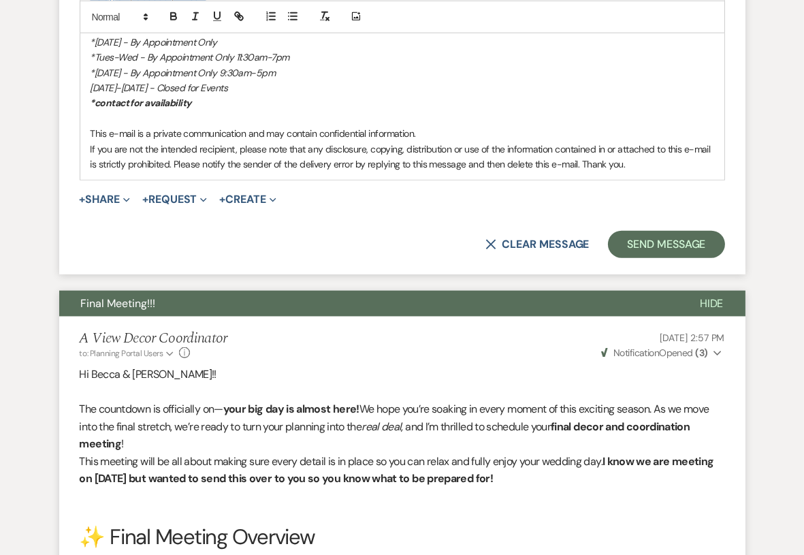
scroll to position [2314, 0]
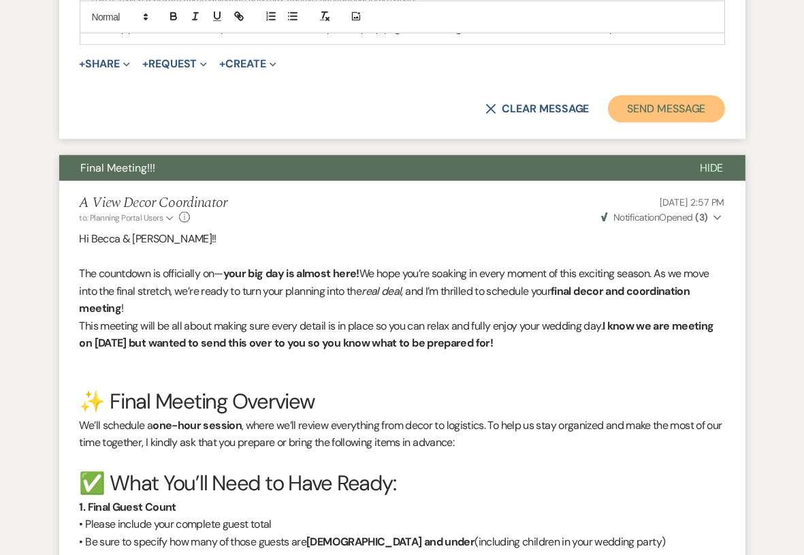
click at [641, 122] on button "Send Message" at bounding box center [666, 108] width 116 height 27
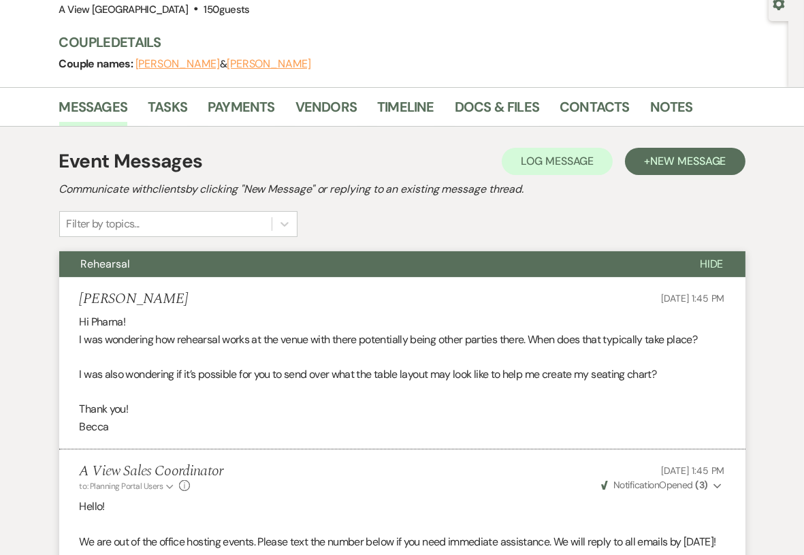
scroll to position [0, 0]
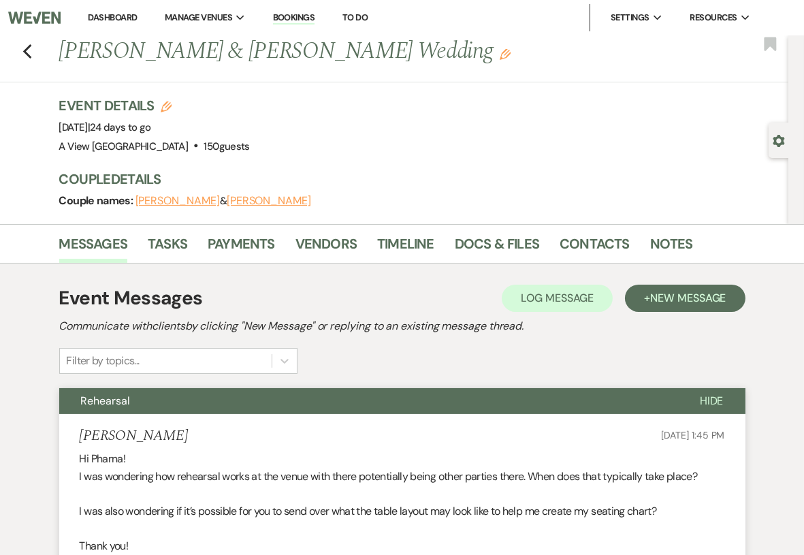
click at [115, 18] on link "Dashboard" at bounding box center [112, 18] width 49 height 12
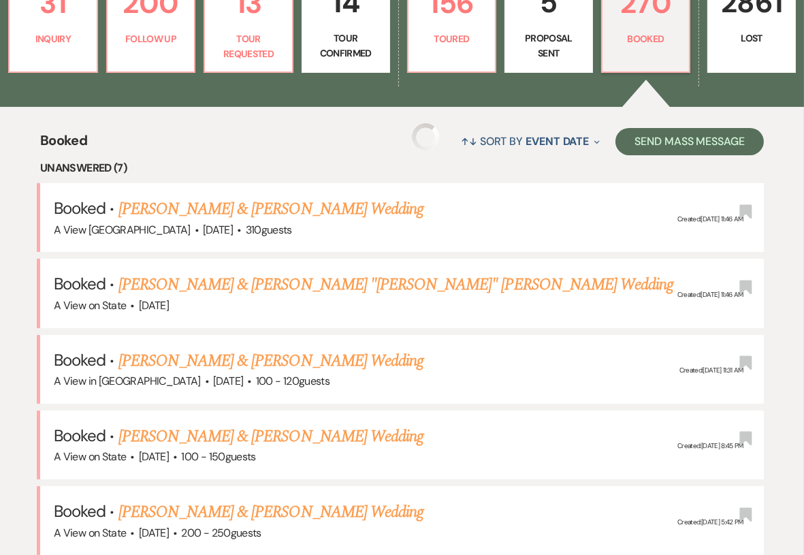
scroll to position [445, 0]
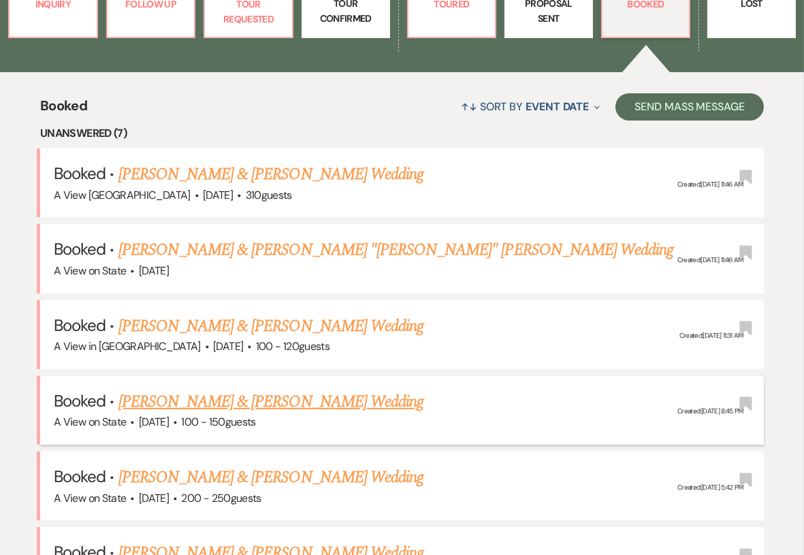
click at [225, 403] on link "[PERSON_NAME] & [PERSON_NAME] Wedding" at bounding box center [270, 401] width 305 height 24
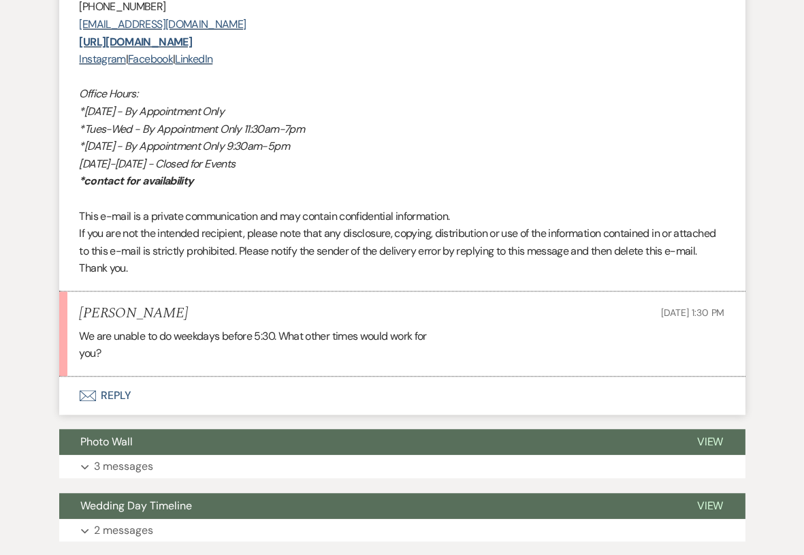
click at [154, 414] on button "Envelope Reply" at bounding box center [402, 395] width 686 height 38
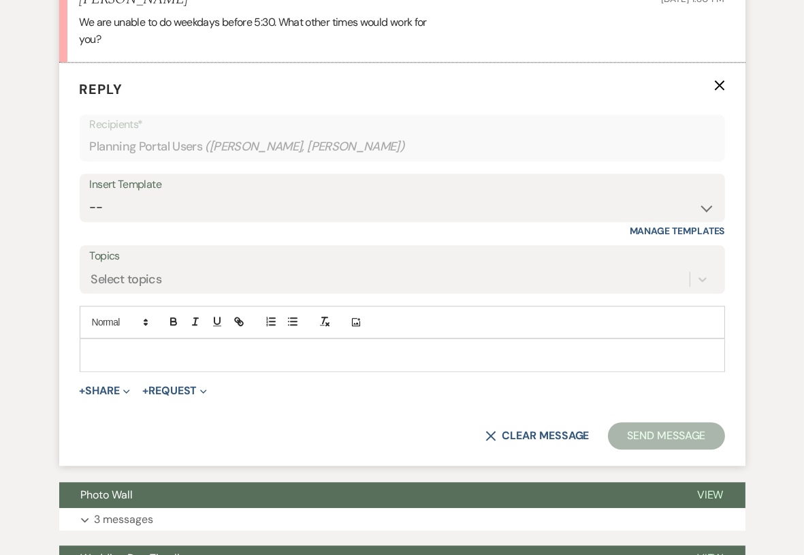
scroll to position [5090, 0]
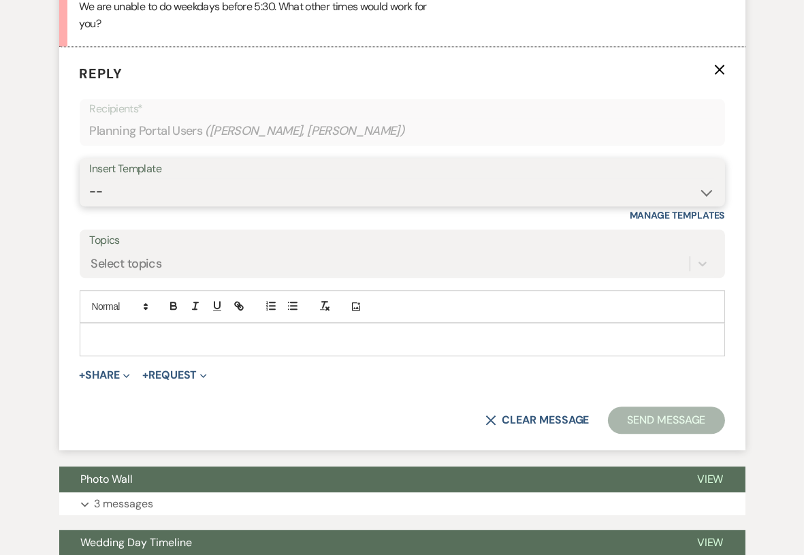
click at [189, 205] on select "-- Tour Confirmation Contract (Pre-Booked Leads) Out of office Inquiry Email Al…" at bounding box center [402, 191] width 625 height 27
select select "3704"
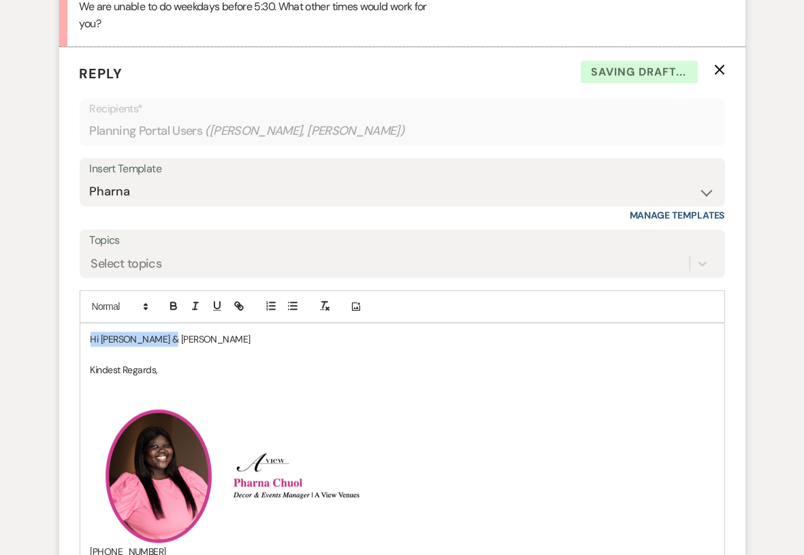
drag, startPoint x: 180, startPoint y: 363, endPoint x: 86, endPoint y: 361, distance: 94.6
click at [84, 363] on div "Hi Madeline & Matt Kindest Regards, ﻿ ﻿ ﻿ ﻿ (402) 933-2929 booked@aviewvenues.c…" at bounding box center [402, 551] width 644 height 457
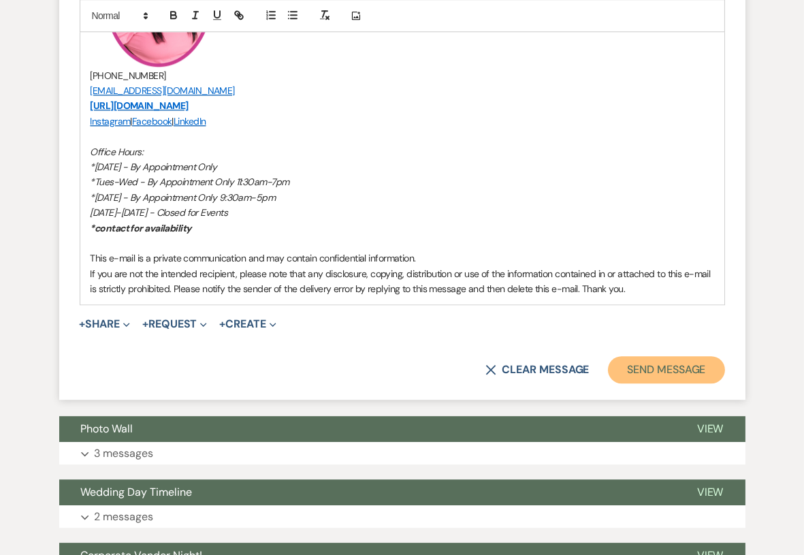
click at [664, 383] on button "Send Message" at bounding box center [666, 369] width 116 height 27
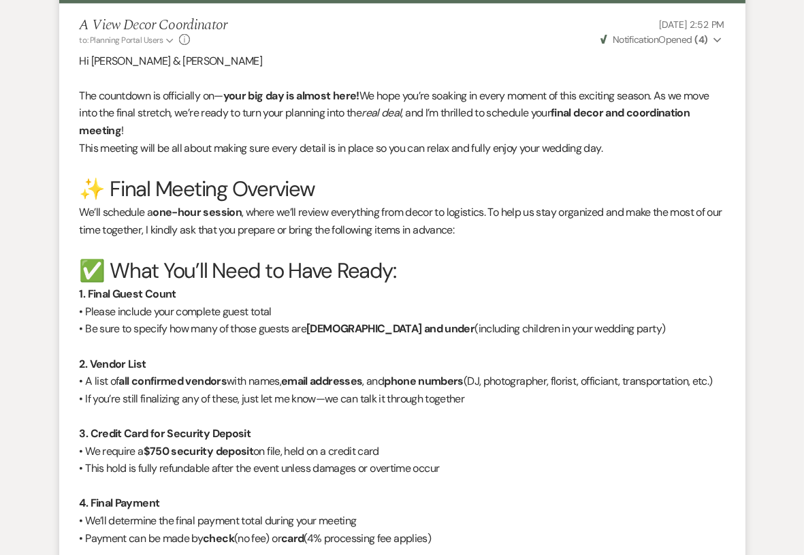
scroll to position [0, 0]
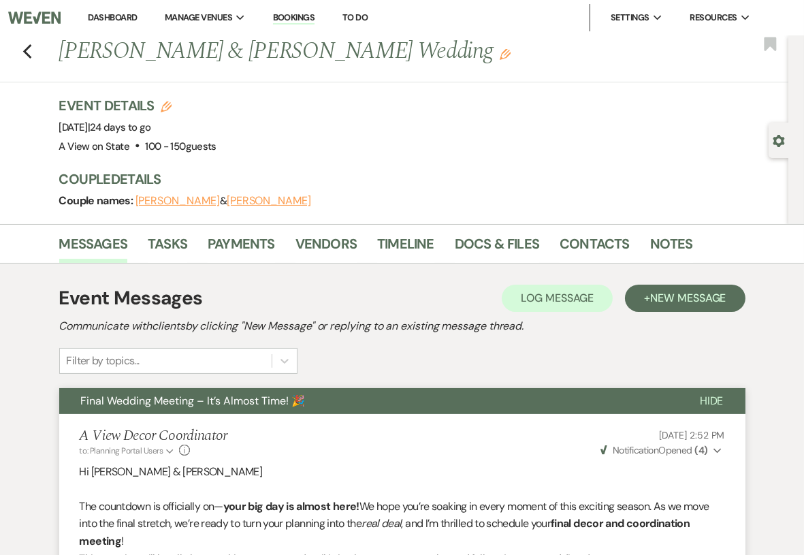
click at [103, 20] on link "Dashboard" at bounding box center [112, 18] width 49 height 12
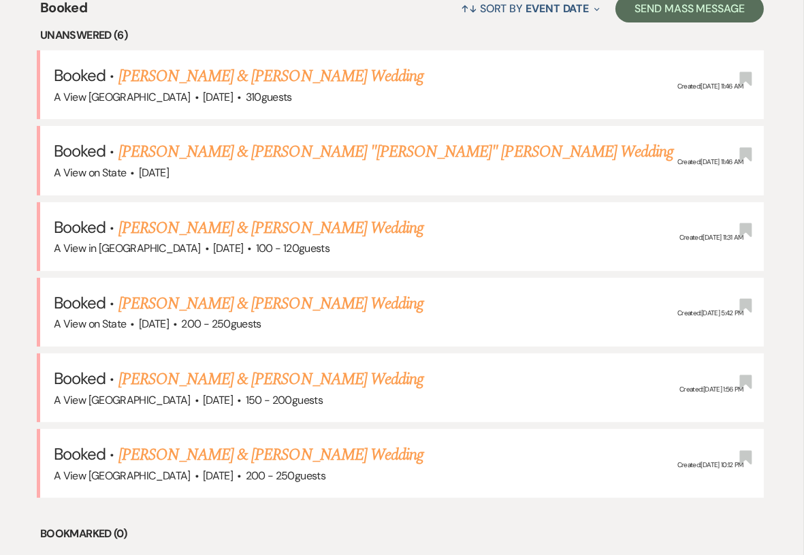
scroll to position [552, 0]
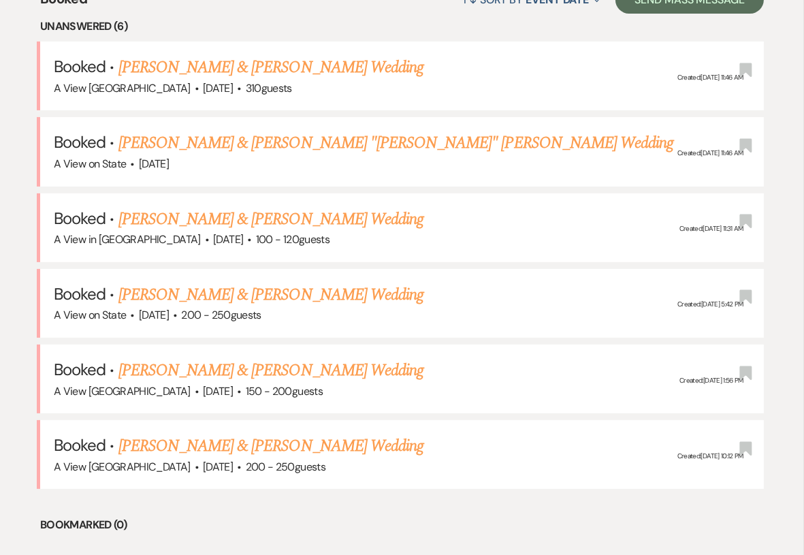
click at [229, 297] on link "[PERSON_NAME] & [PERSON_NAME] Wedding" at bounding box center [270, 294] width 305 height 24
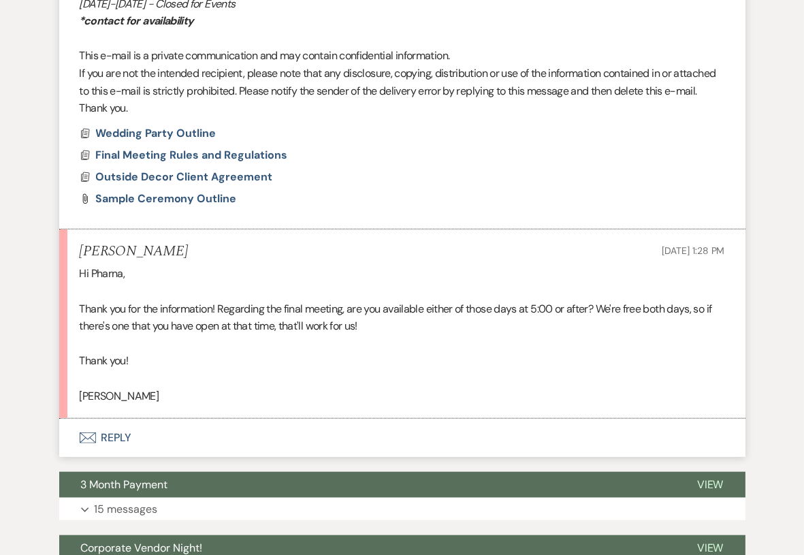
scroll to position [1856, 0]
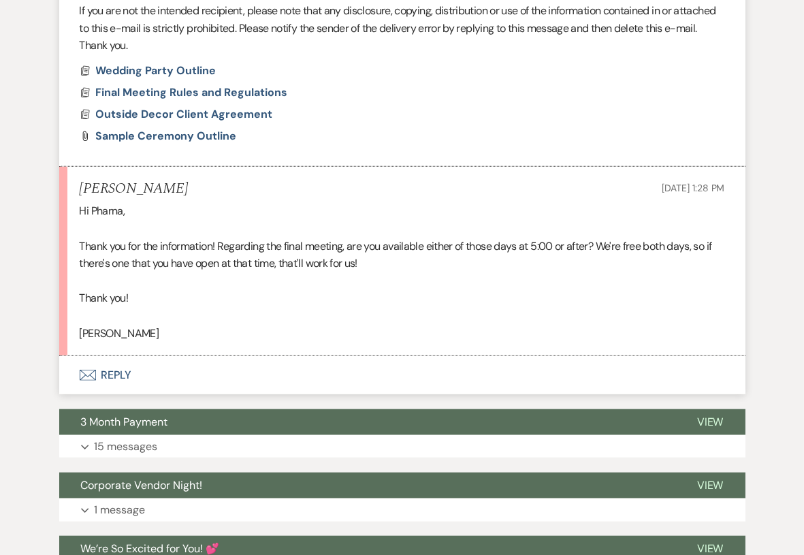
click at [119, 389] on button "Envelope Reply" at bounding box center [402, 375] width 686 height 38
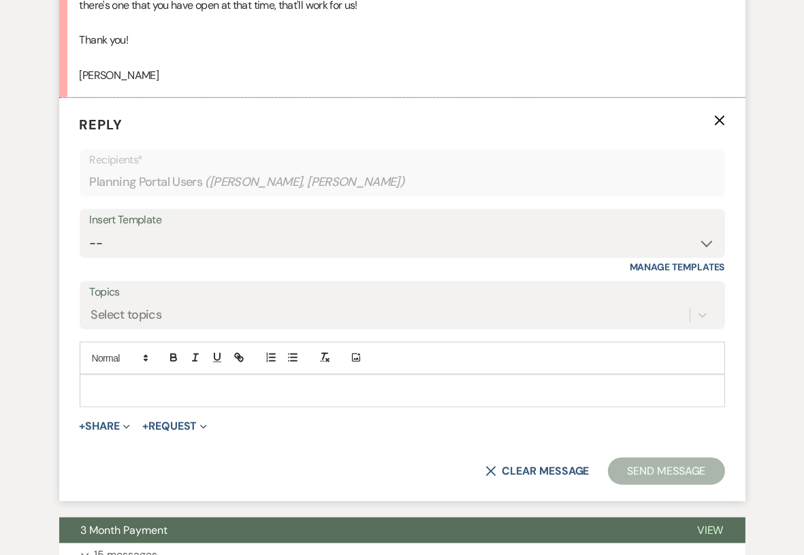
scroll to position [2151, 0]
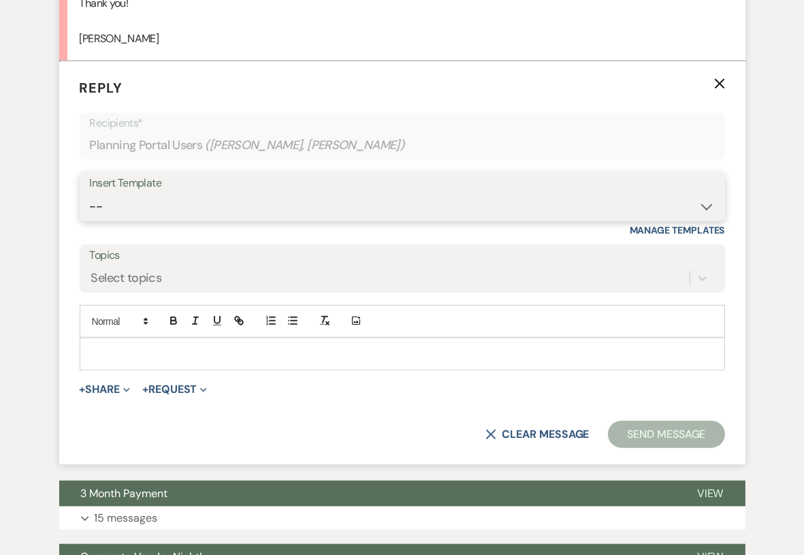
click at [135, 220] on select "-- Tour Confirmation Contract (Pre-Booked Leads) Out of office Inquiry Email Al…" at bounding box center [402, 206] width 625 height 27
select select "3704"
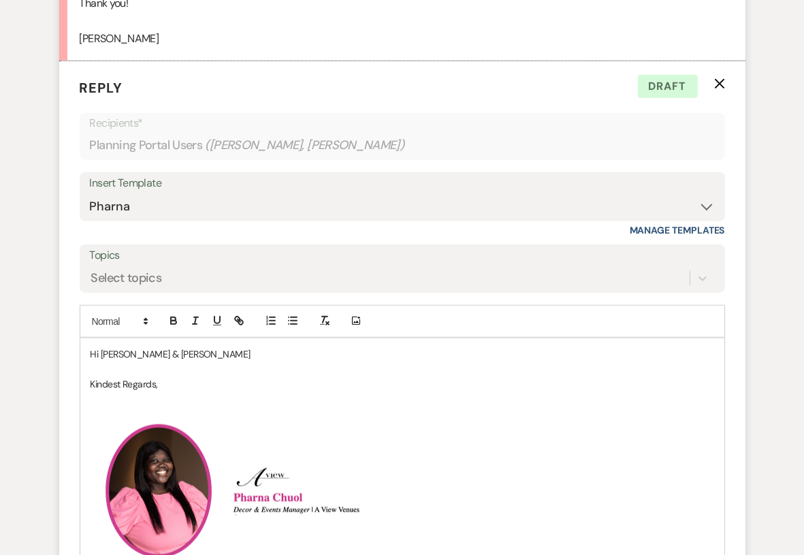
click at [216, 361] on p "Hi Anna & Emily" at bounding box center [401, 353] width 623 height 15
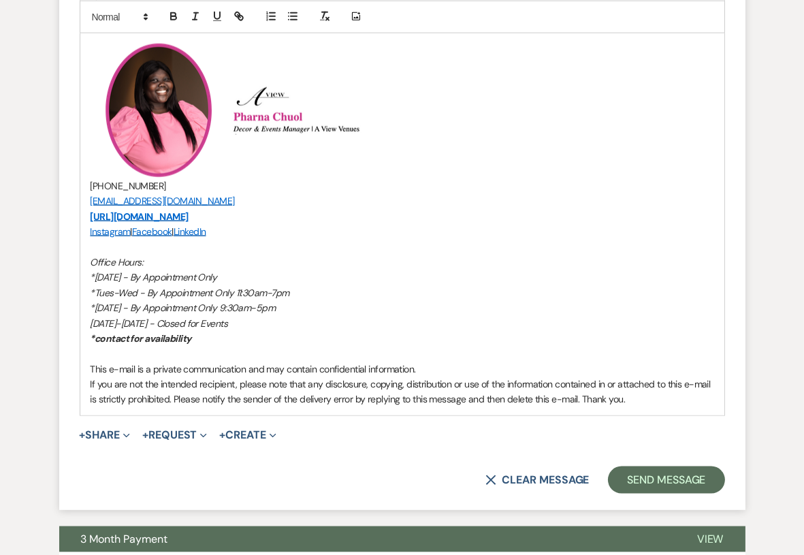
scroll to position [2575, 0]
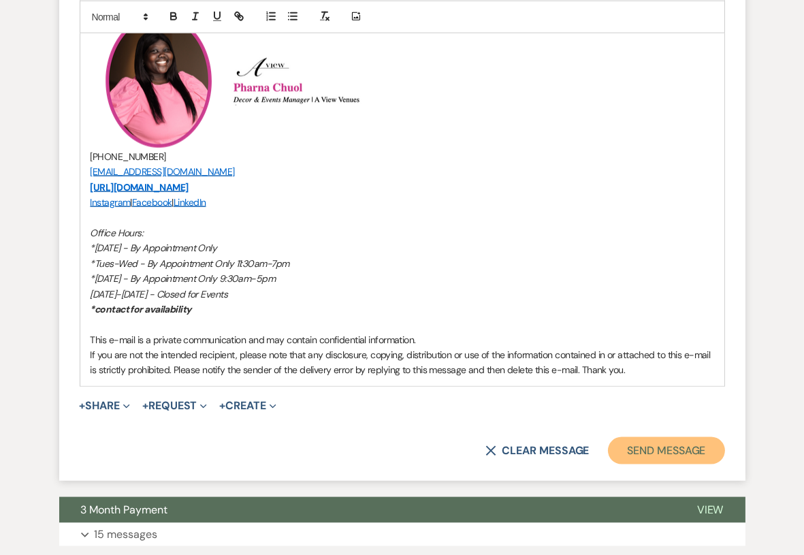
click at [667, 464] on button "Send Message" at bounding box center [666, 450] width 116 height 27
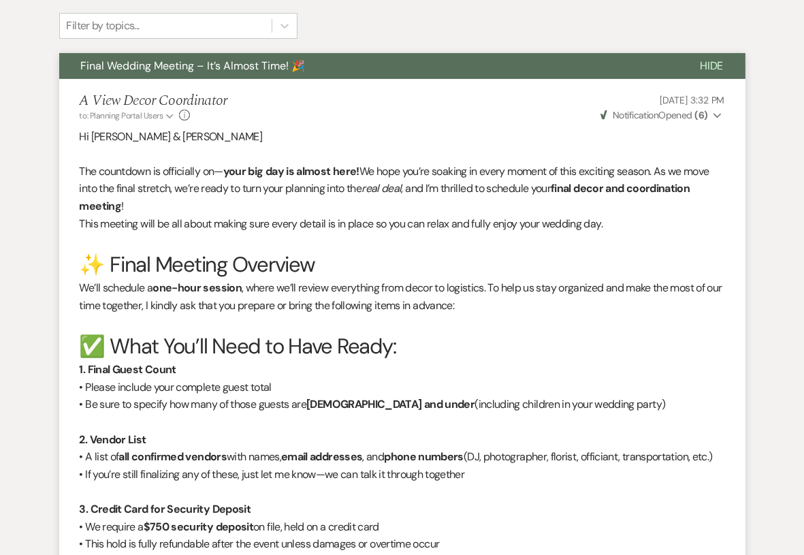
scroll to position [0, 0]
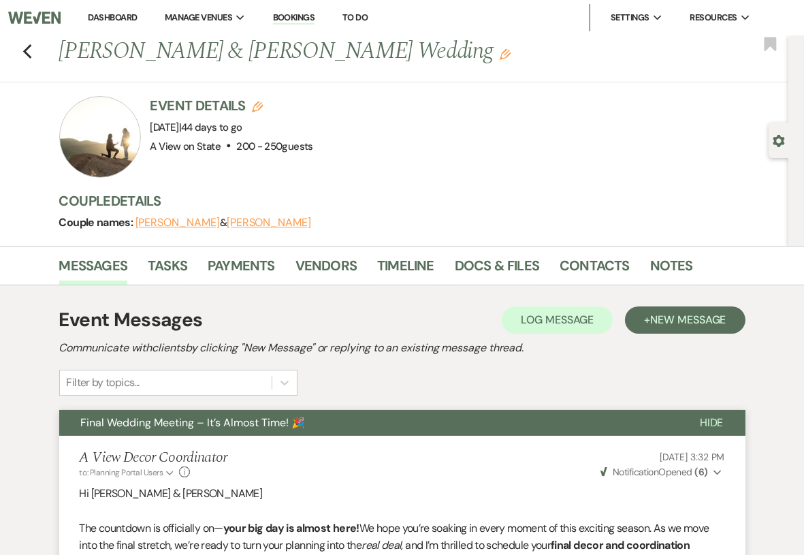
click at [100, 22] on link "Dashboard" at bounding box center [112, 18] width 49 height 12
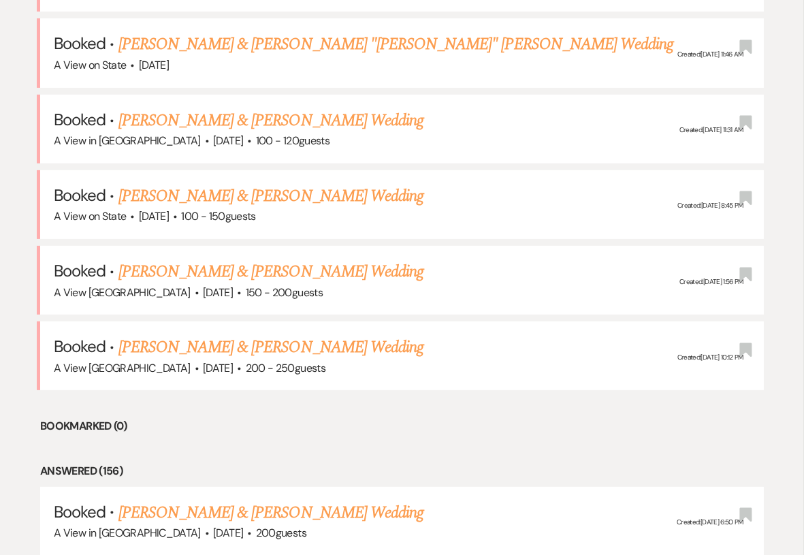
scroll to position [653, 0]
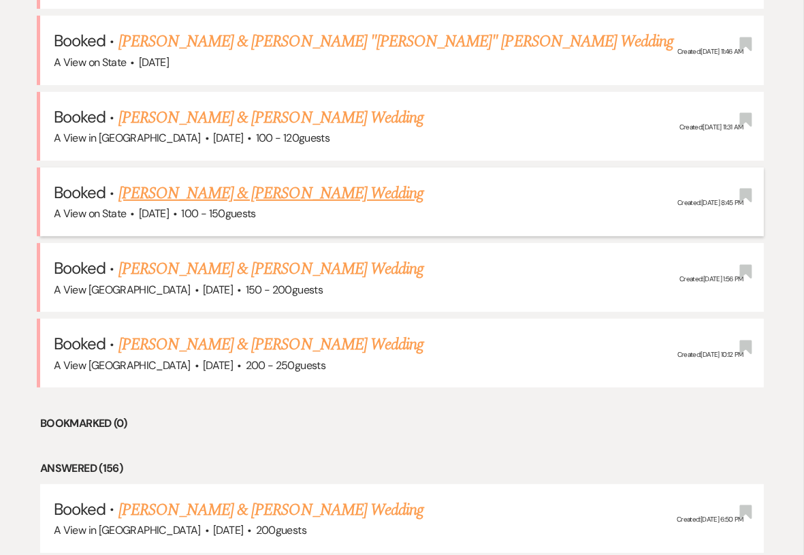
click at [270, 191] on link "[PERSON_NAME] & [PERSON_NAME] Wedding" at bounding box center [270, 193] width 305 height 24
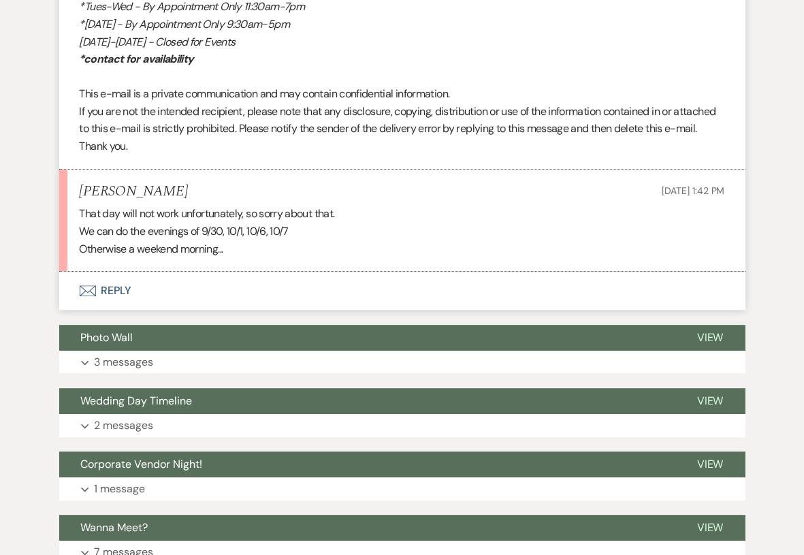
scroll to position [5559, 0]
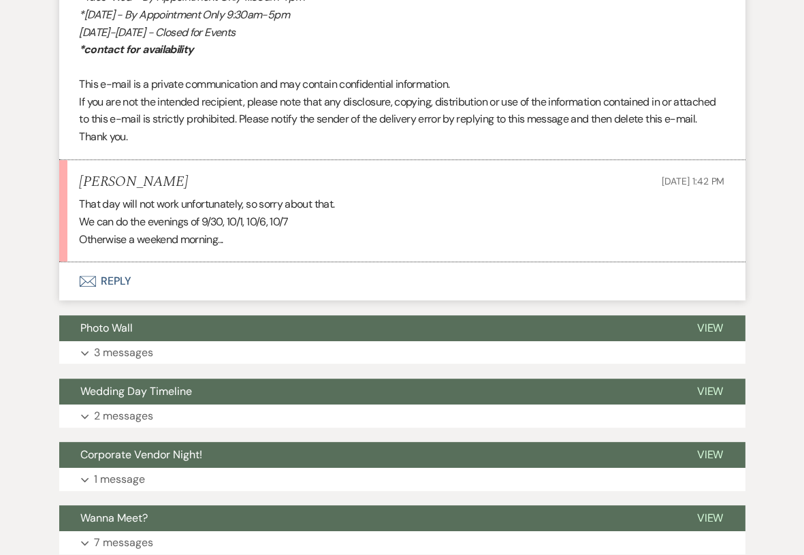
click at [104, 300] on button "Envelope Reply" at bounding box center [402, 281] width 686 height 38
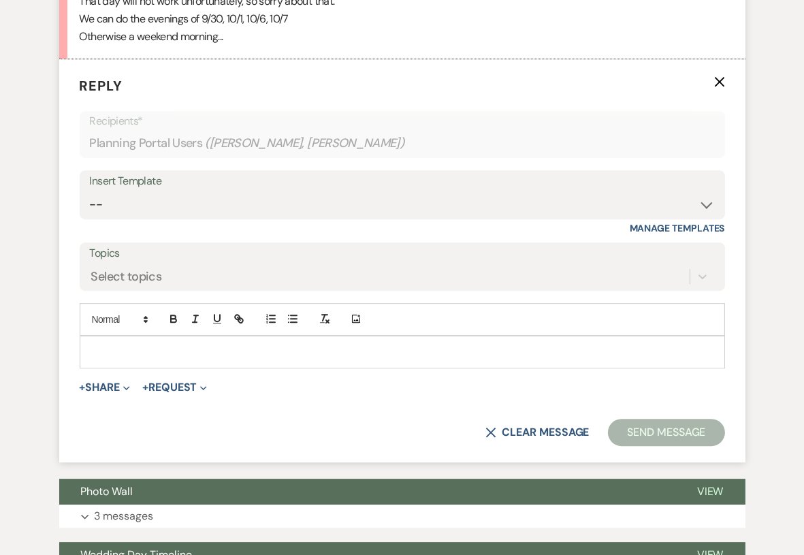
scroll to position [5773, 0]
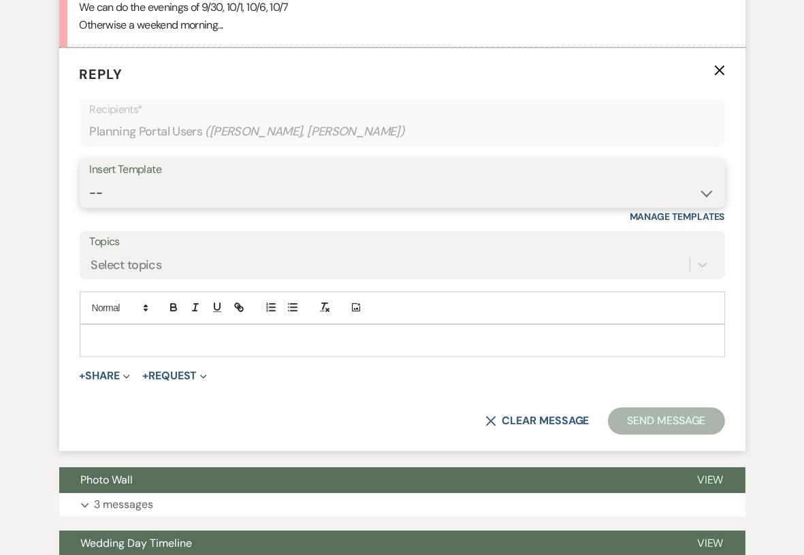
click at [157, 206] on select "-- Tour Confirmation Contract (Pre-Booked Leads) Out of office Inquiry Email Al…" at bounding box center [402, 193] width 625 height 27
select select "3704"
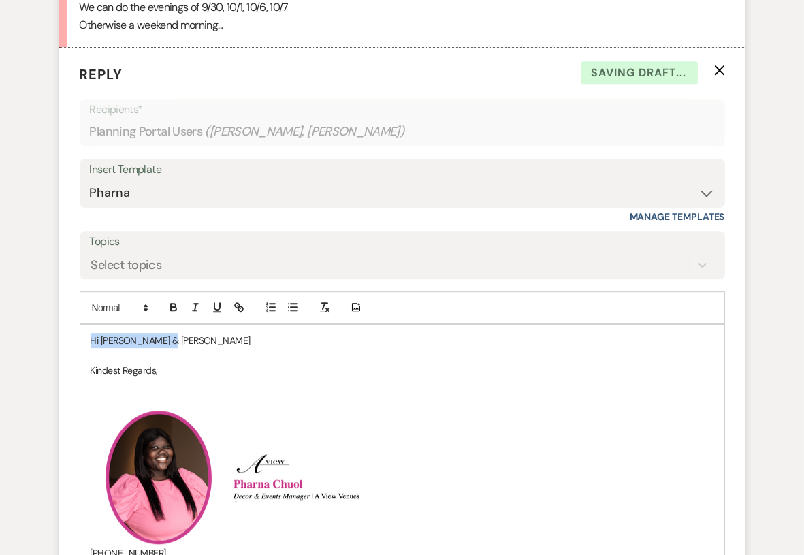
drag, startPoint x: 184, startPoint y: 374, endPoint x: 63, endPoint y: 359, distance: 121.3
click at [63, 359] on form "Reply X Saving draft... Recipients* Planning Portal Users ( Madeline Wilson, Ma…" at bounding box center [402, 462] width 686 height 828
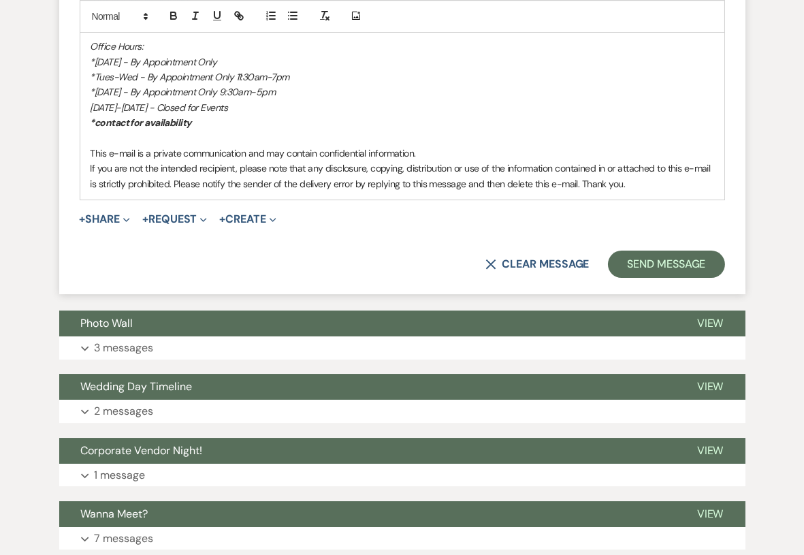
scroll to position [6386, 0]
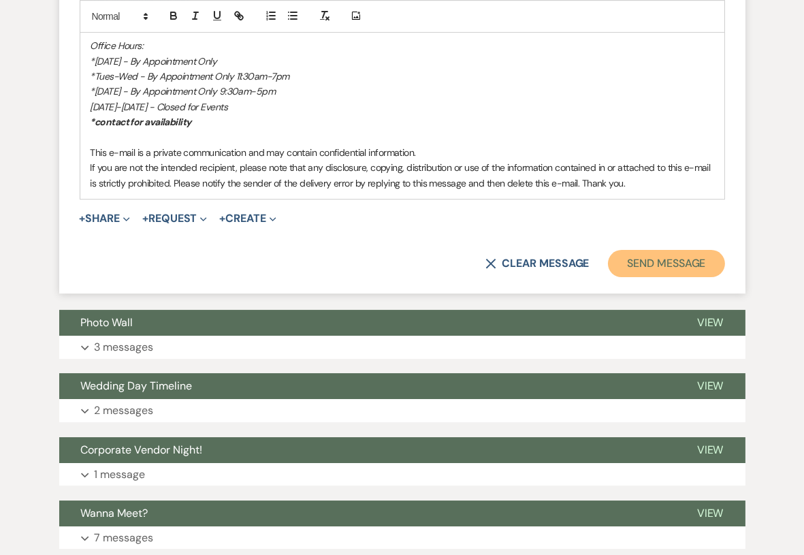
click at [685, 277] on button "Send Message" at bounding box center [666, 263] width 116 height 27
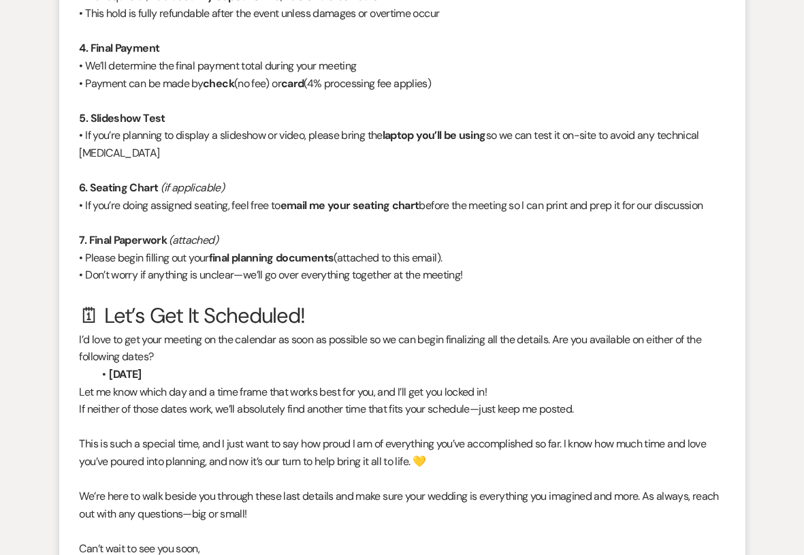
scroll to position [0, 0]
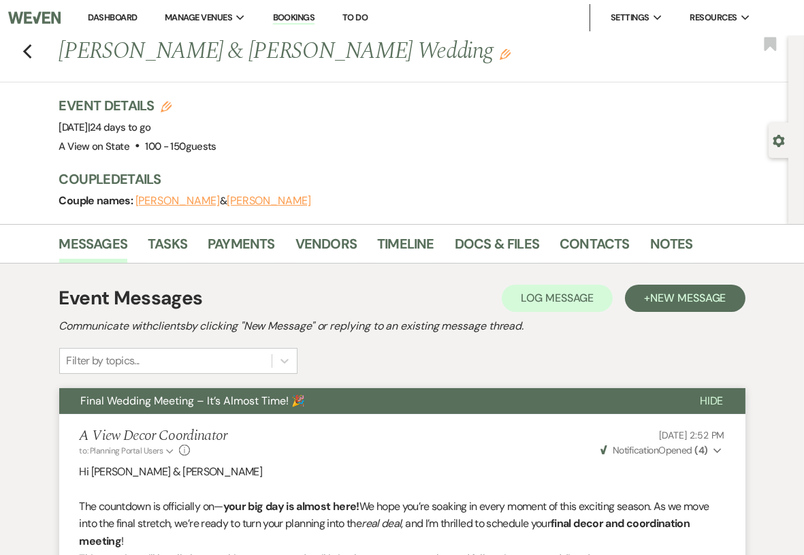
click at [105, 22] on link "Dashboard" at bounding box center [112, 18] width 49 height 12
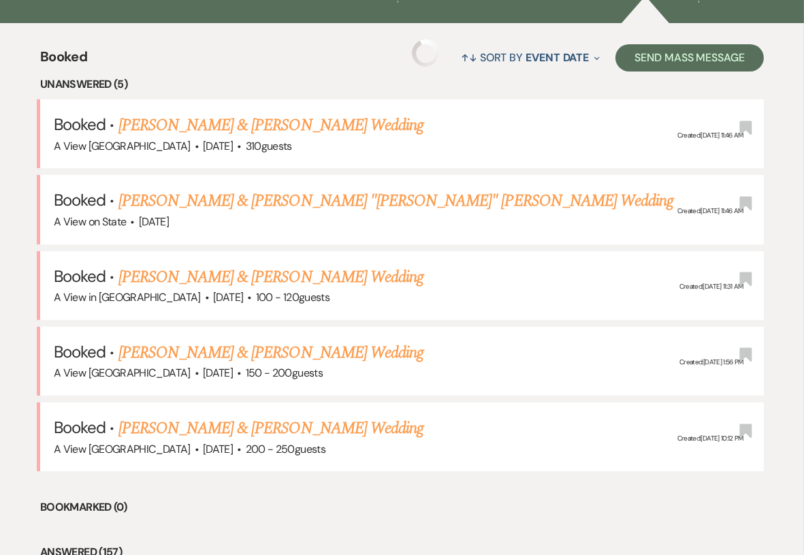
scroll to position [508, 0]
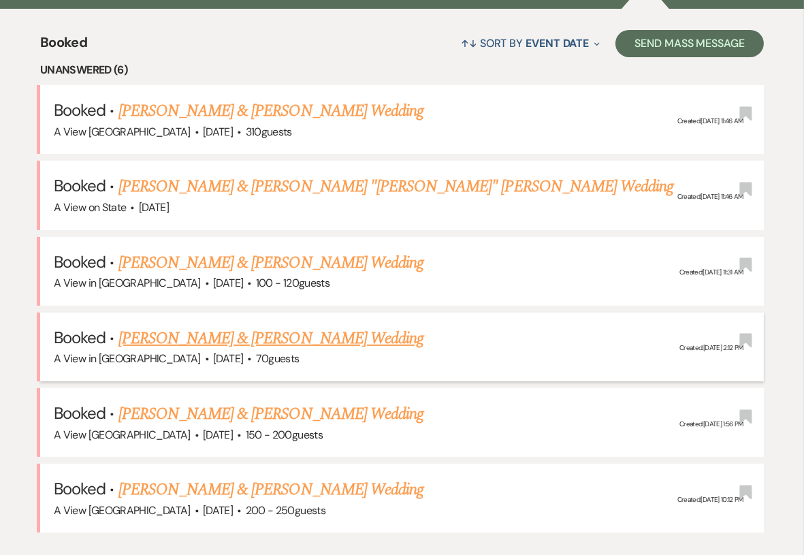
click at [222, 332] on link "[PERSON_NAME] & [PERSON_NAME] Wedding" at bounding box center [270, 338] width 305 height 24
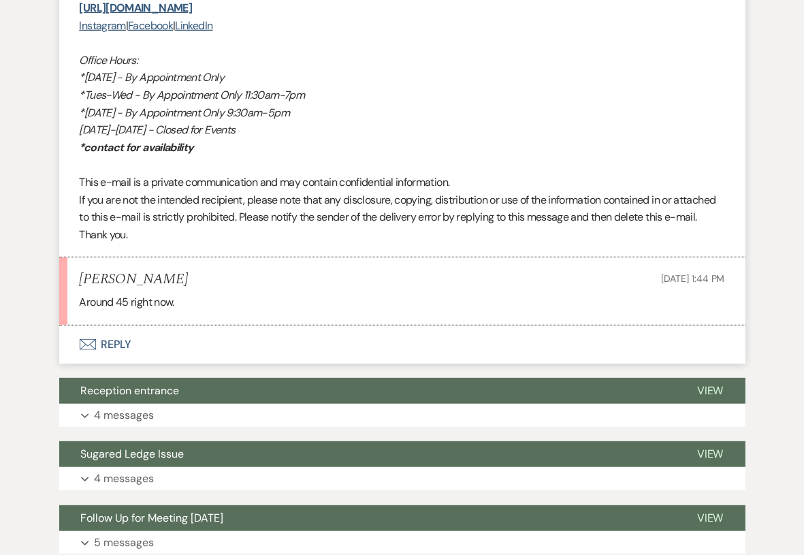
click at [139, 344] on button "Envelope Reply" at bounding box center [402, 344] width 686 height 38
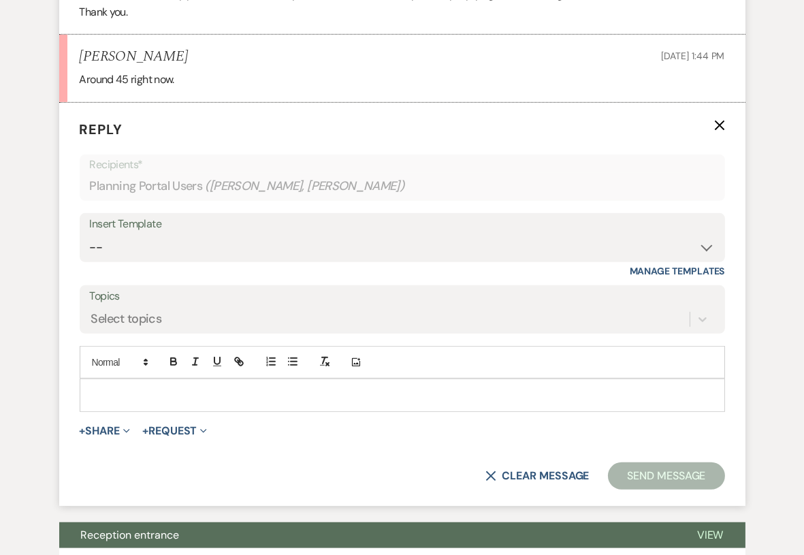
scroll to position [1205, 0]
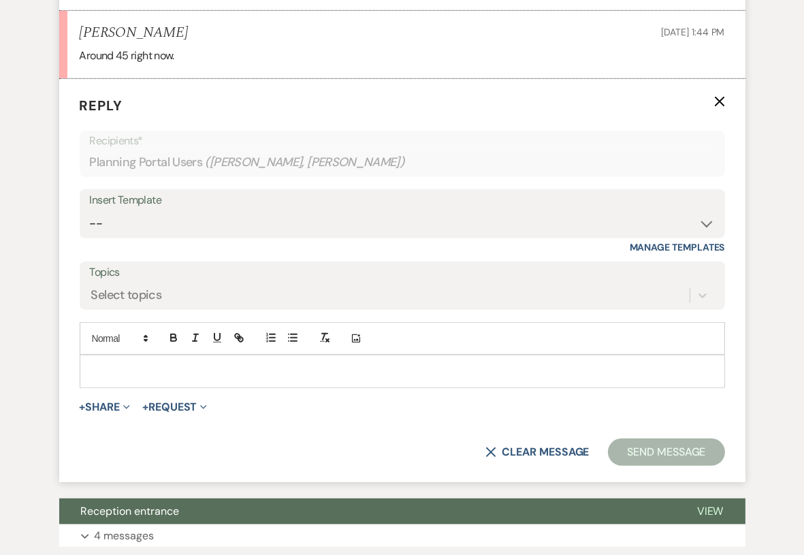
click at [224, 202] on div "Insert Template" at bounding box center [402, 201] width 625 height 20
click at [229, 225] on select "-- Tour Confirmation Contract (Pre-Booked Leads) Out of office Inquiry Email Al…" at bounding box center [402, 223] width 625 height 27
select select "3703"
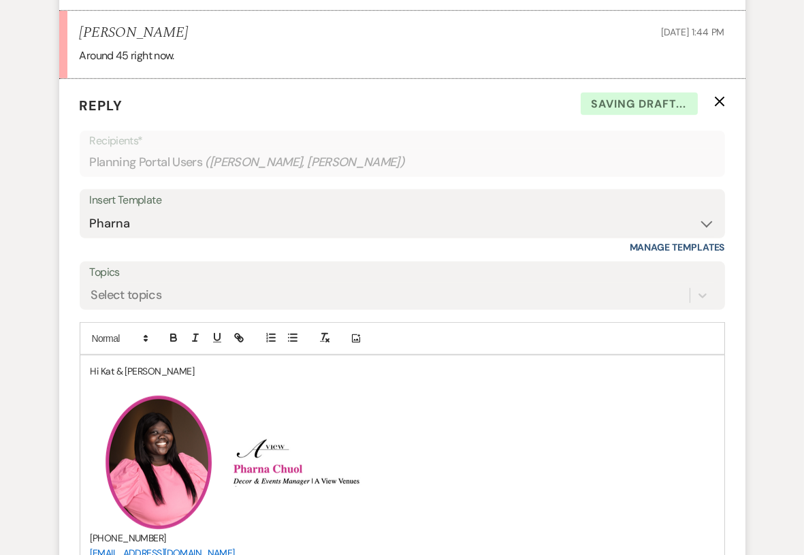
click at [182, 374] on p "Hi Kat & Spencer" at bounding box center [401, 370] width 623 height 15
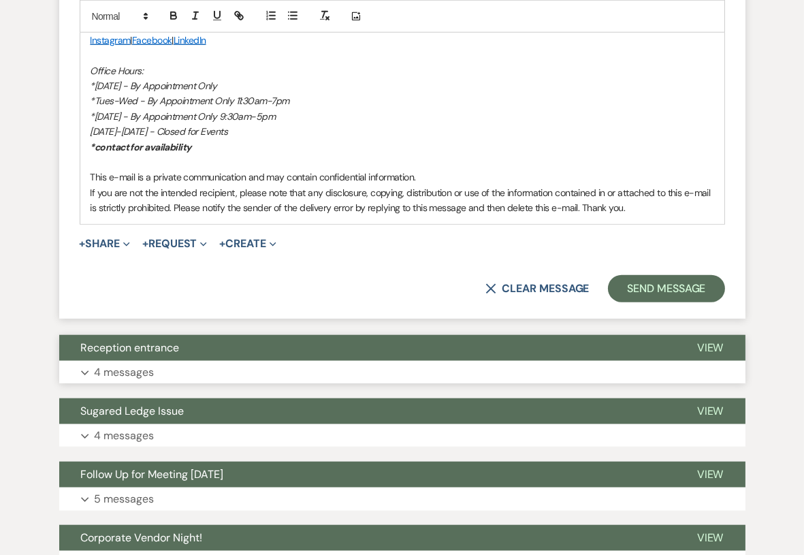
scroll to position [1788, 0]
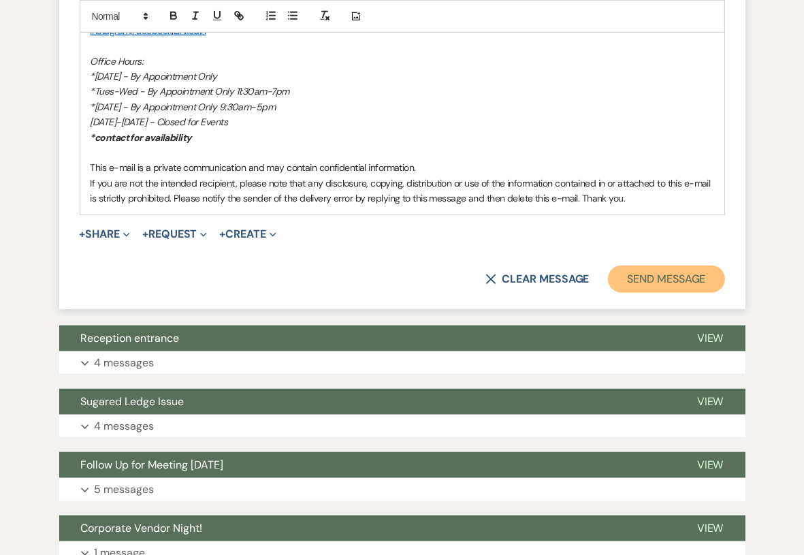
click at [644, 276] on button "Send Message" at bounding box center [666, 278] width 116 height 27
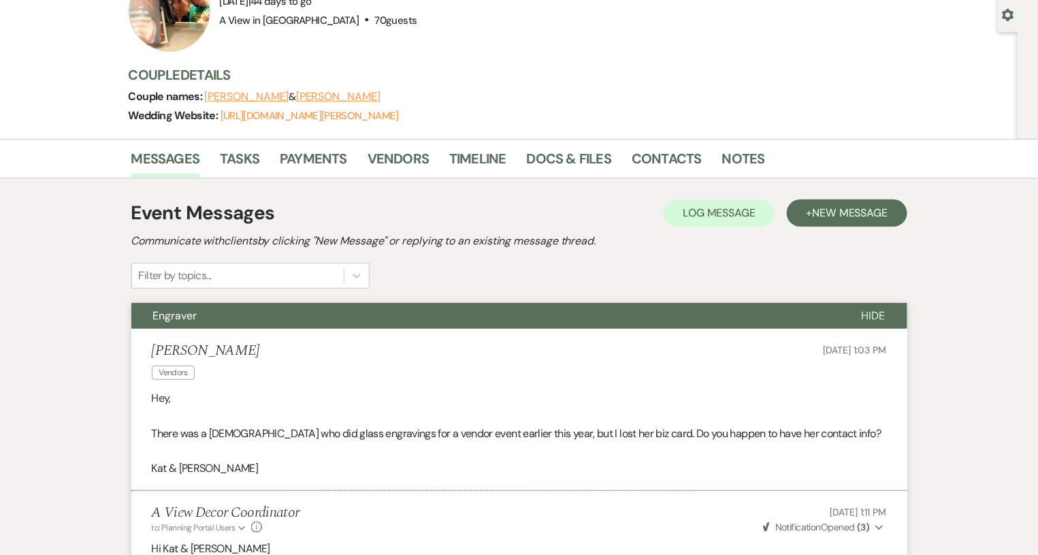
scroll to position [0, 0]
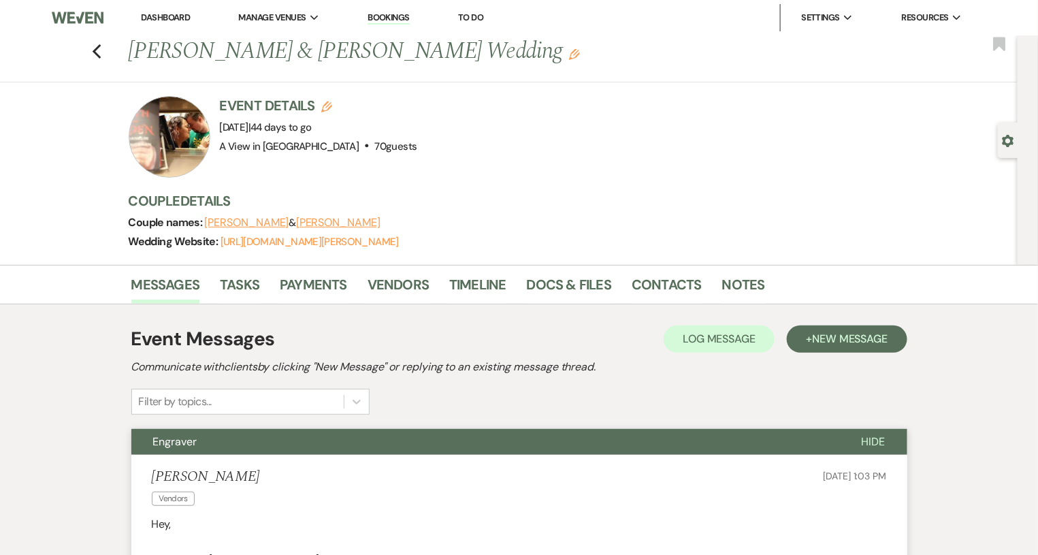
click at [174, 18] on link "Dashboard" at bounding box center [165, 18] width 49 height 12
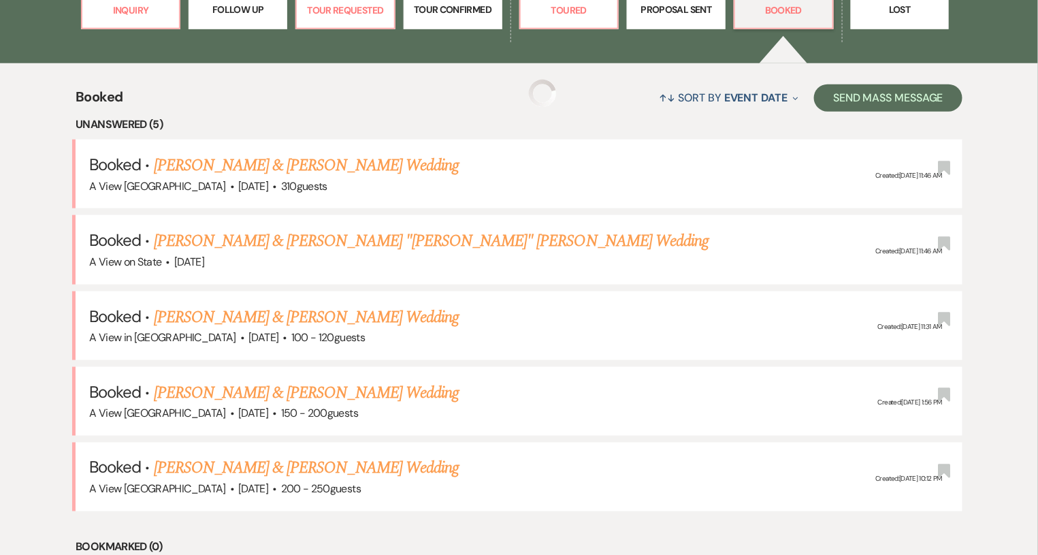
scroll to position [473, 0]
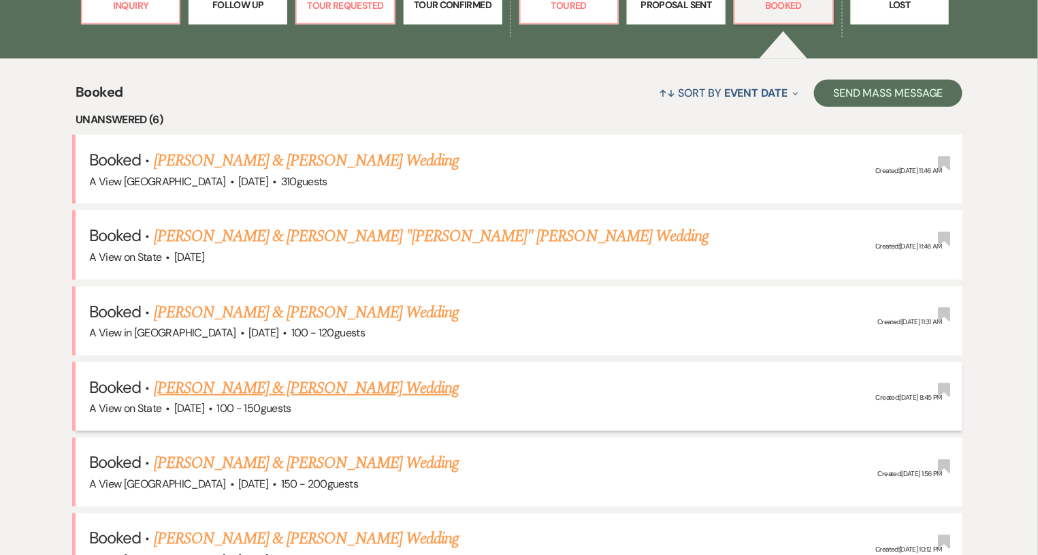
click at [334, 388] on link "[PERSON_NAME] & [PERSON_NAME] Wedding" at bounding box center [306, 388] width 305 height 24
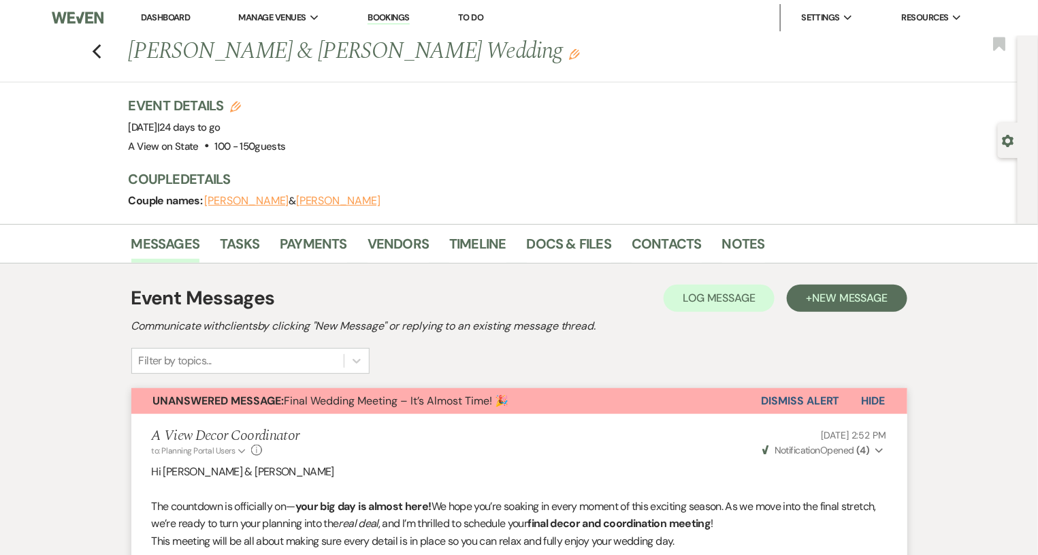
click at [154, 14] on link "Dashboard" at bounding box center [165, 18] width 49 height 12
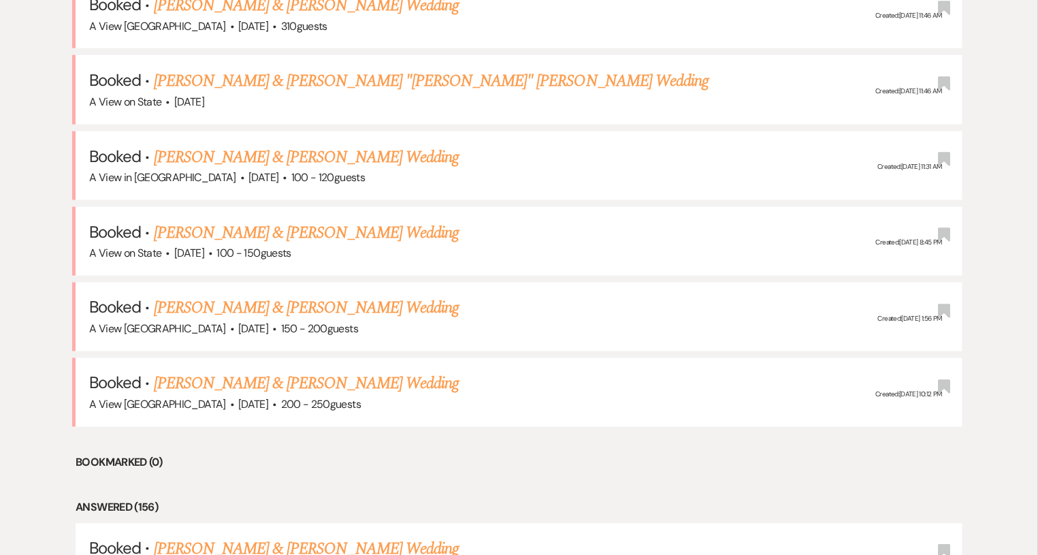
scroll to position [630, 0]
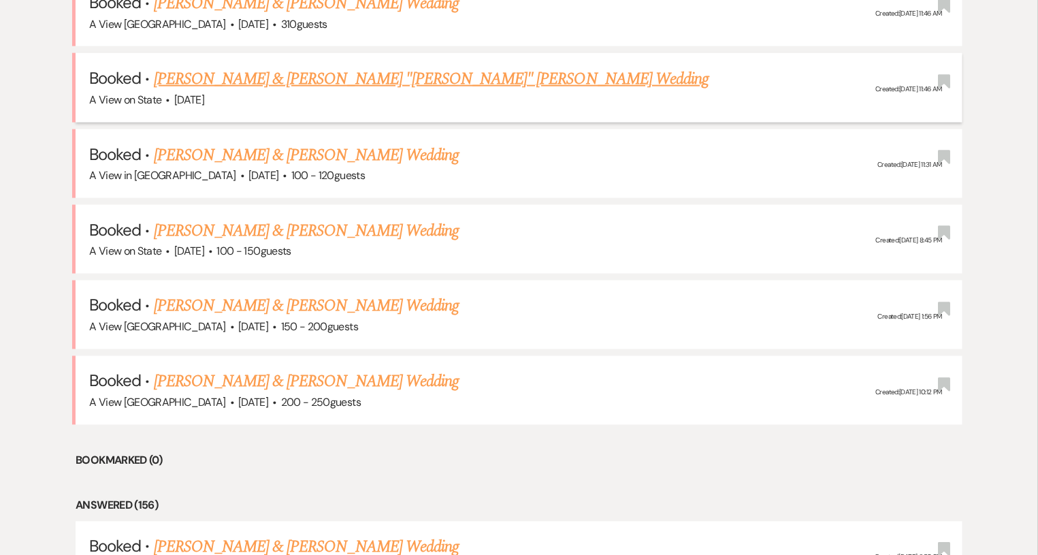
click at [340, 81] on link "[PERSON_NAME] & [PERSON_NAME] "[PERSON_NAME]" [PERSON_NAME] Wedding" at bounding box center [431, 79] width 555 height 24
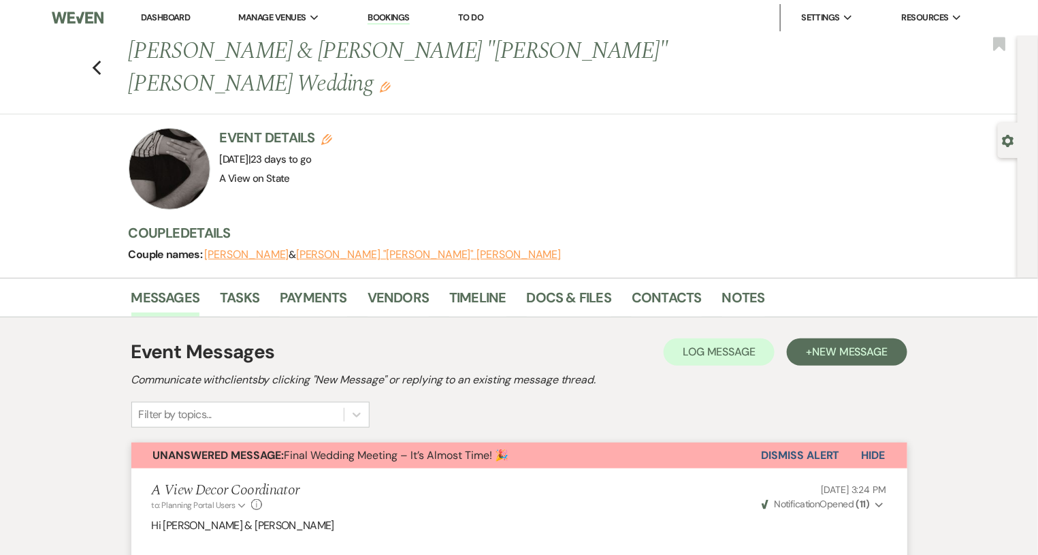
click at [803, 442] on button "Dismiss Alert" at bounding box center [800, 455] width 78 height 26
